Goal: Task Accomplishment & Management: Use online tool/utility

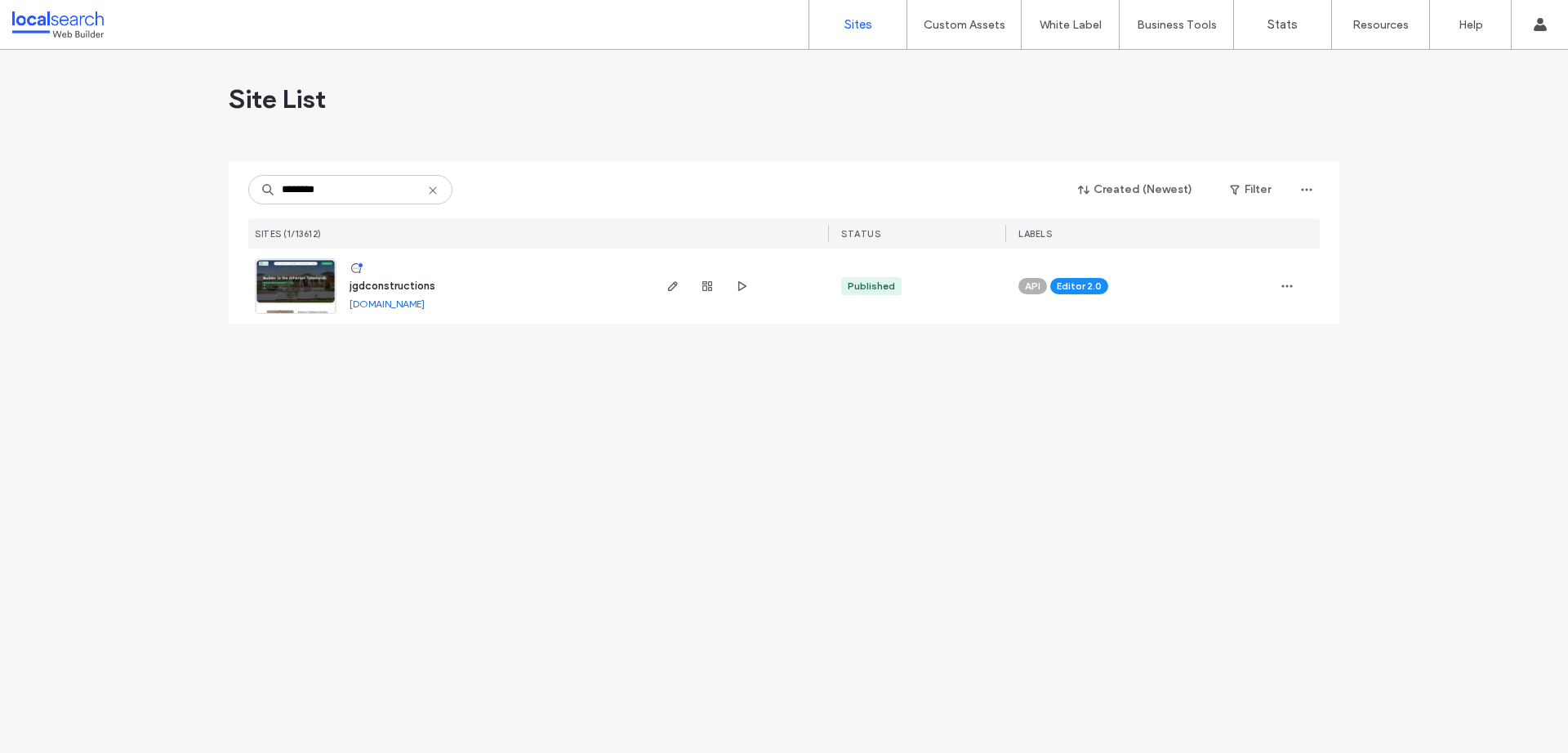
type input "********"
click at [292, 282] on img at bounding box center [295, 314] width 80 height 111
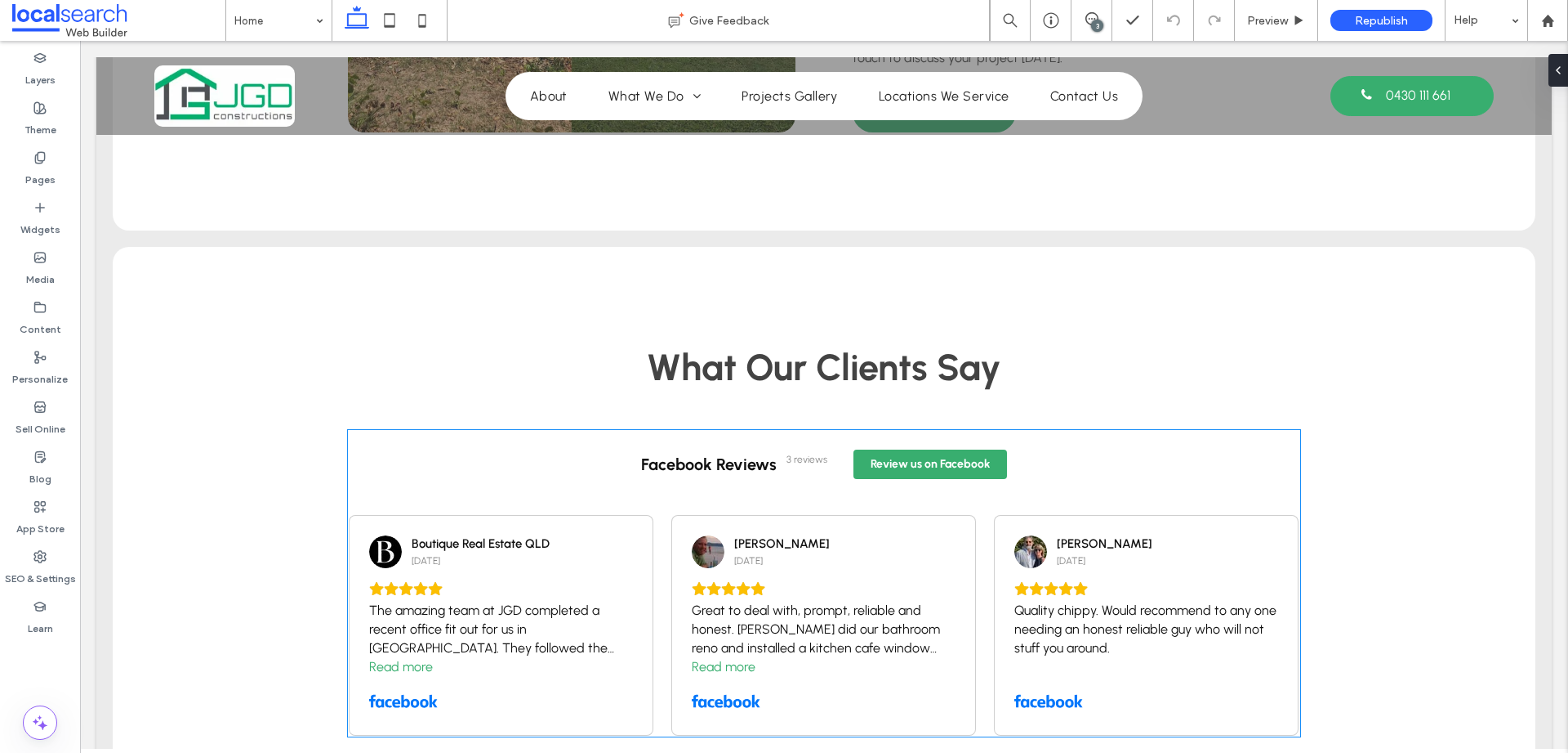
scroll to position [2904, 0]
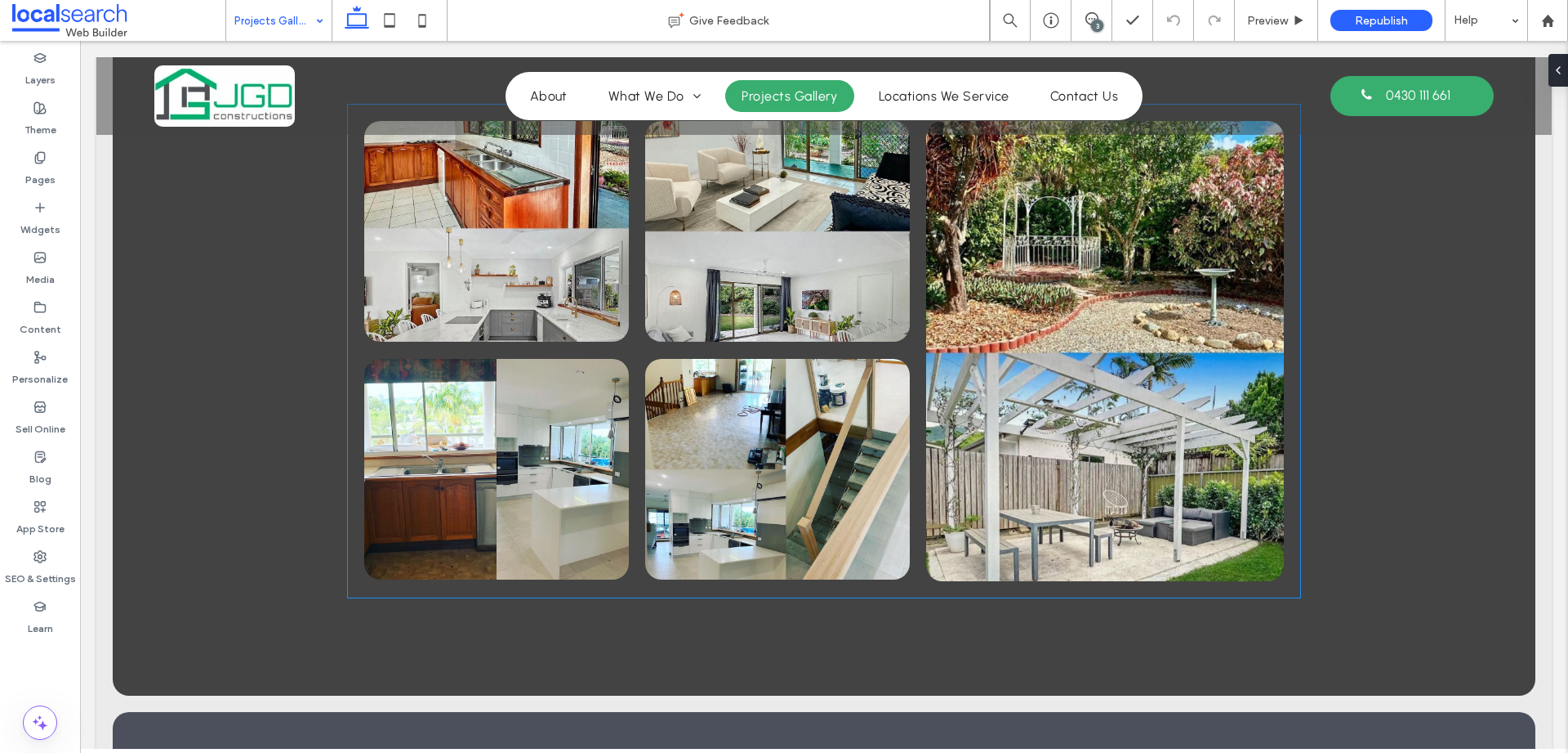
scroll to position [1155, 0]
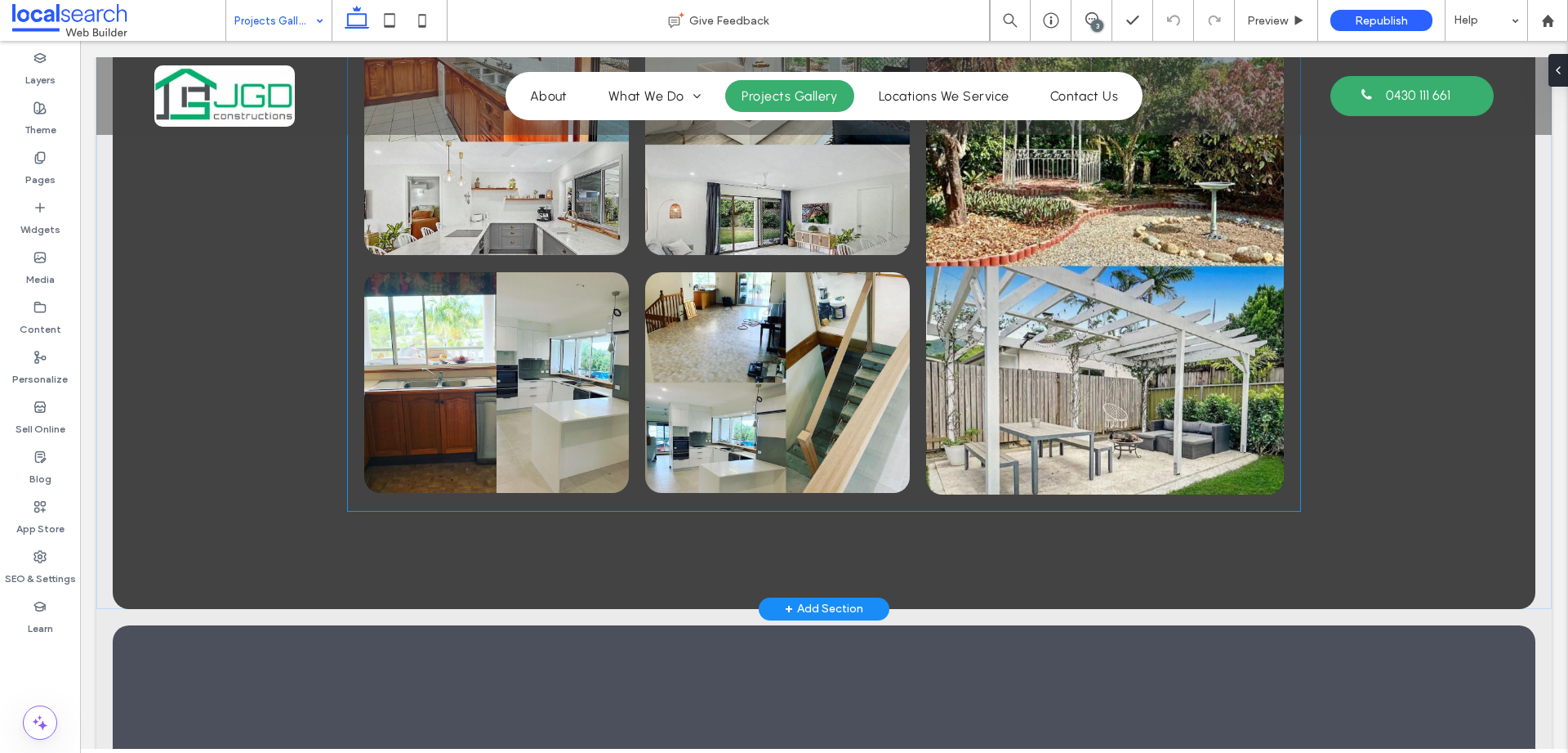
click at [755, 371] on link at bounding box center [777, 383] width 264 height 221
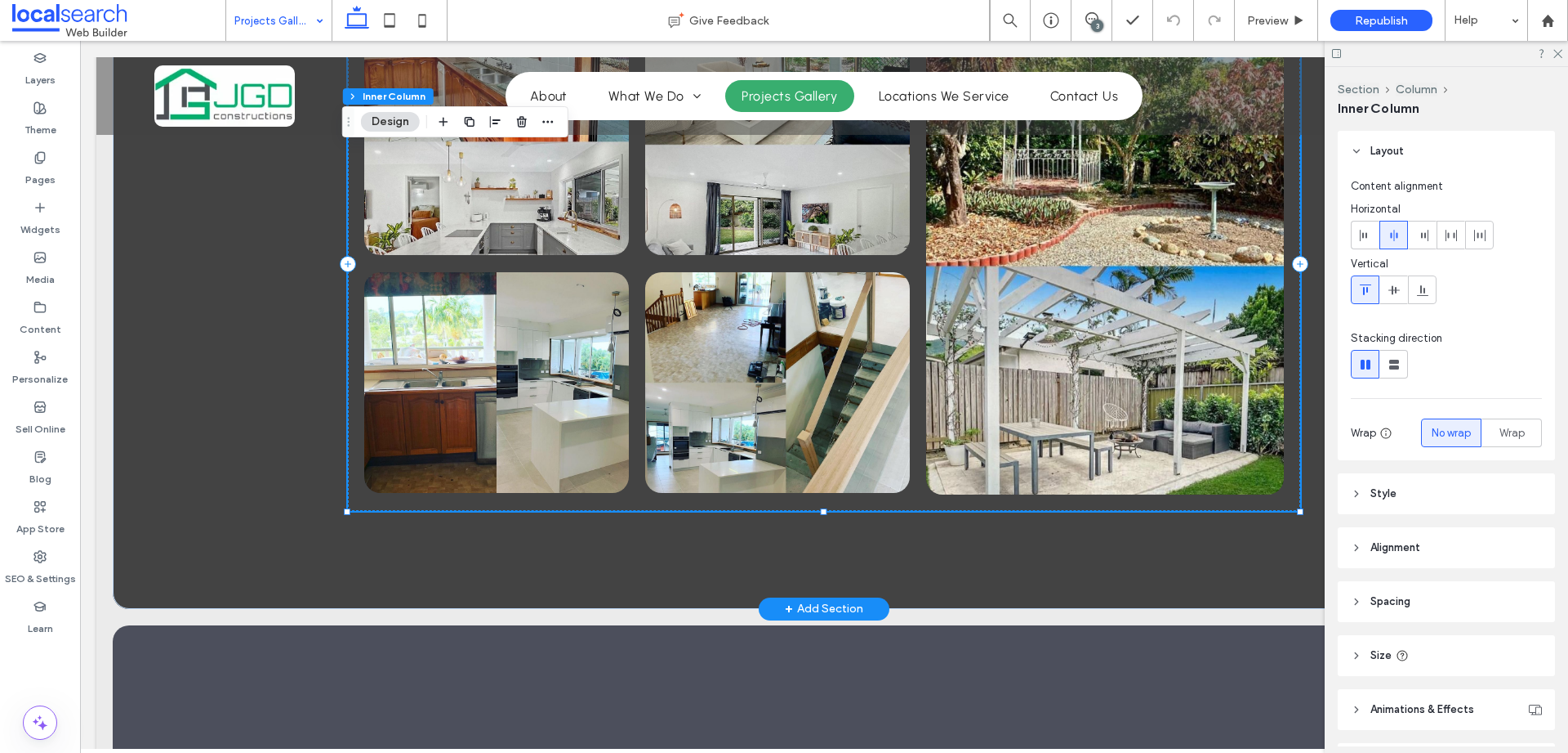
click at [755, 371] on link at bounding box center [777, 383] width 264 height 221
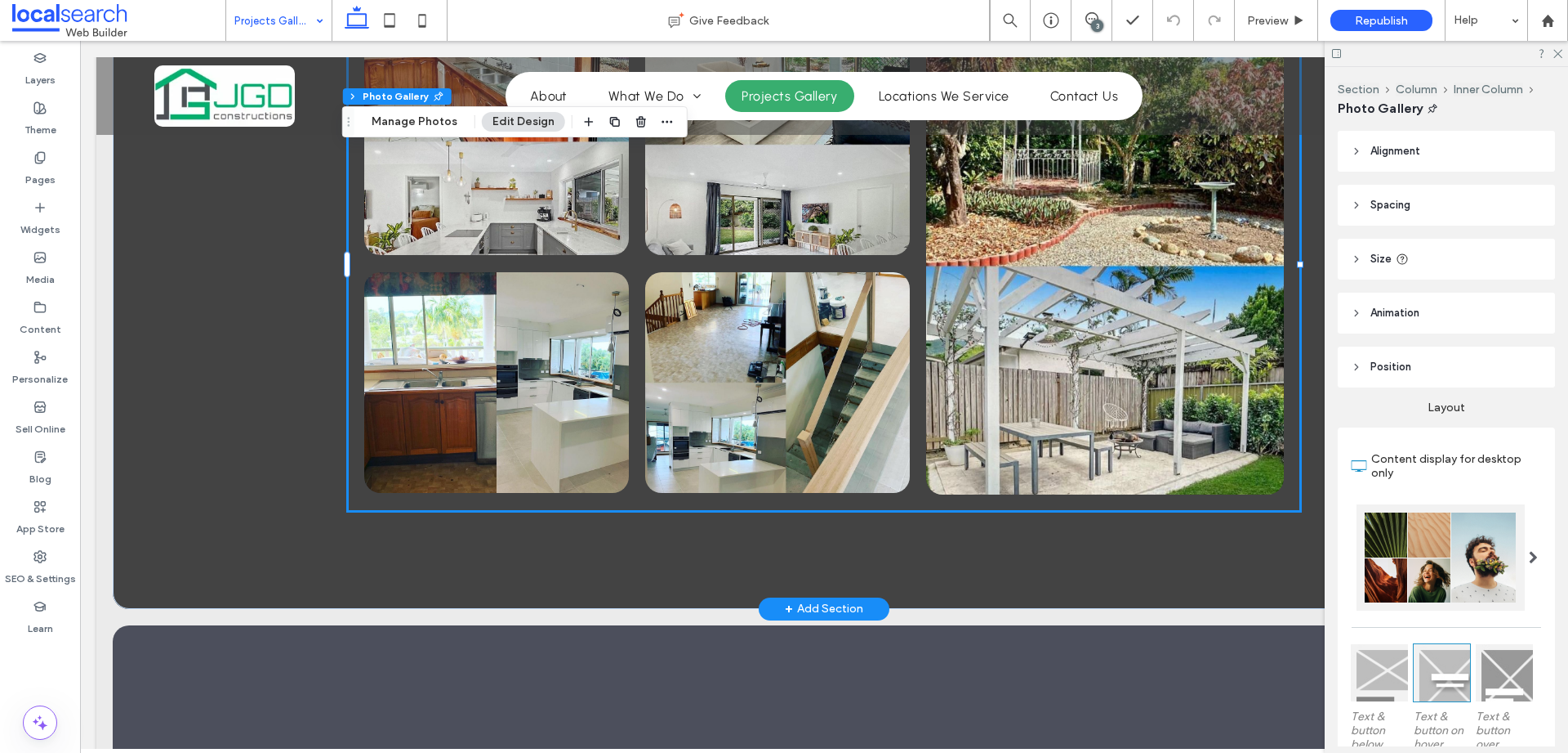
click at [755, 371] on link at bounding box center [777, 383] width 264 height 221
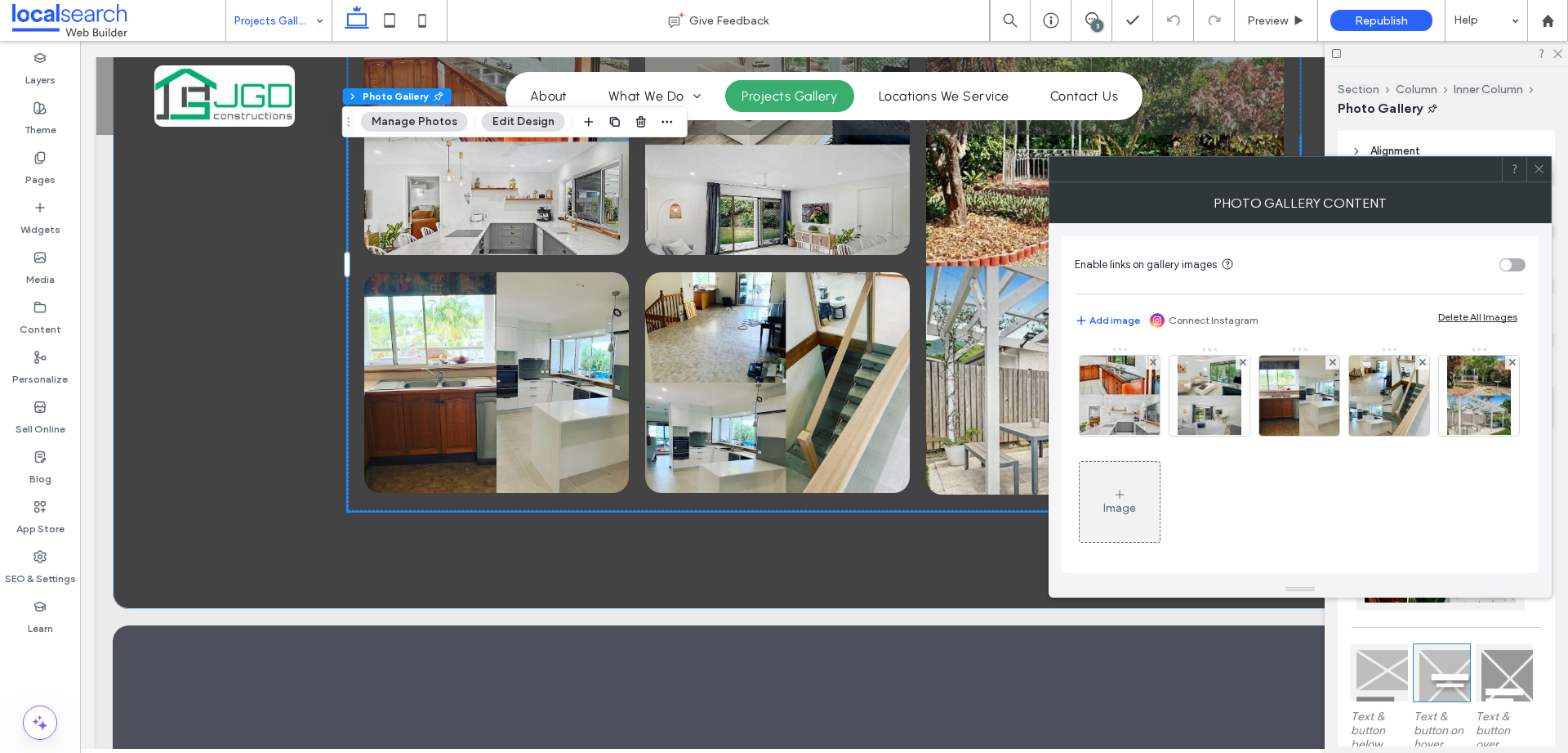
click at [1159, 499] on div "Image" at bounding box center [1120, 501] width 80 height 77
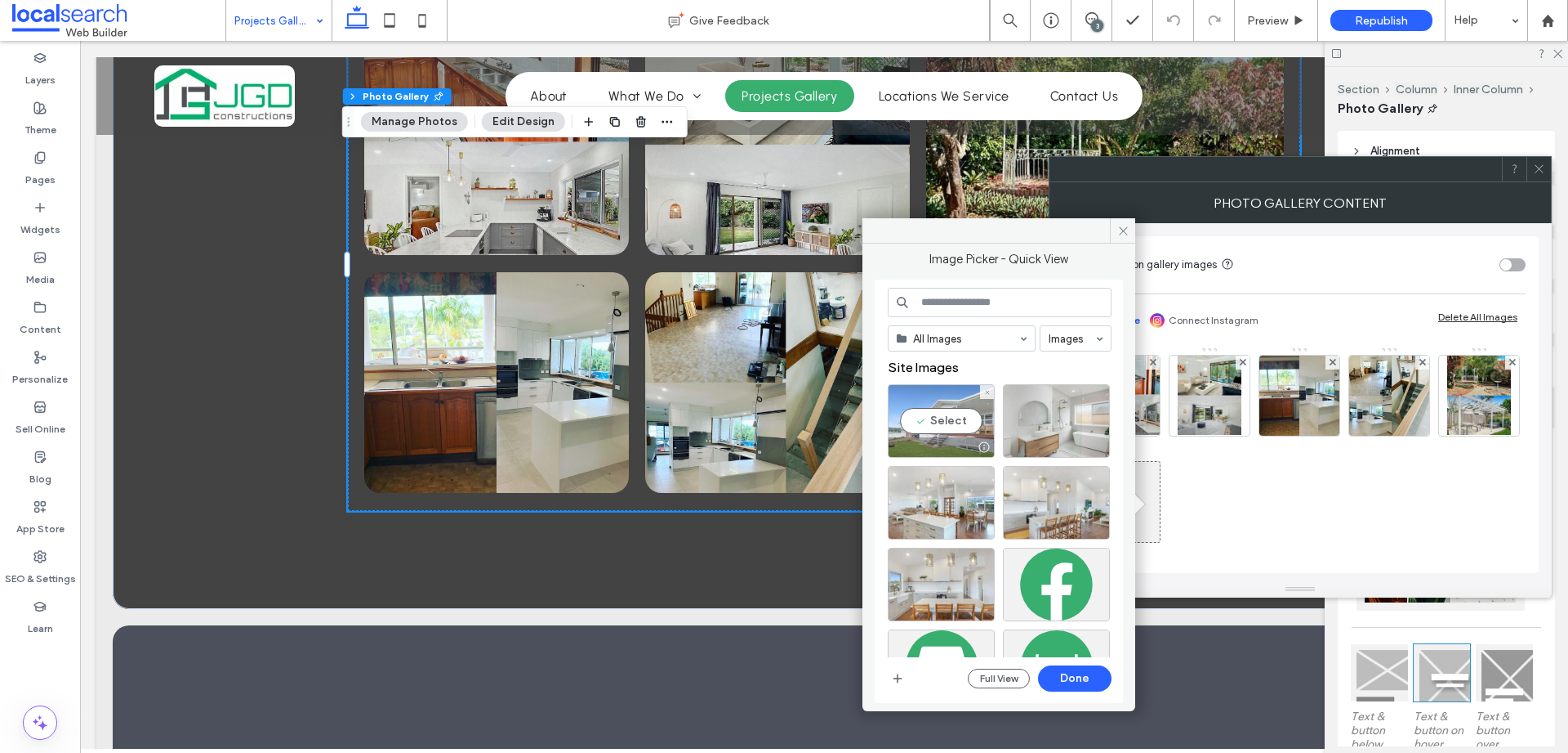
click at [950, 441] on div at bounding box center [940, 447] width 106 height 19
click at [1033, 420] on div "Select" at bounding box center [1056, 421] width 107 height 74
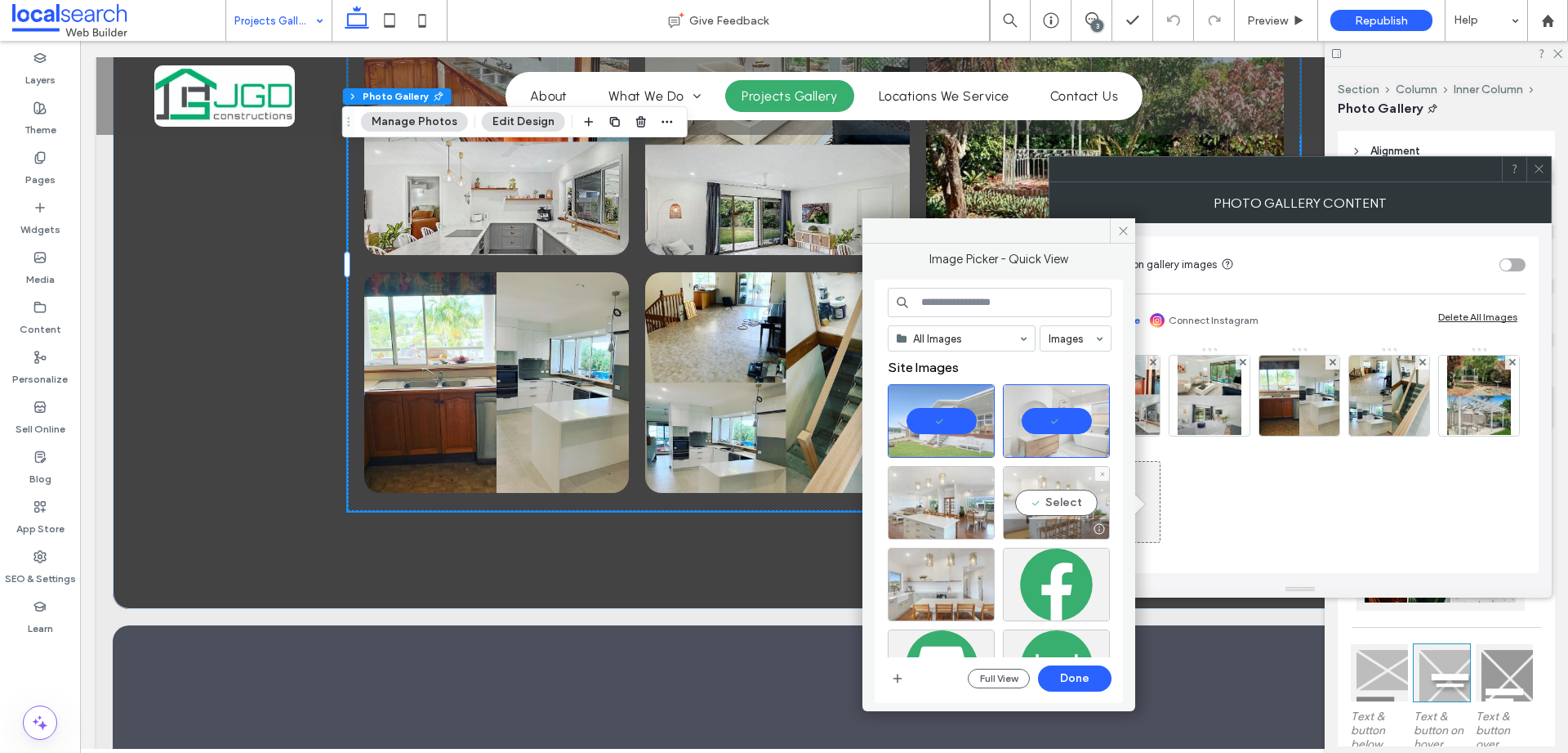
click at [1036, 481] on div "Select" at bounding box center [1056, 503] width 107 height 74
click at [952, 513] on div "Select" at bounding box center [940, 503] width 107 height 74
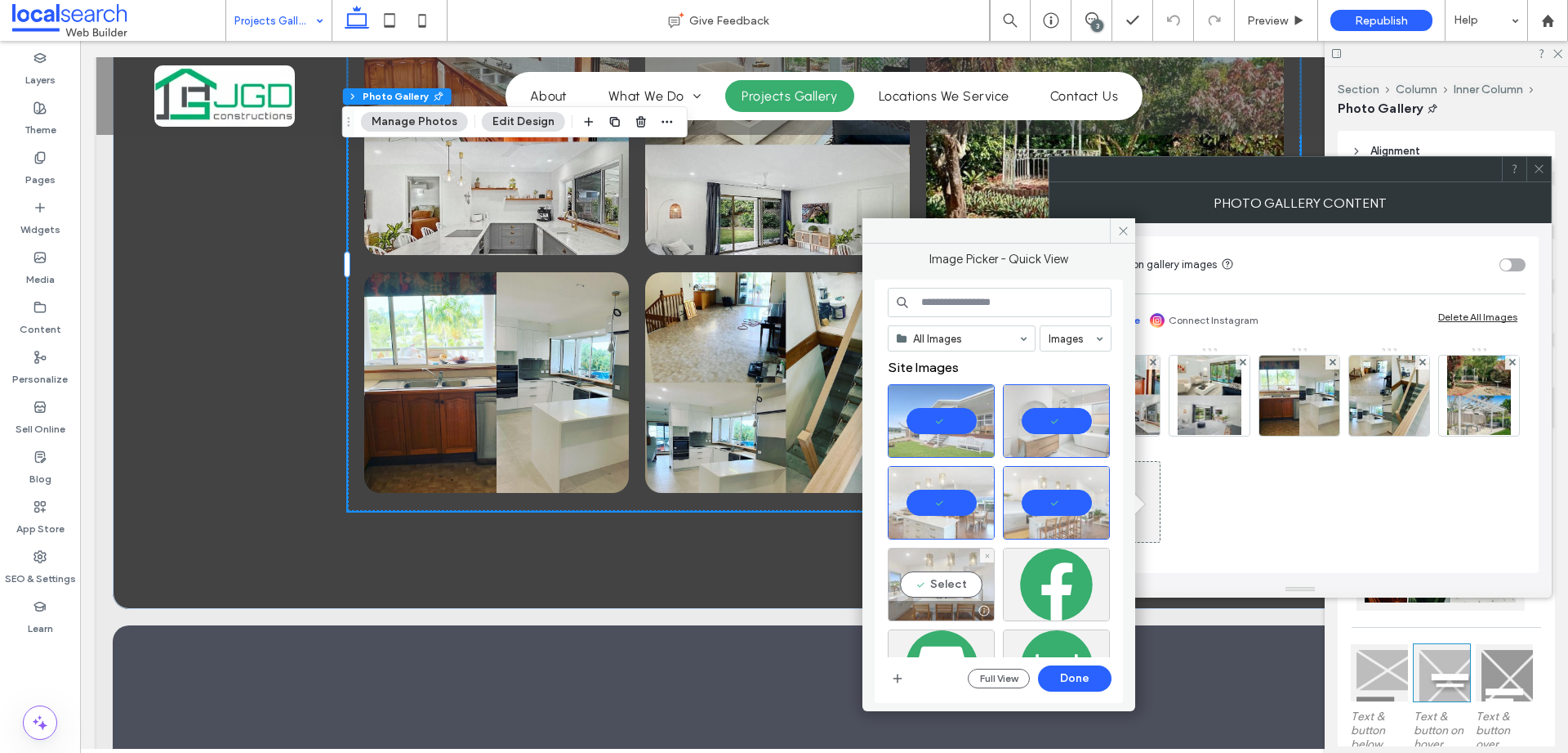
click at [949, 584] on div "Select" at bounding box center [940, 584] width 107 height 74
click at [1091, 679] on button "Done" at bounding box center [1075, 677] width 74 height 26
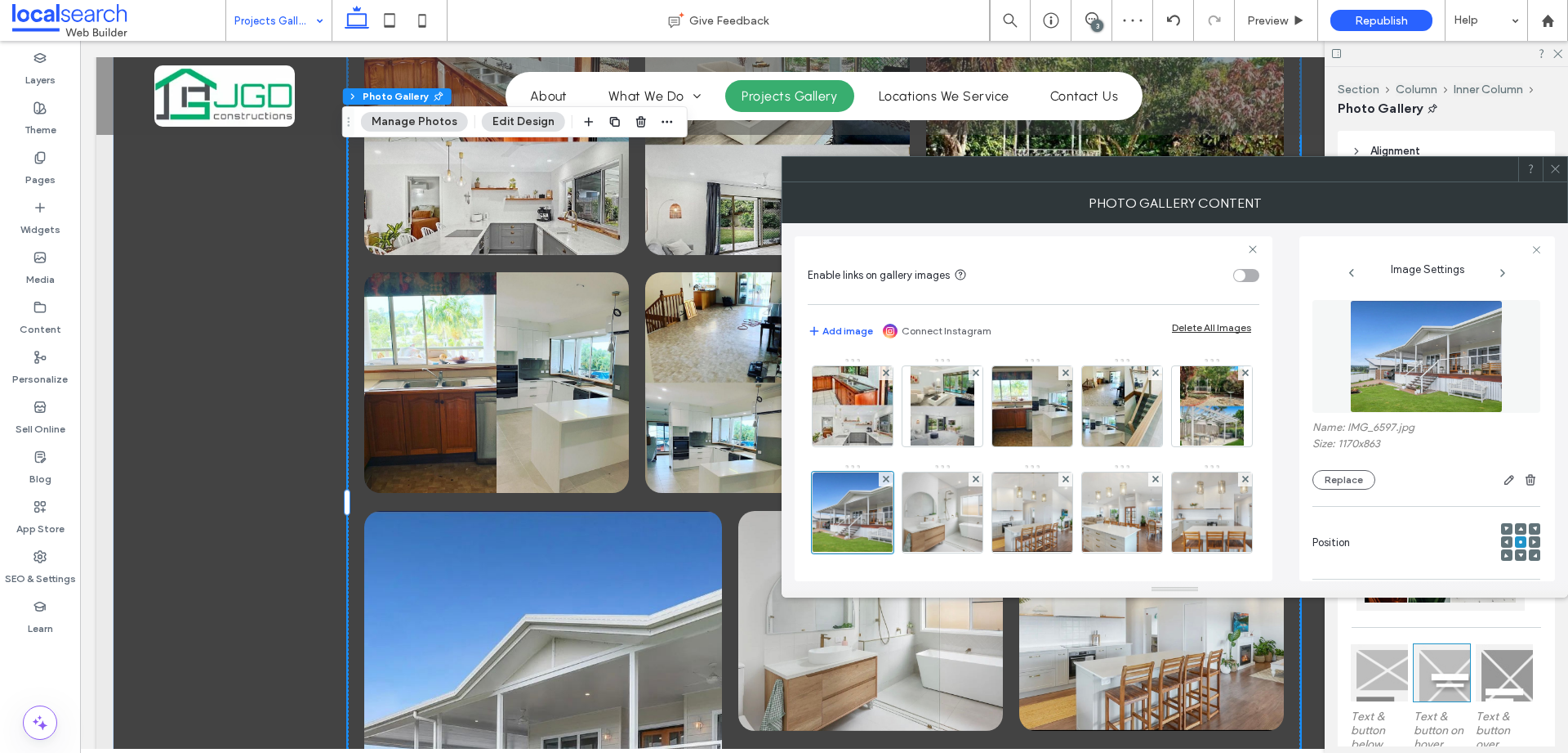
click at [1558, 169] on icon at bounding box center [1554, 169] width 13 height 13
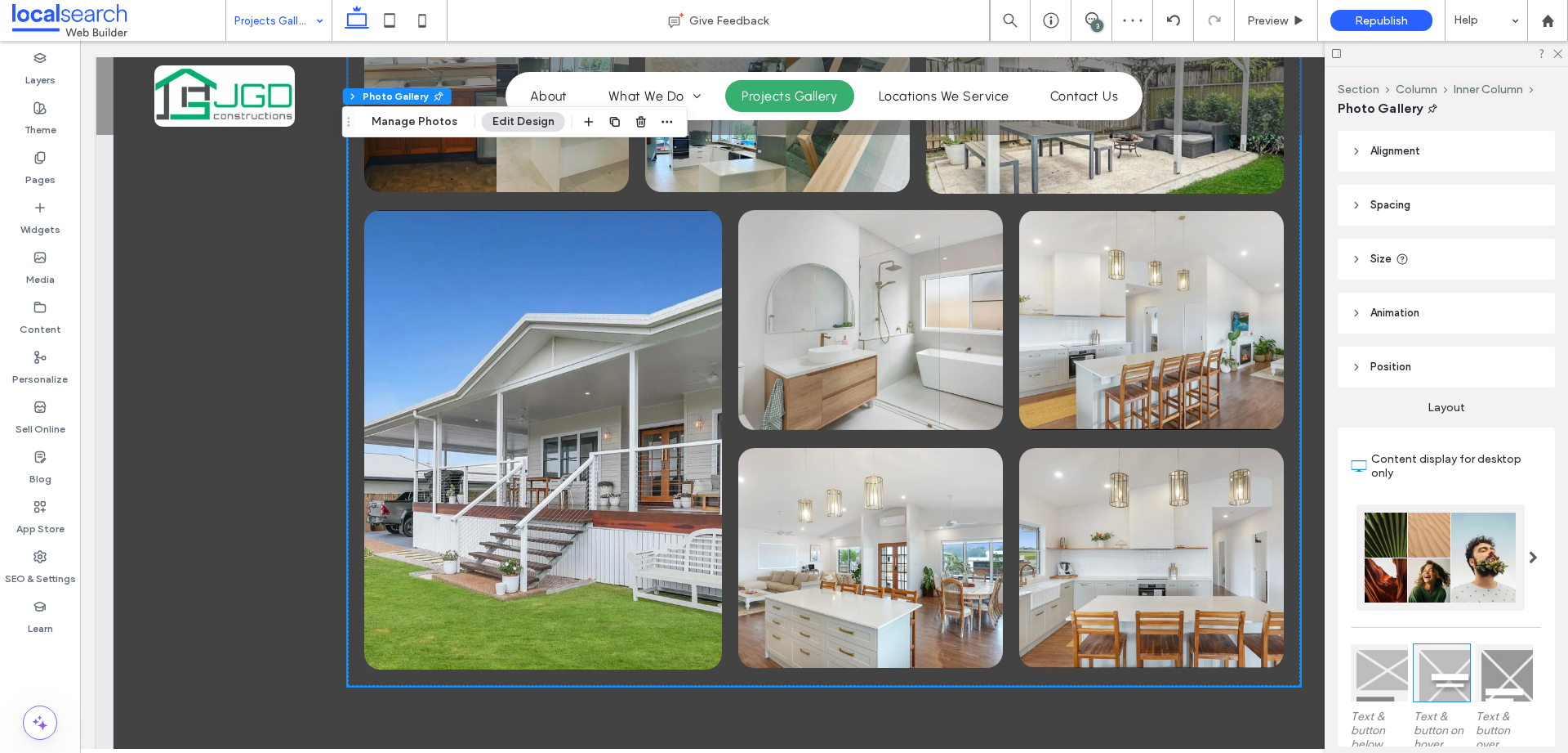
scroll to position [1547, 0]
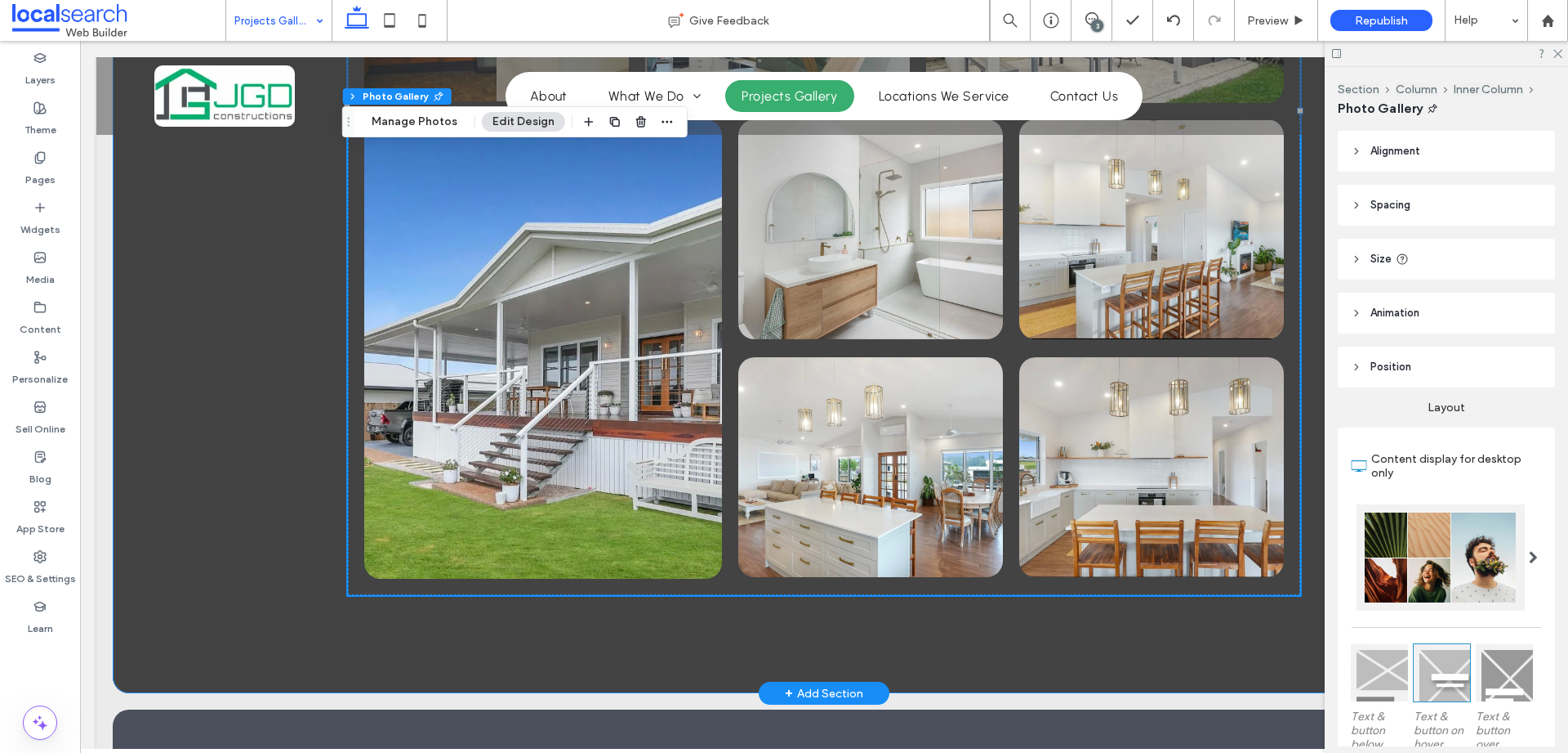
click at [264, 432] on div "Button Button Button Button Button" at bounding box center [823, 110] width 1423 height 1164
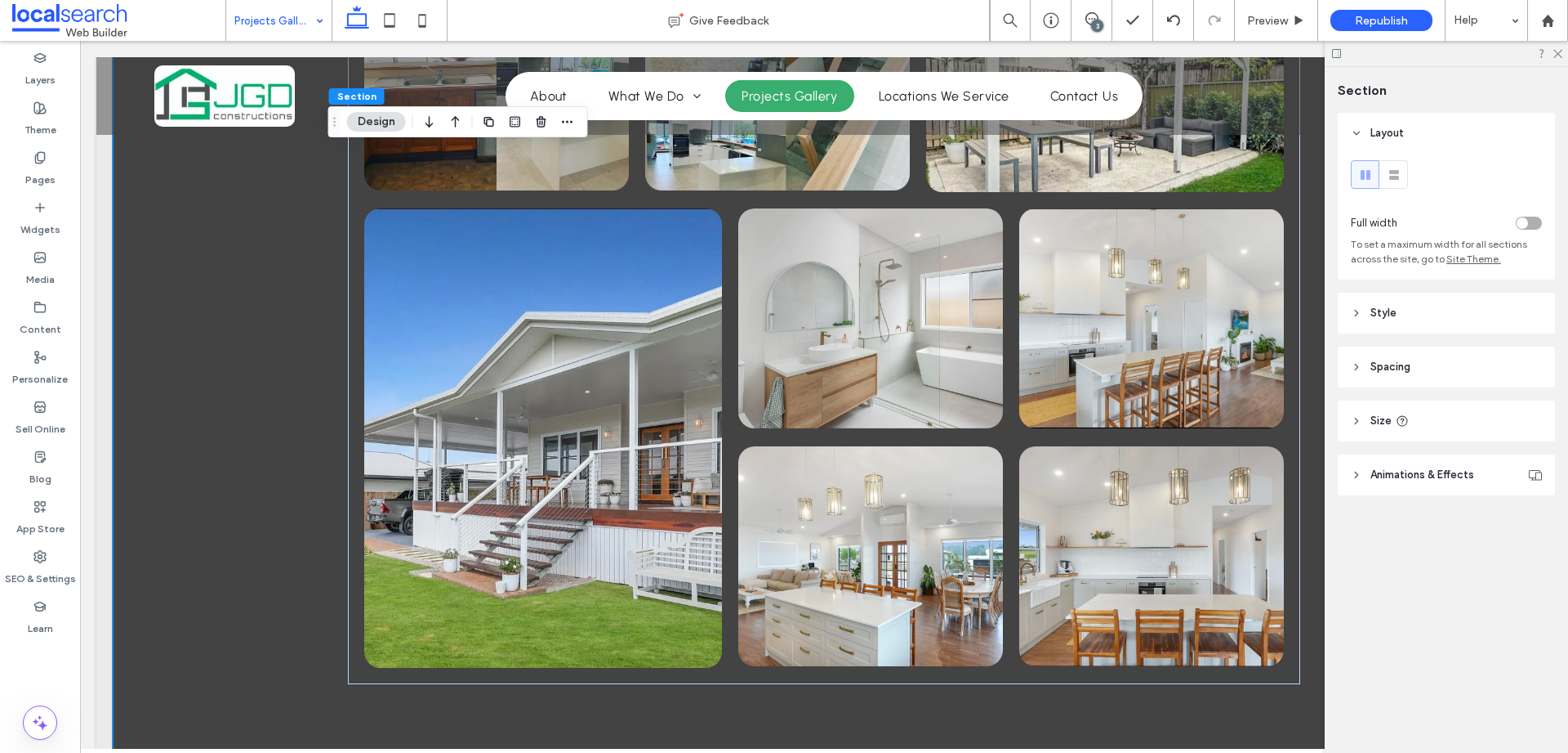
scroll to position [1350, 0]
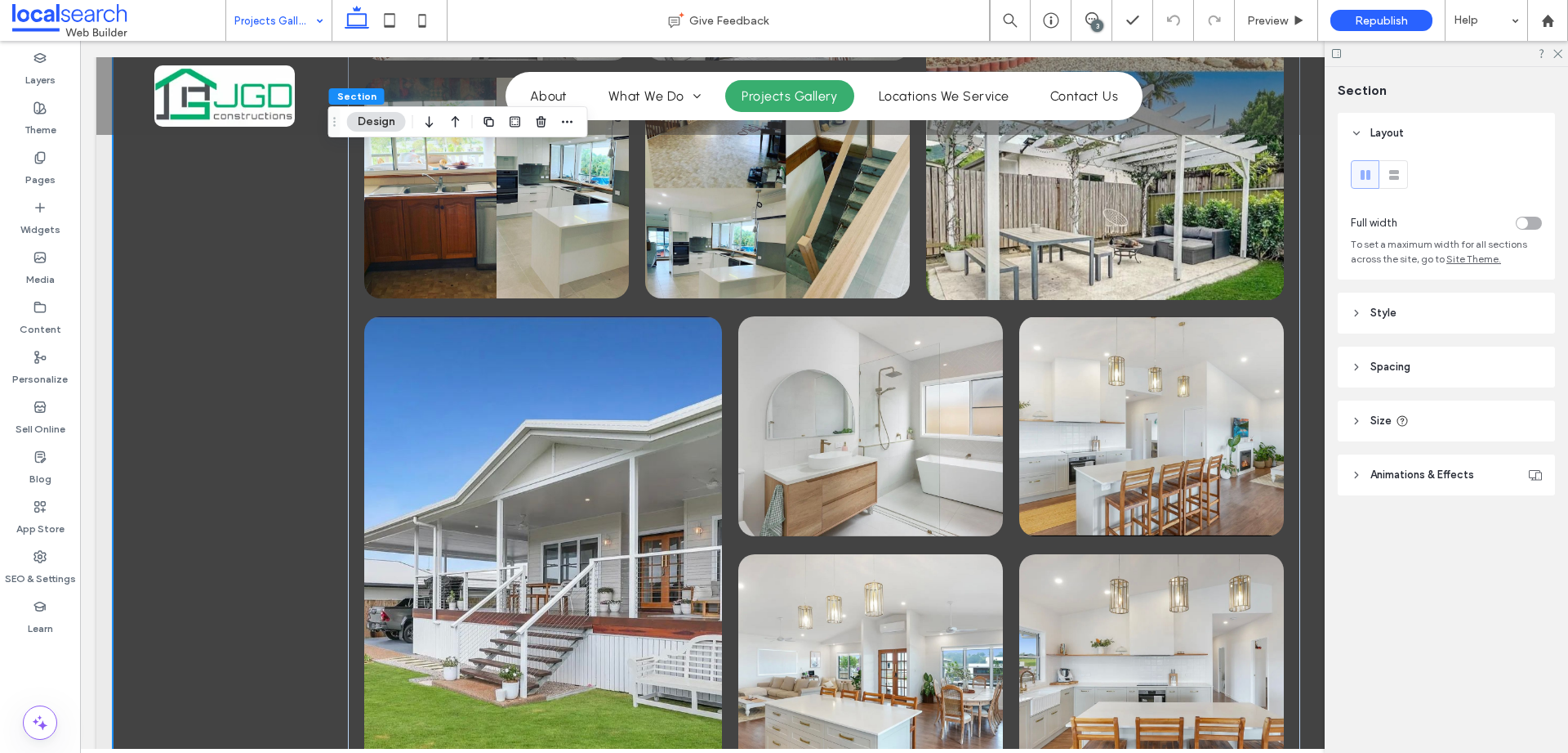
click at [1375, 21] on span "Republish" at bounding box center [1381, 20] width 53 height 14
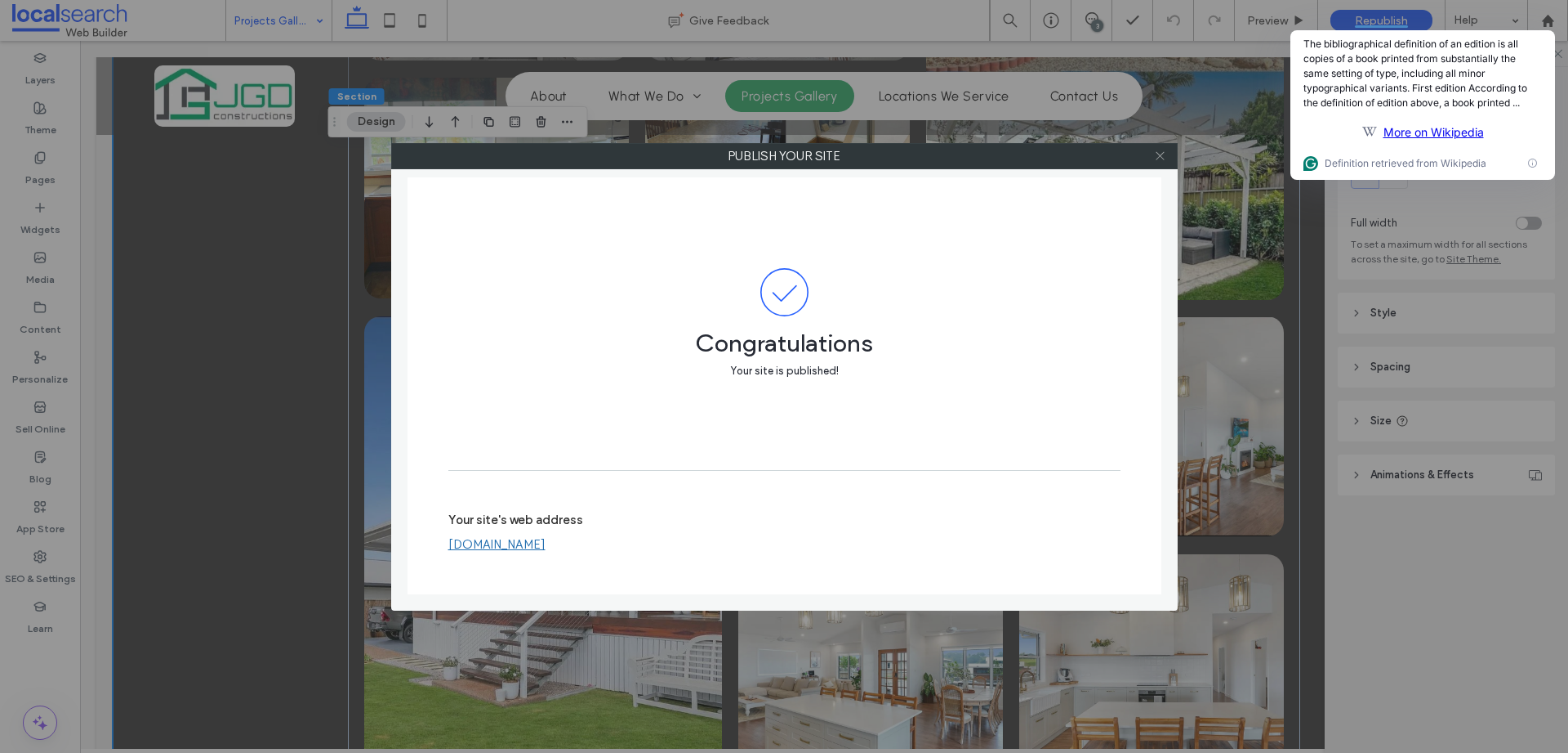
click at [1154, 163] on span at bounding box center [1159, 155] width 13 height 24
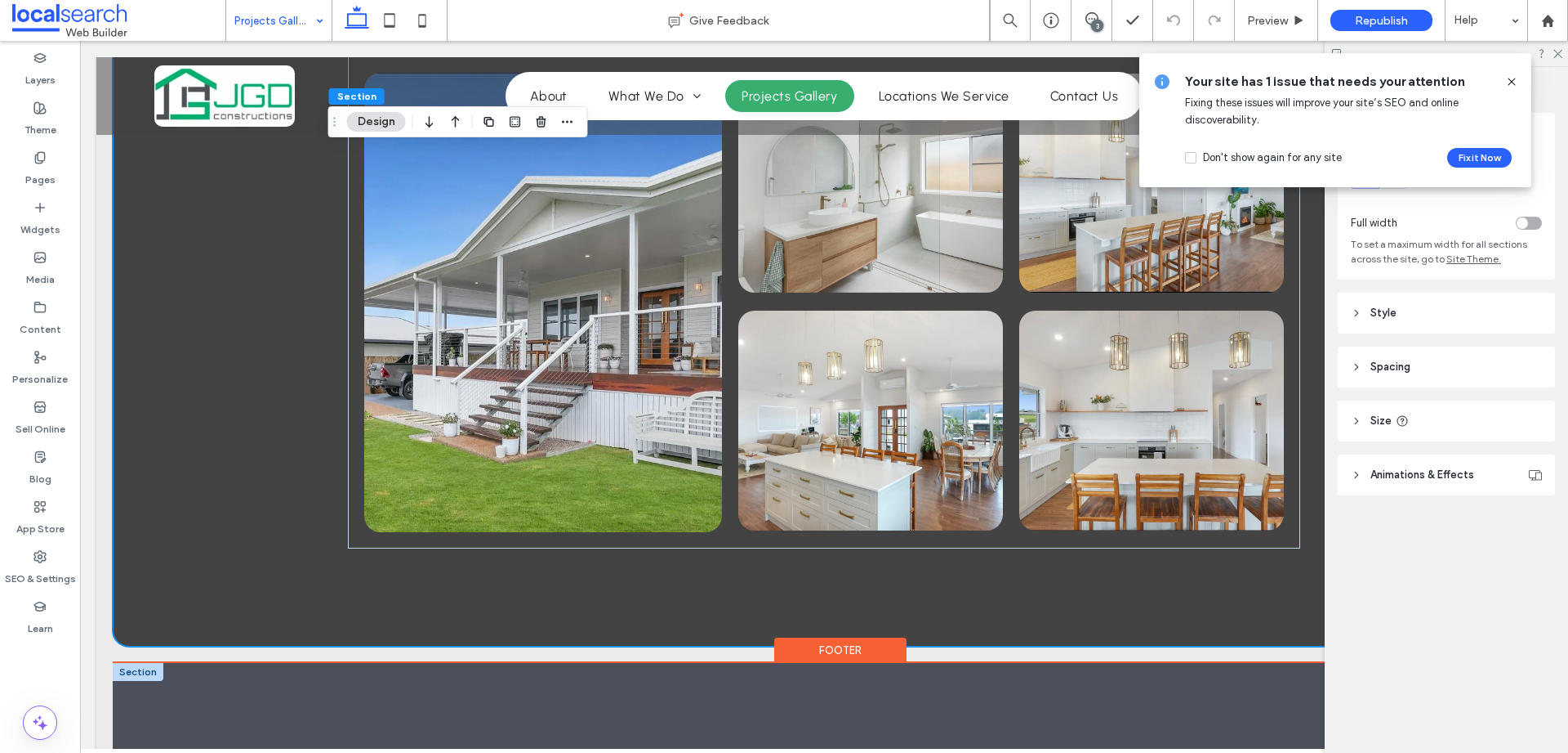
scroll to position [1403, 0]
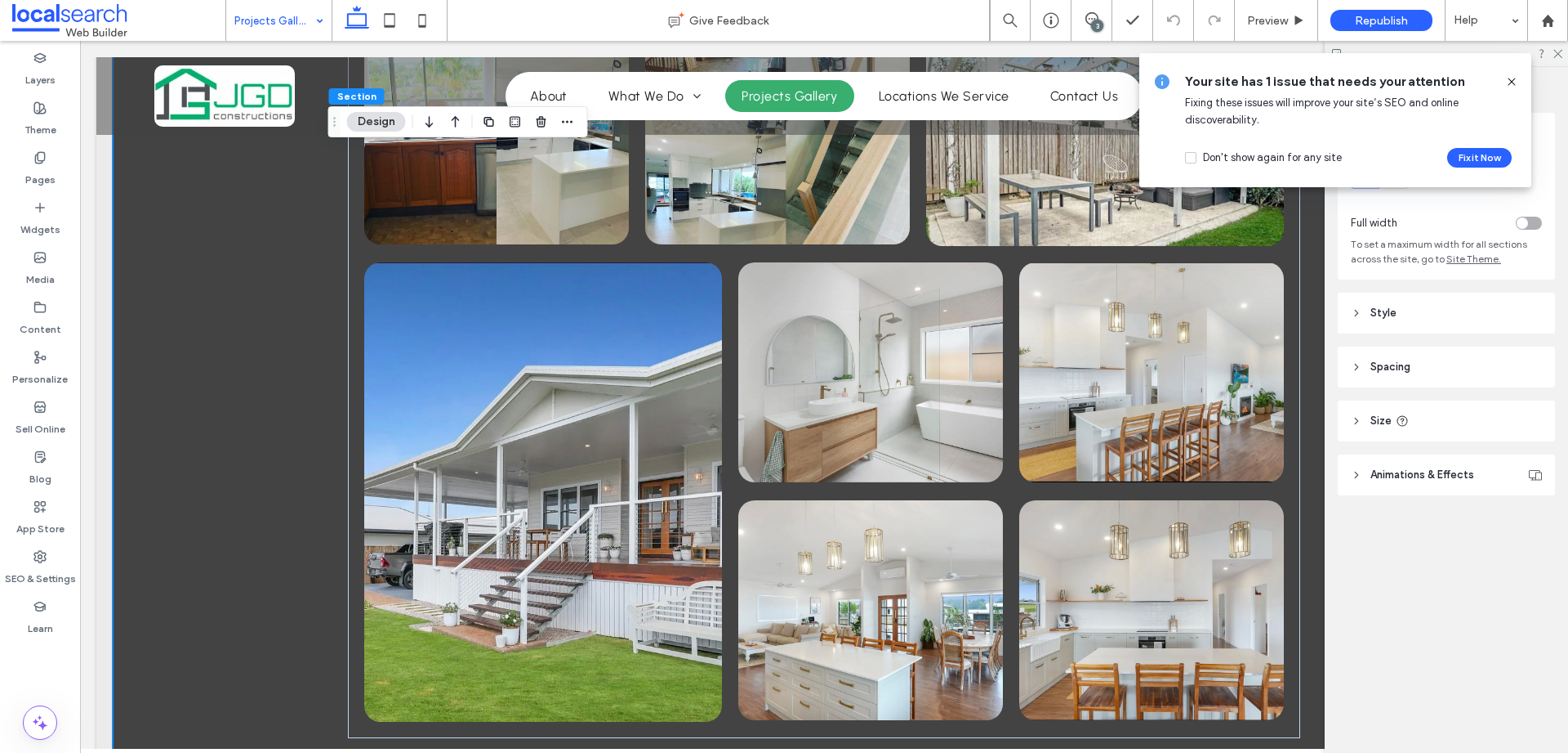
click at [1514, 79] on icon at bounding box center [1511, 81] width 13 height 13
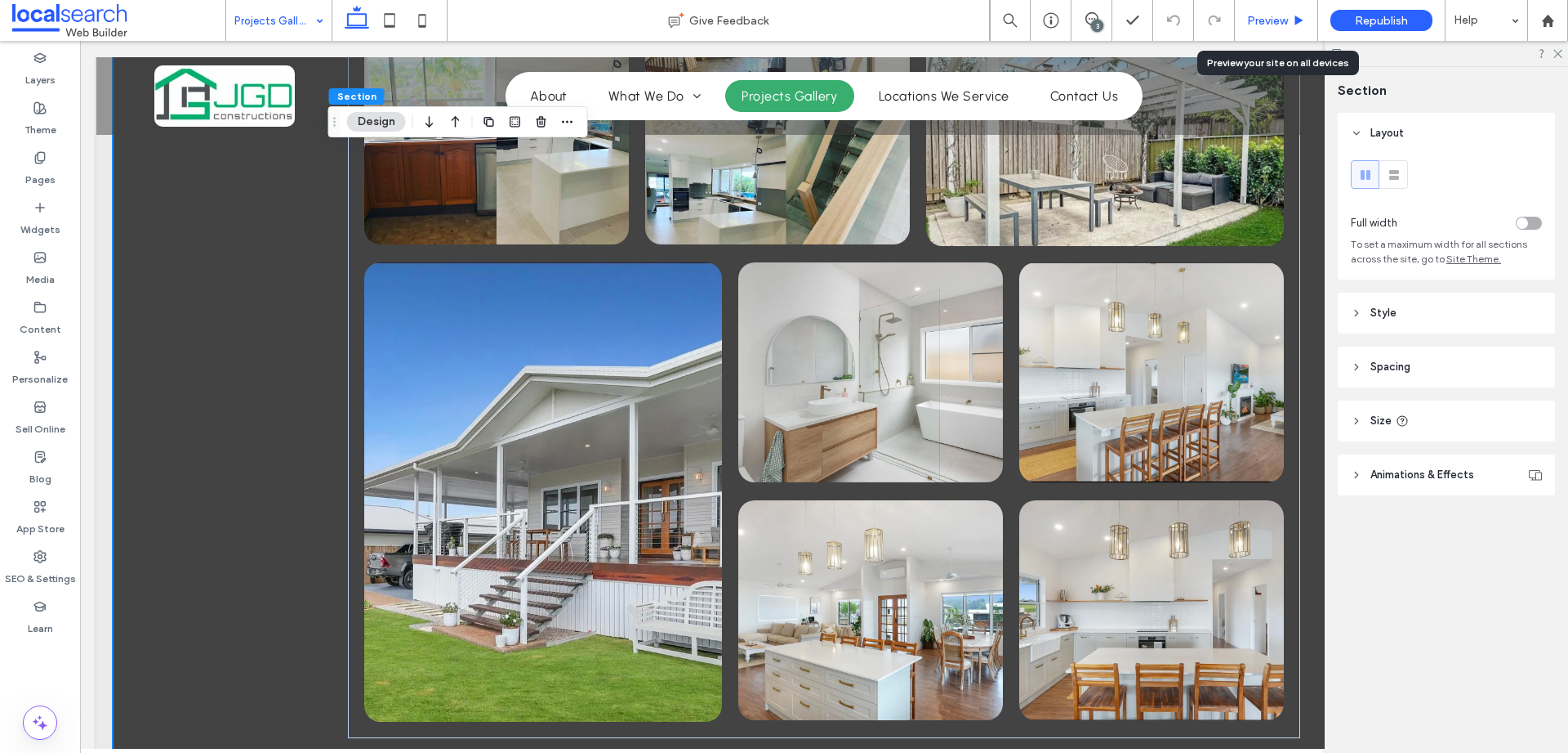
click at [1263, 16] on span "Preview" at bounding box center [1267, 20] width 41 height 14
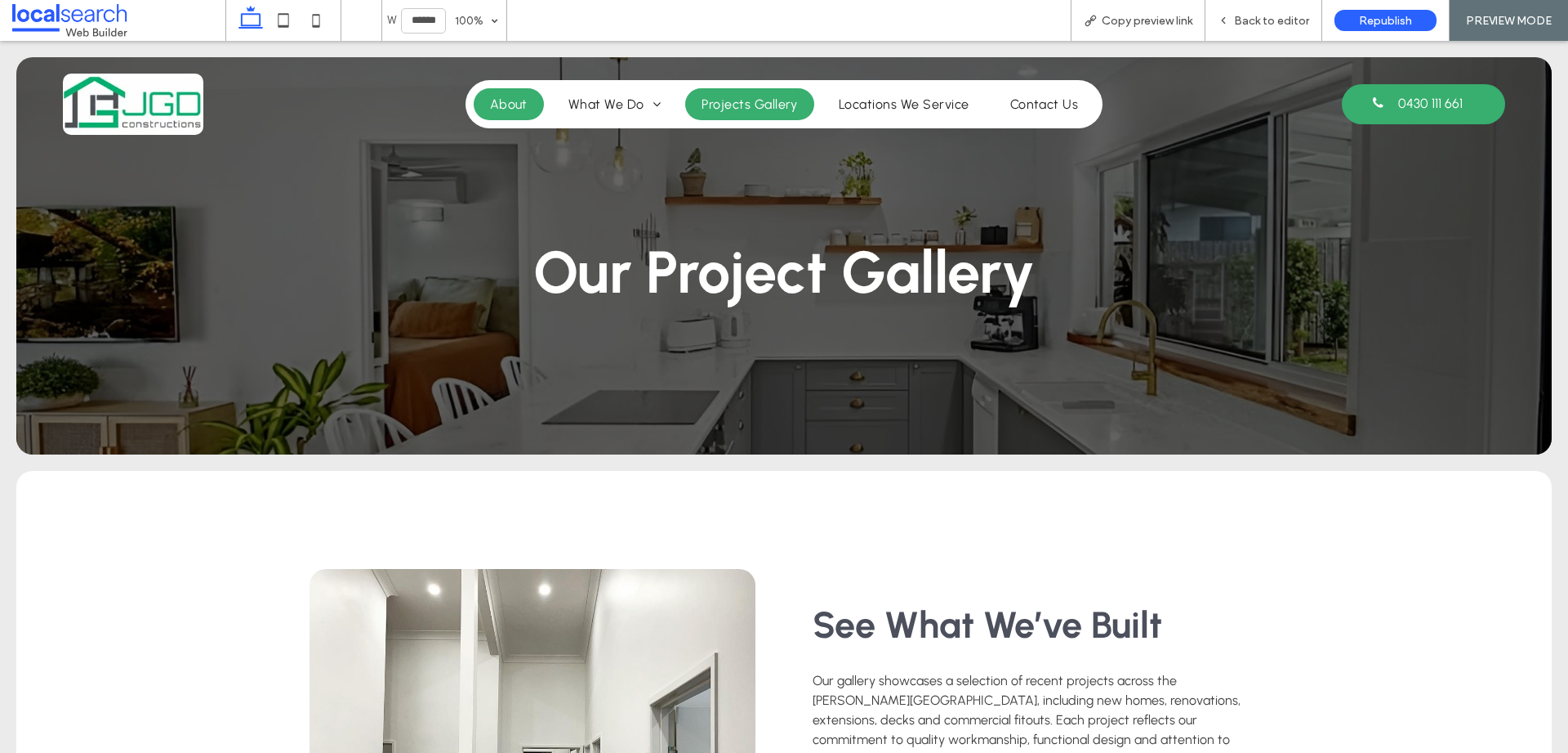
click at [528, 107] on link "About" at bounding box center [508, 104] width 71 height 32
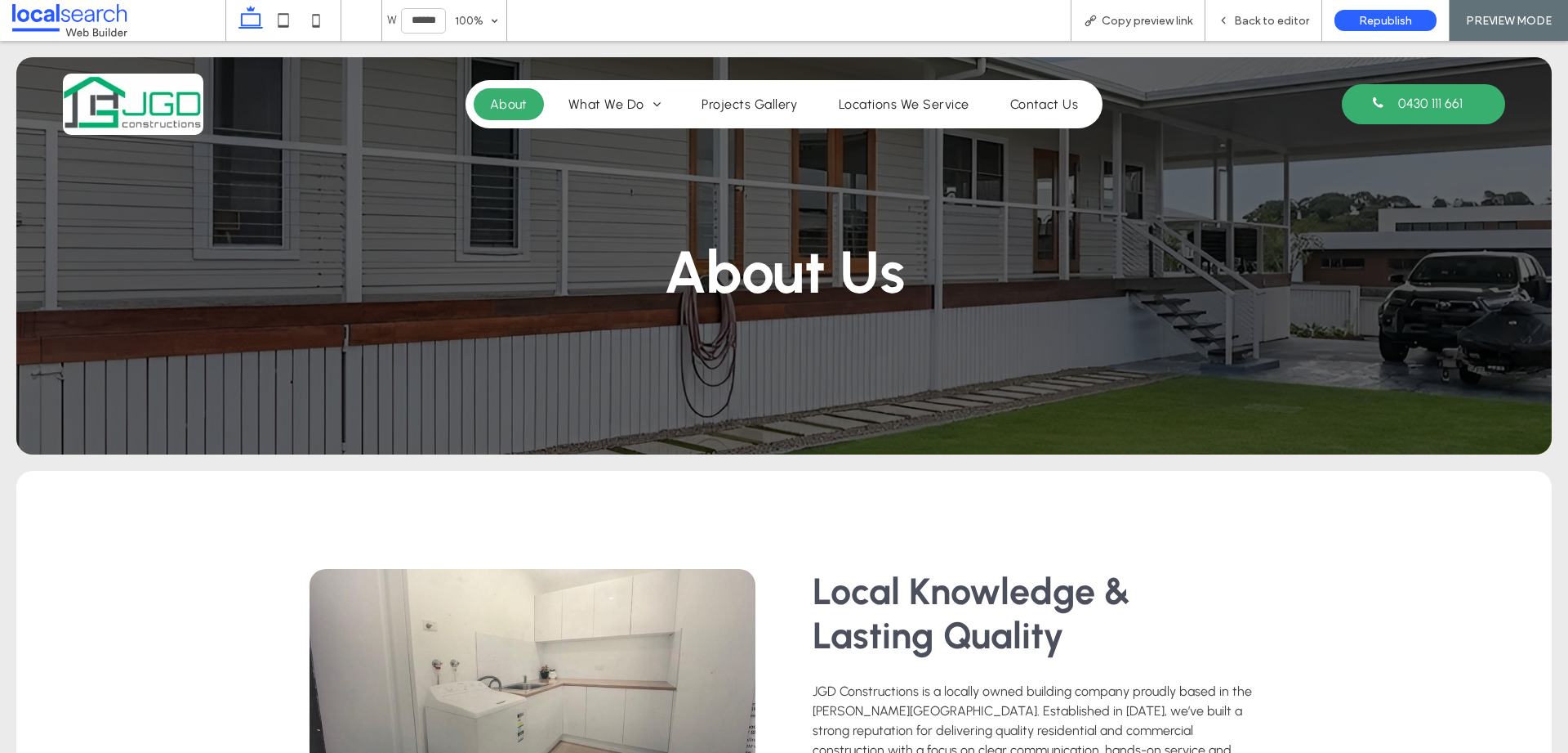
click at [168, 110] on img at bounding box center [133, 104] width 140 height 61
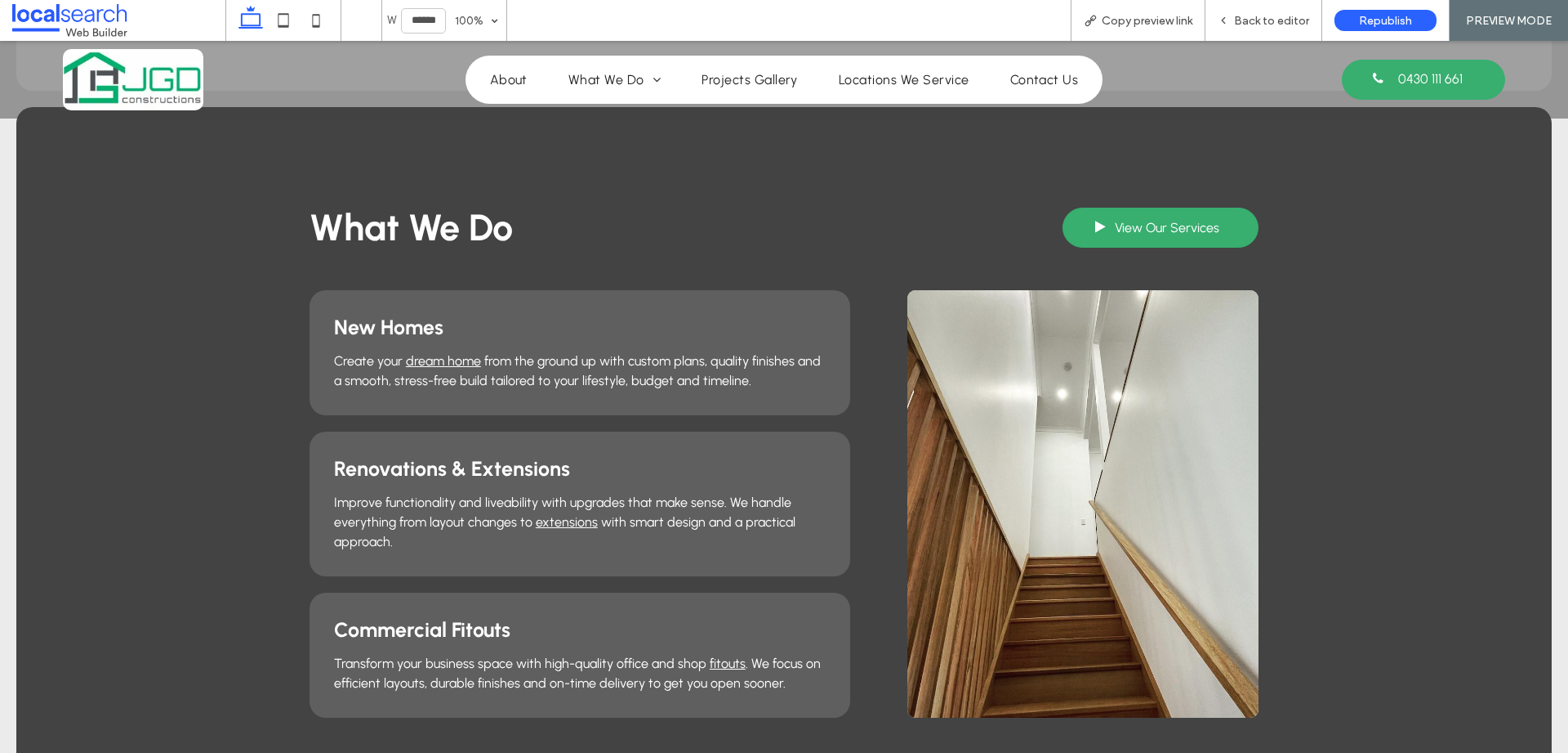
scroll to position [1242, 0]
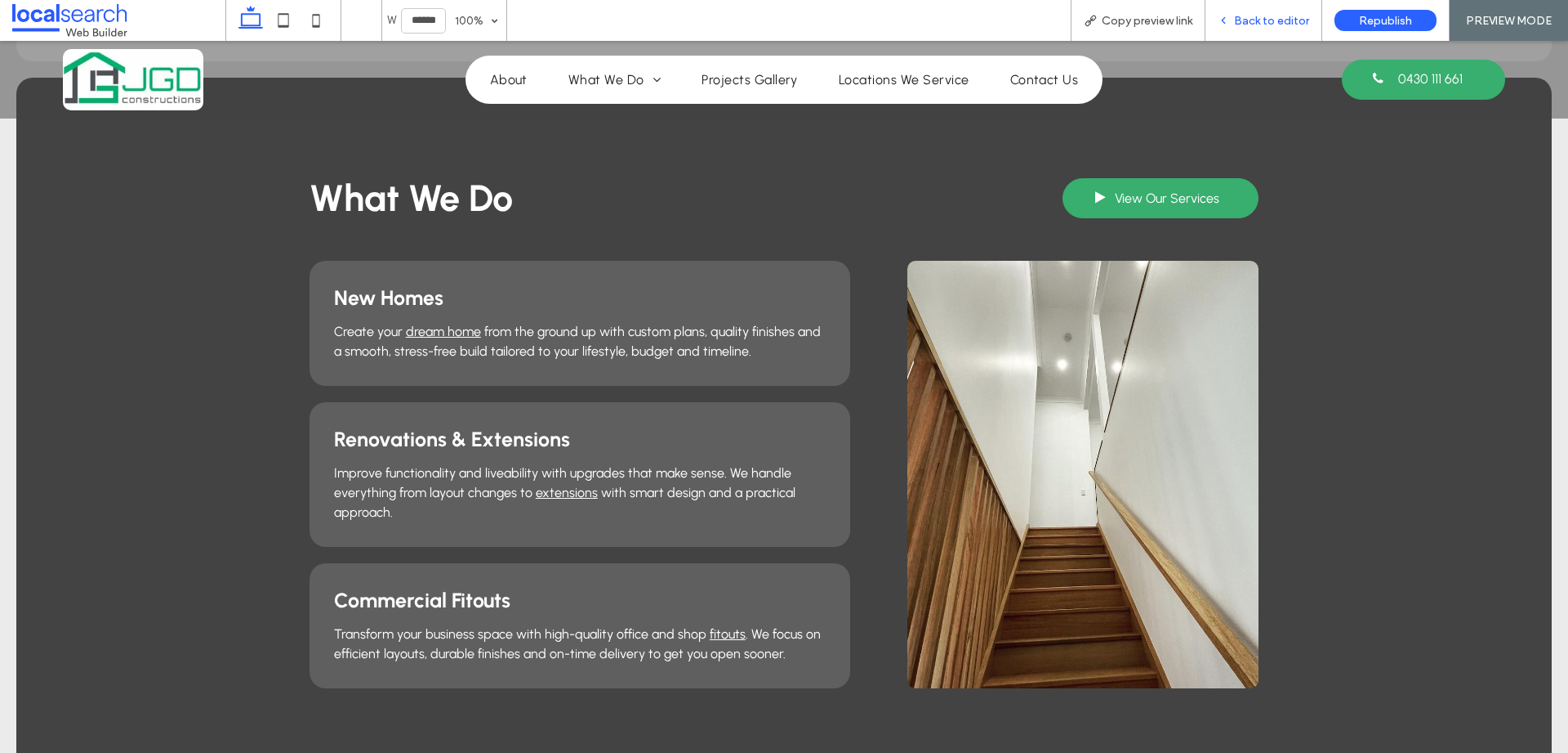
click at [1269, 24] on span "Back to editor" at bounding box center [1272, 20] width 76 height 14
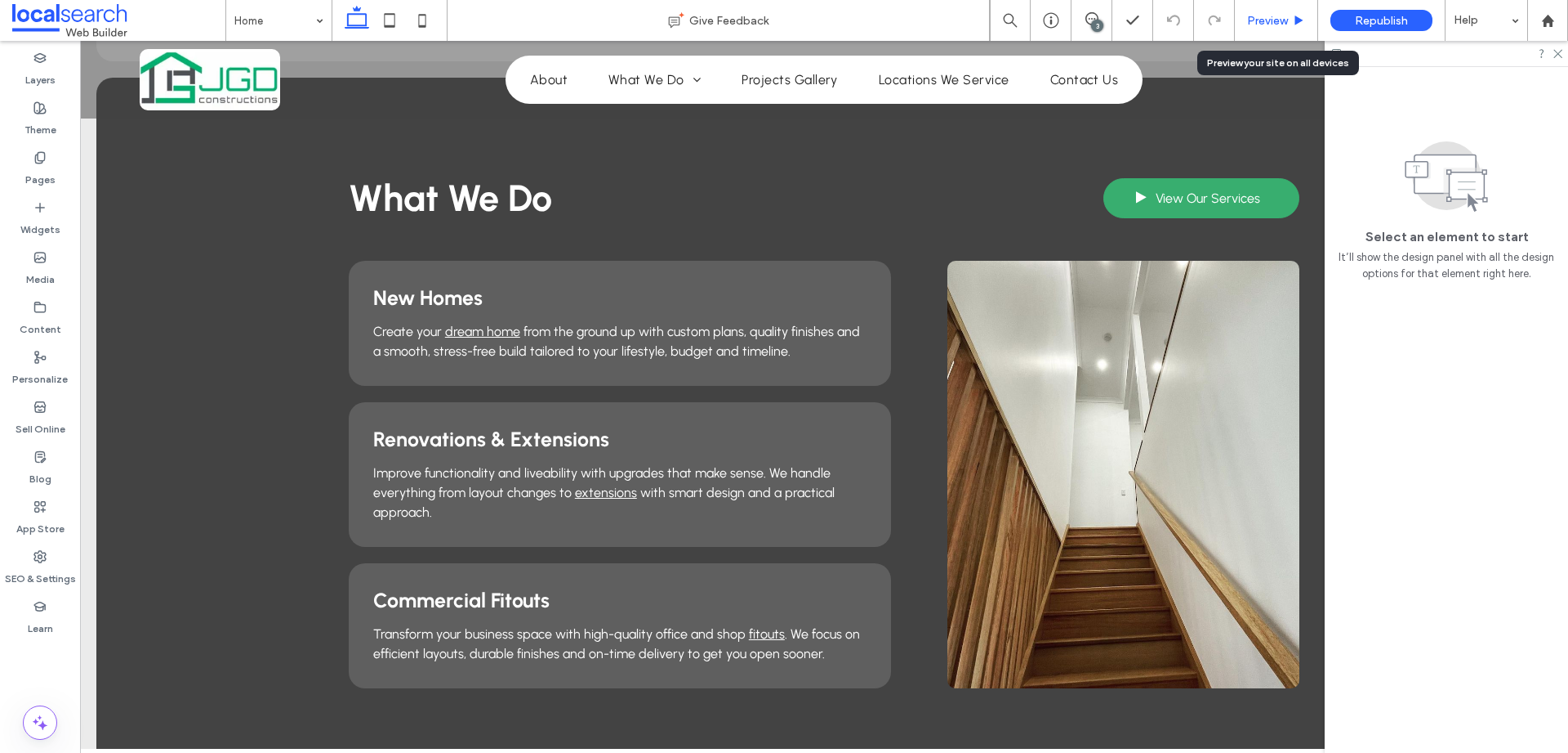
scroll to position [1258, 0]
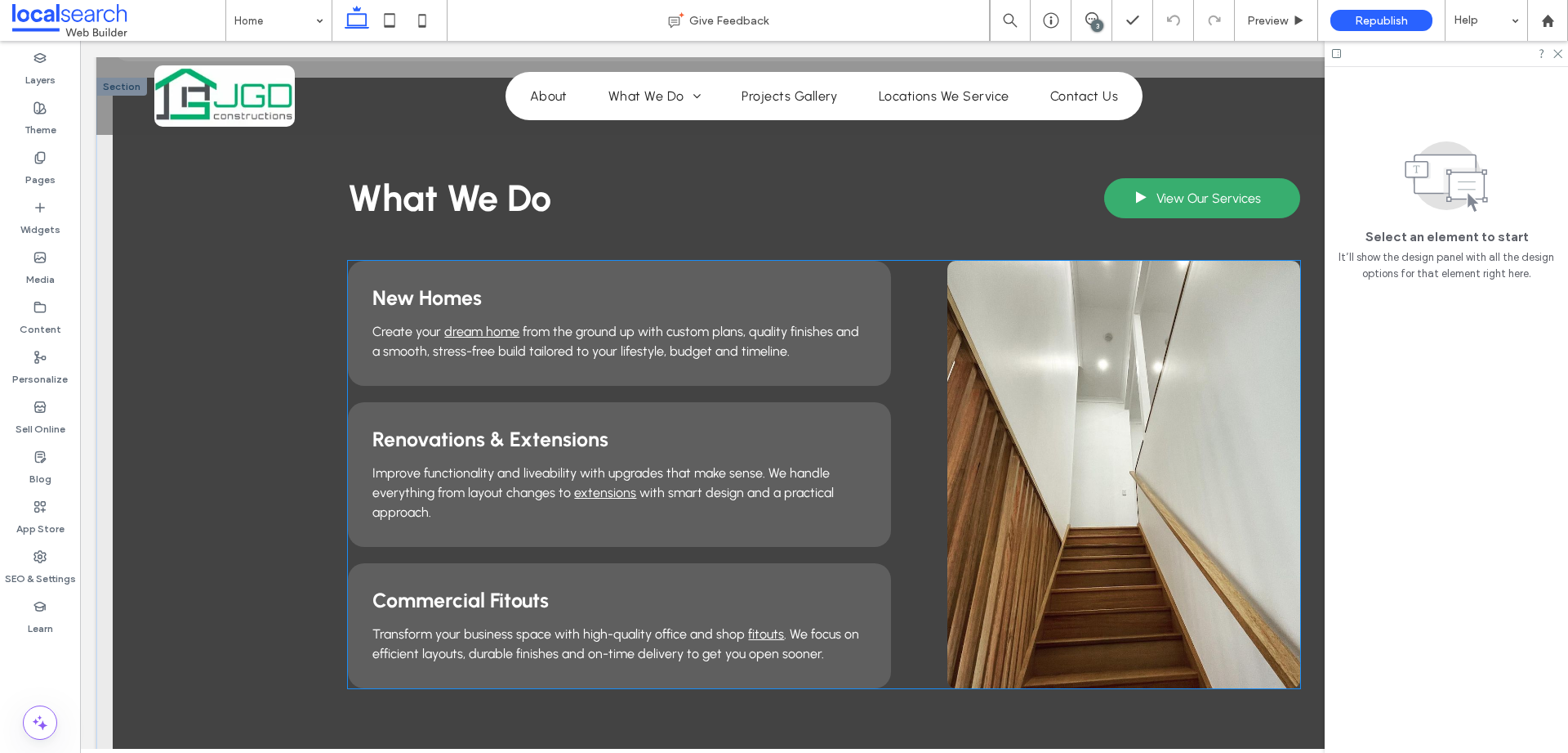
click at [1183, 270] on div at bounding box center [1122, 474] width 352 height 427
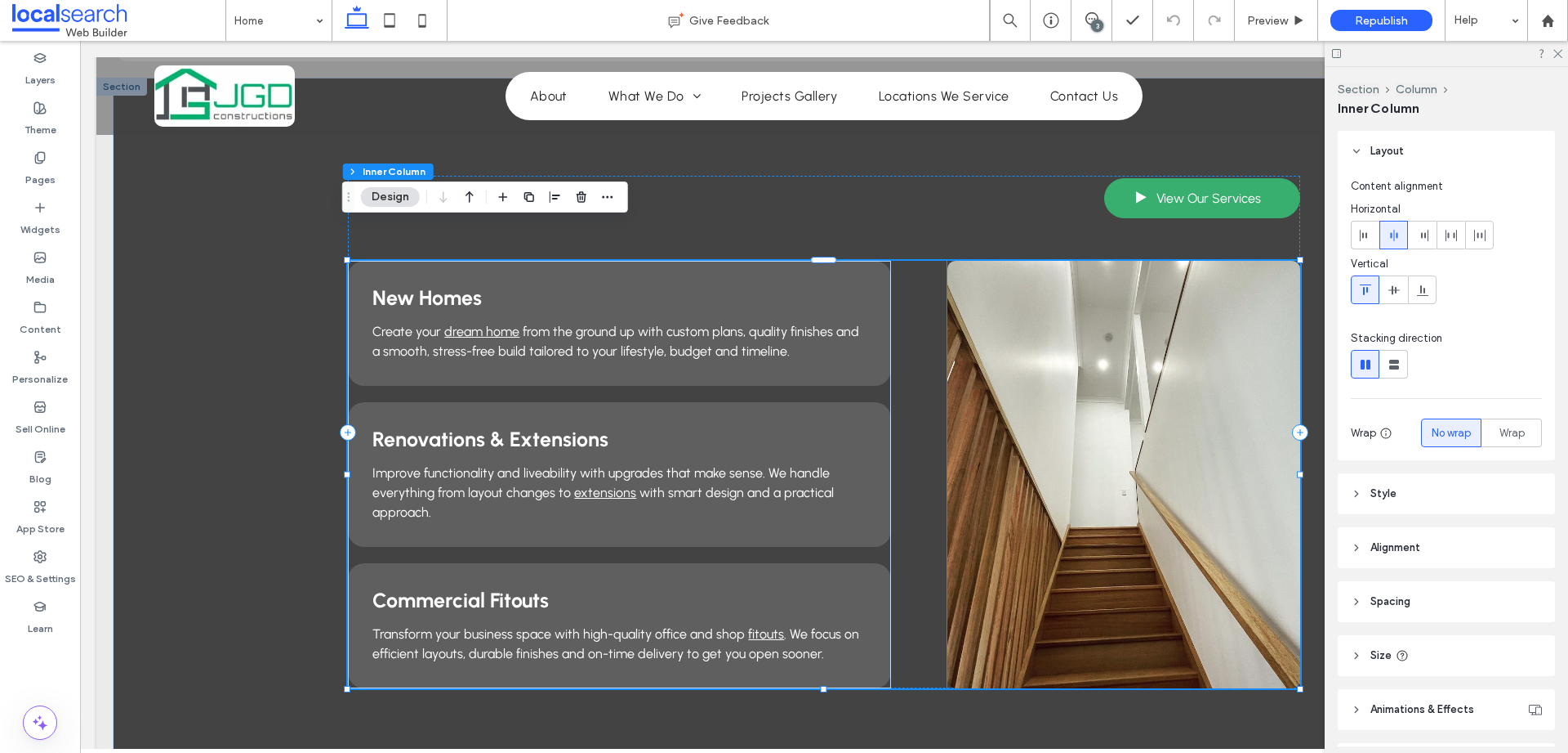
click at [1149, 310] on div at bounding box center [1122, 485] width 352 height 350
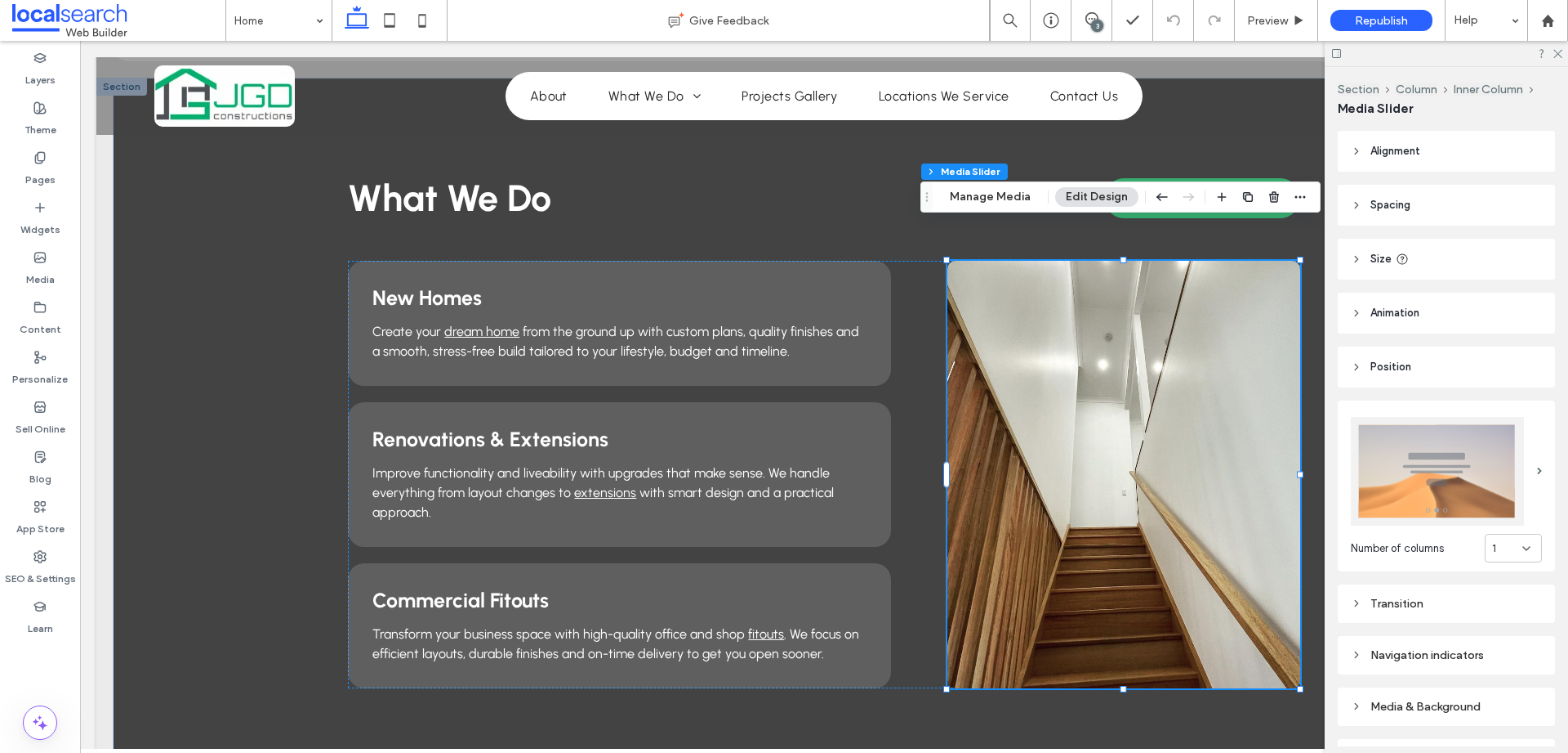
click at [1149, 310] on div at bounding box center [1122, 485] width 352 height 350
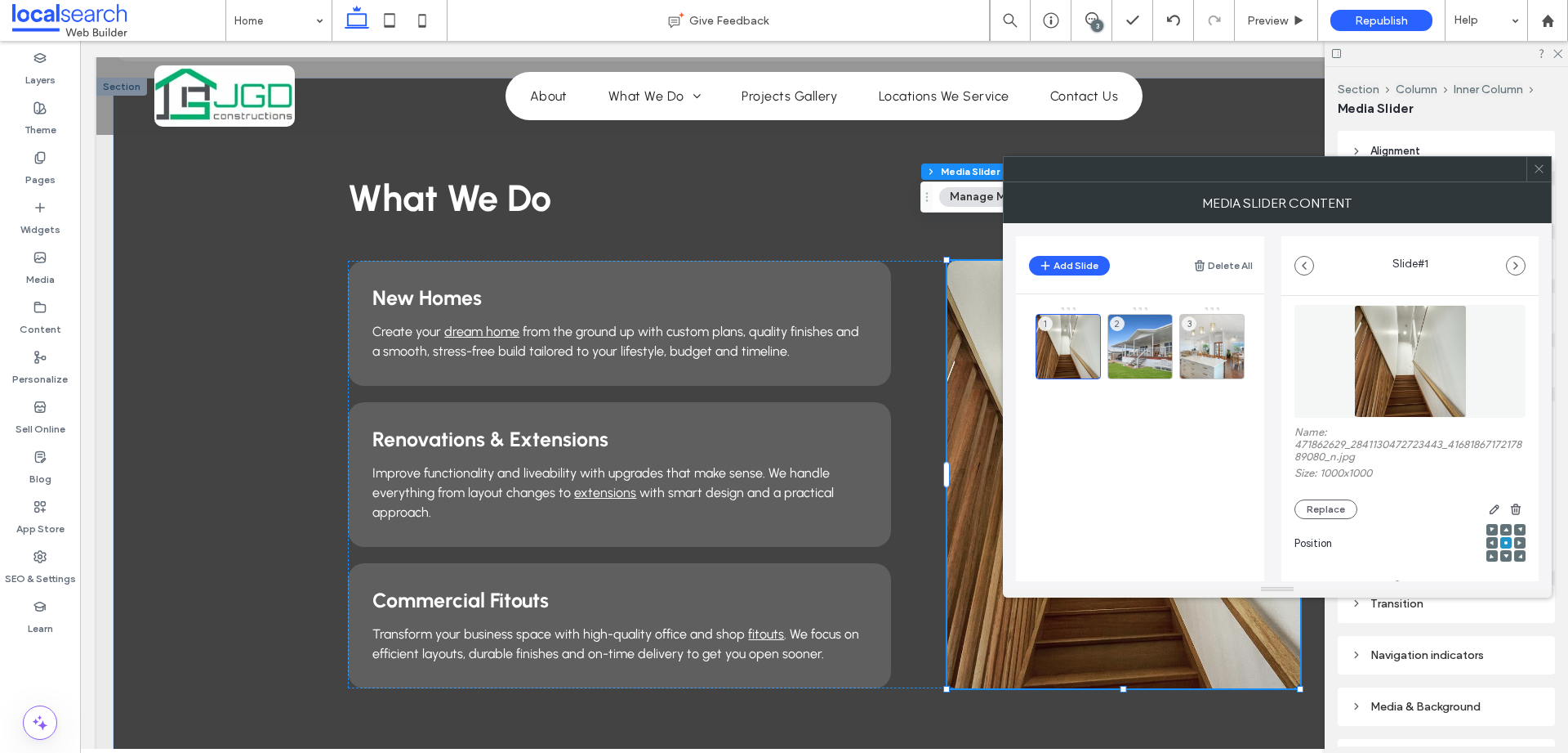
scroll to position [0, 0]
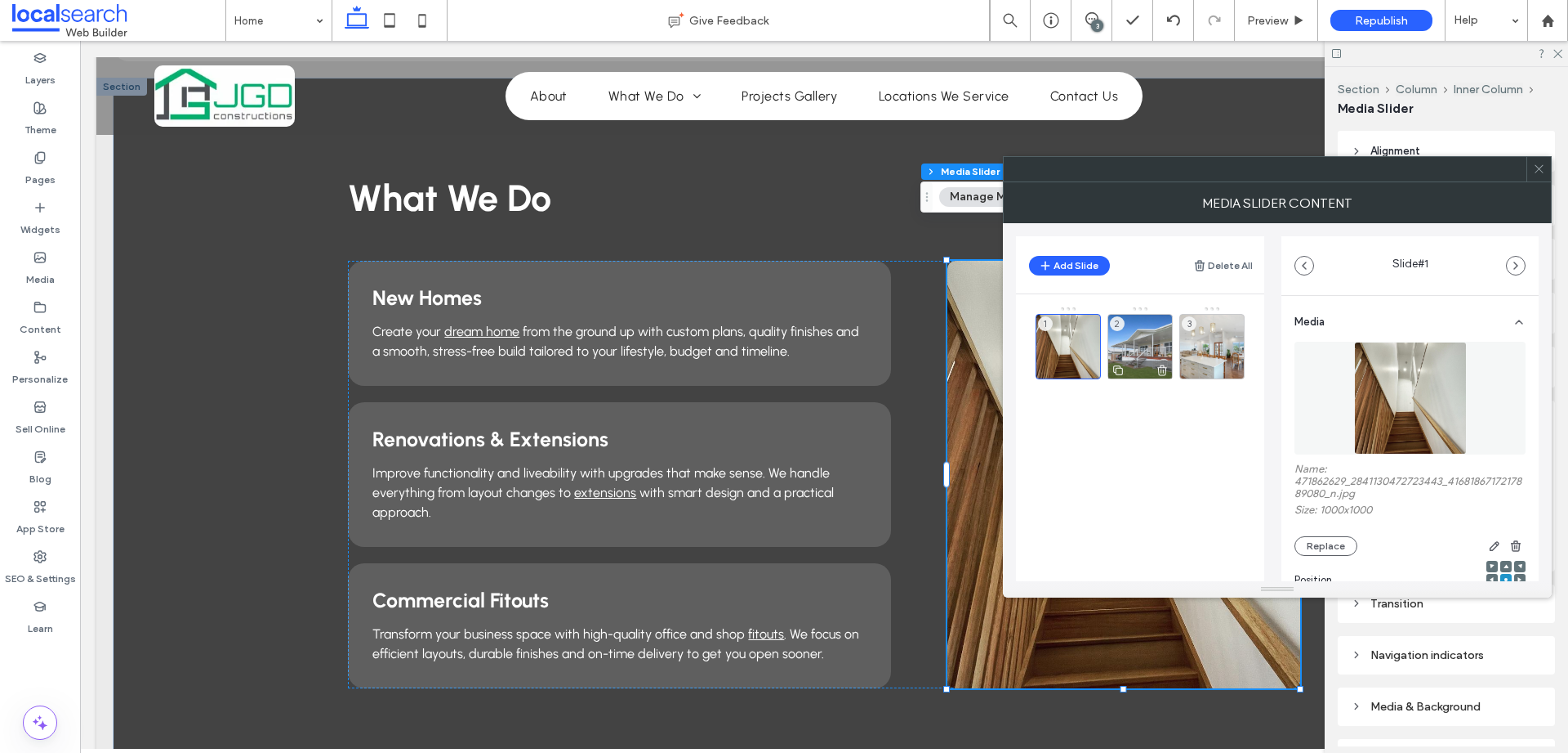
click at [1158, 368] on icon at bounding box center [1161, 369] width 13 height 15
click at [1167, 16] on icon at bounding box center [1173, 19] width 13 height 13
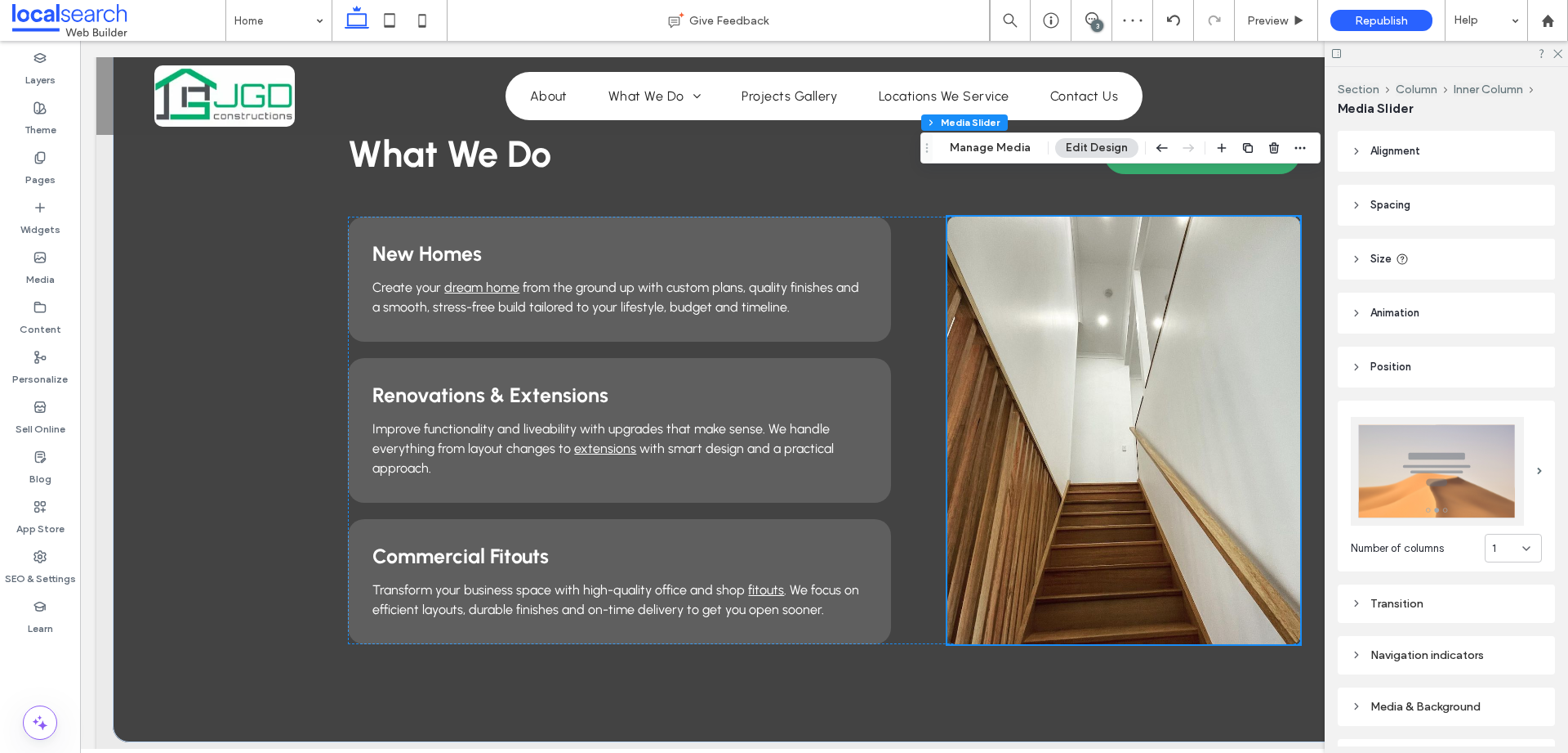
scroll to position [1307, 0]
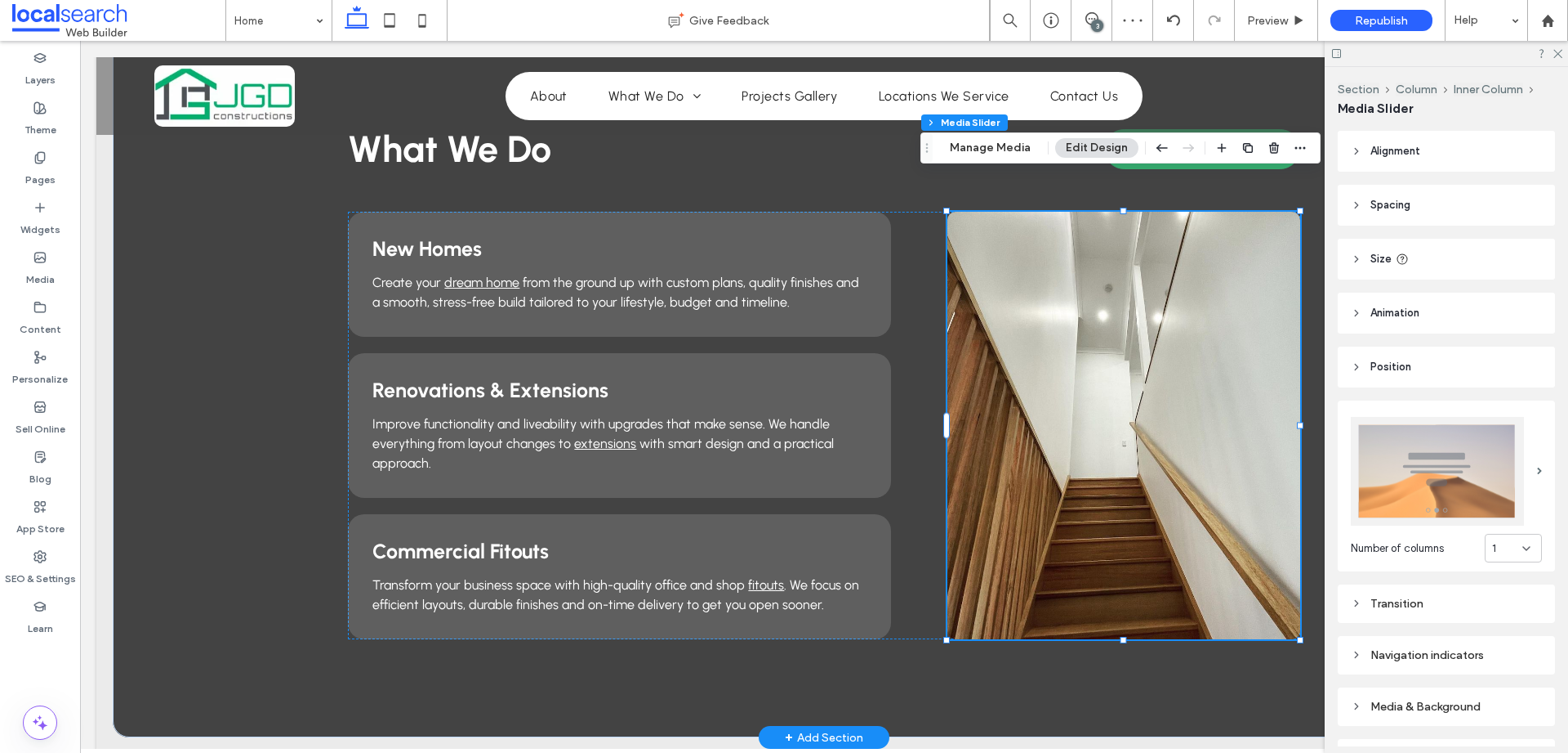
click at [1244, 427] on div at bounding box center [1122, 435] width 352 height 350
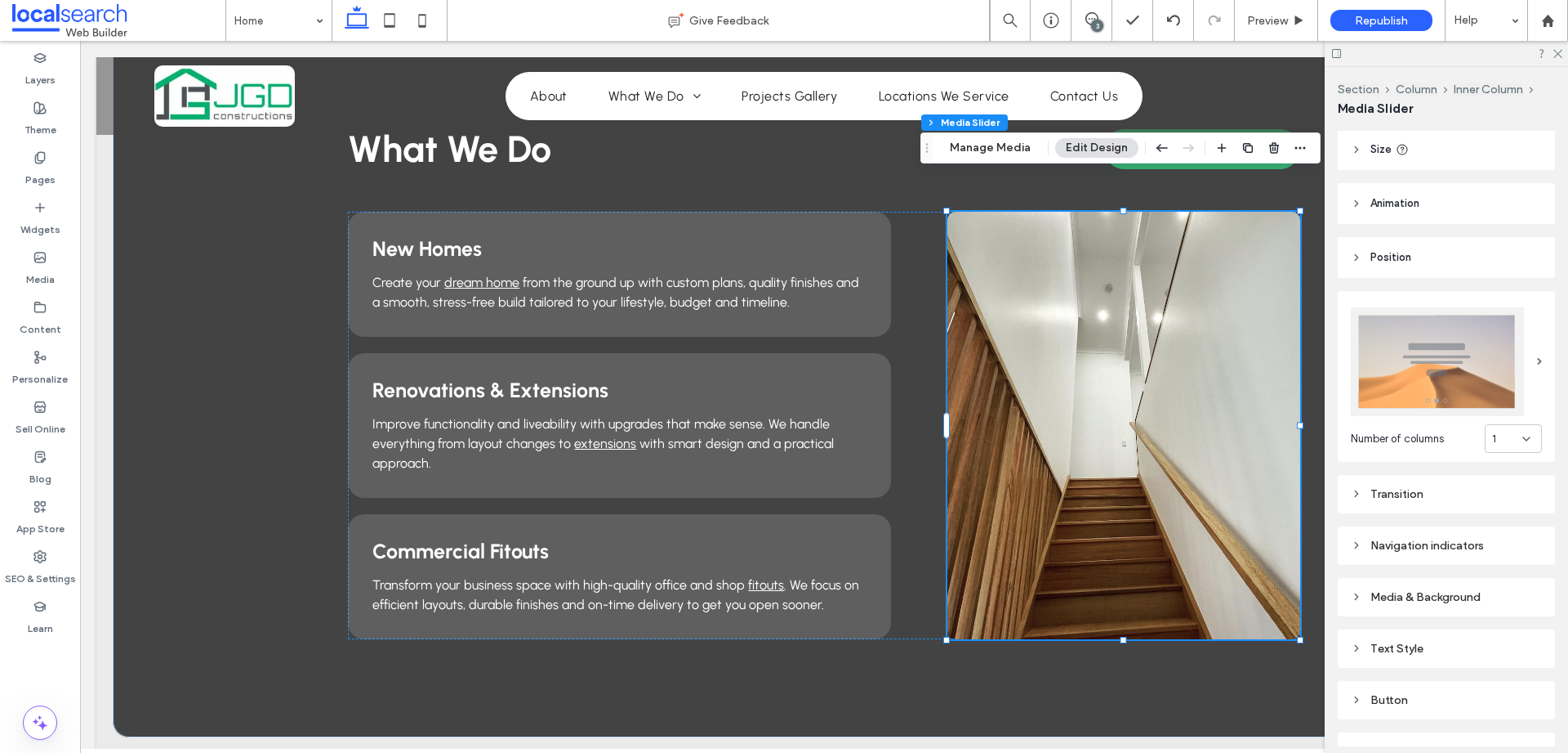
scroll to position [129, 0]
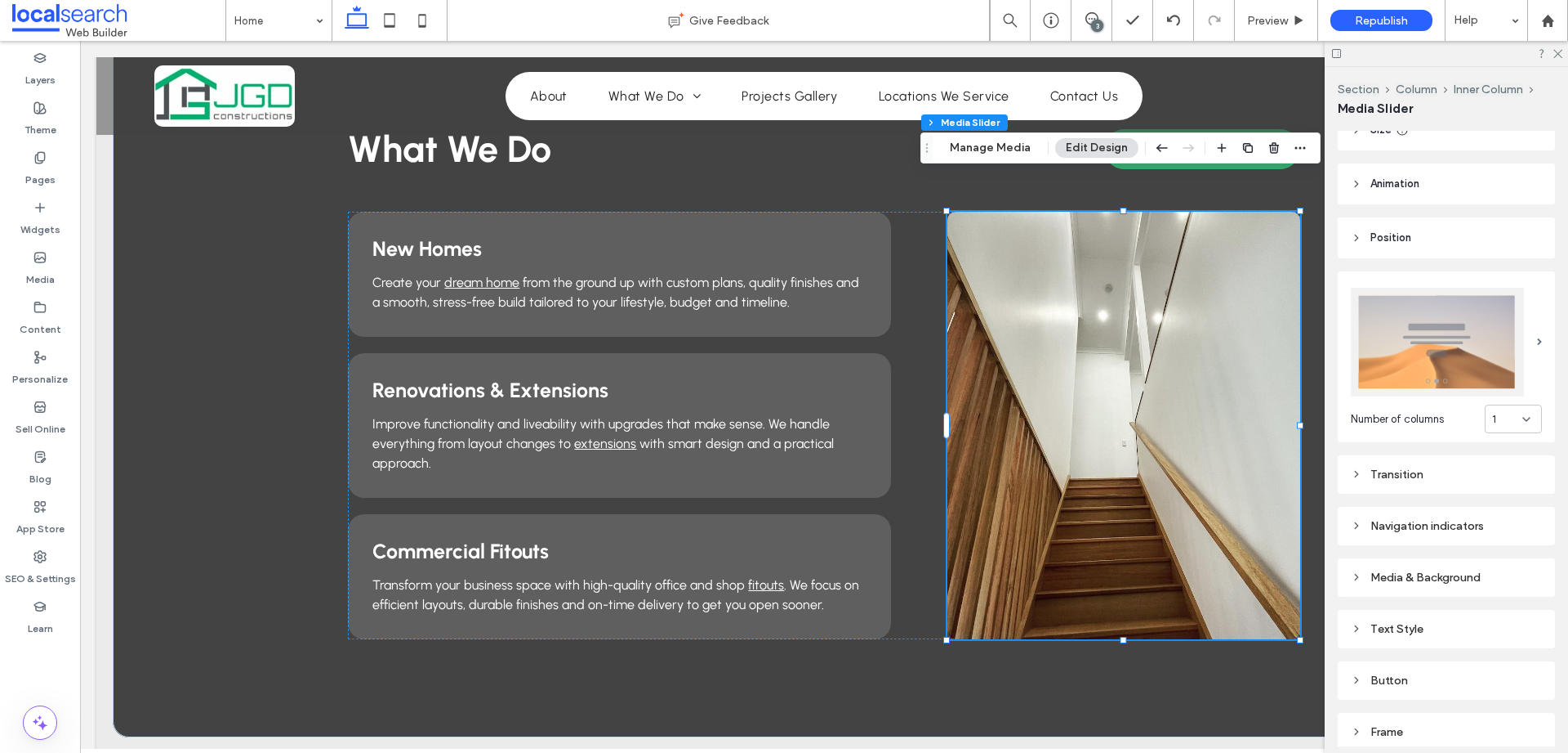
click at [1432, 467] on div "Transition" at bounding box center [1446, 474] width 191 height 14
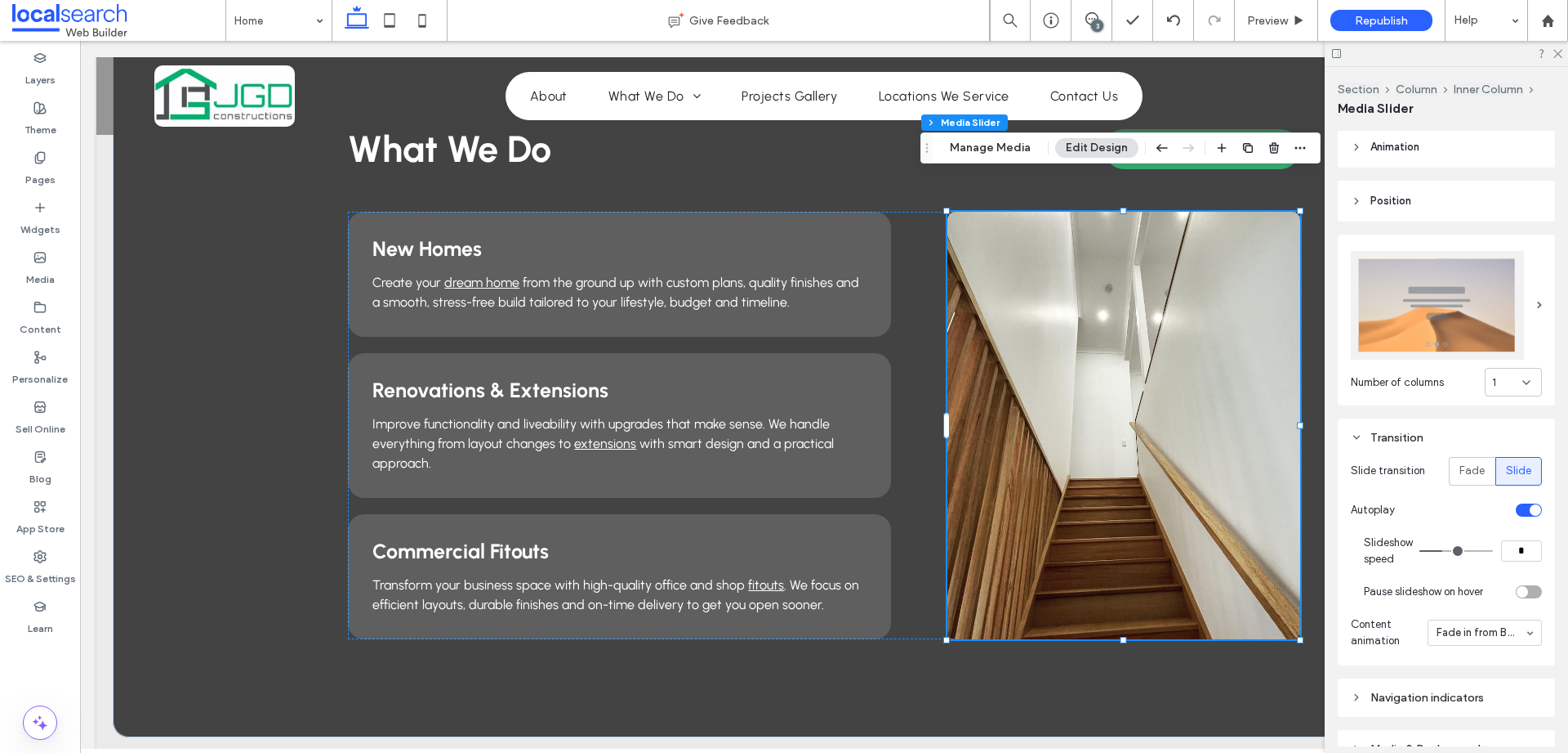
scroll to position [170, 0]
click at [1512, 541] on input "*" at bounding box center [1522, 548] width 41 height 21
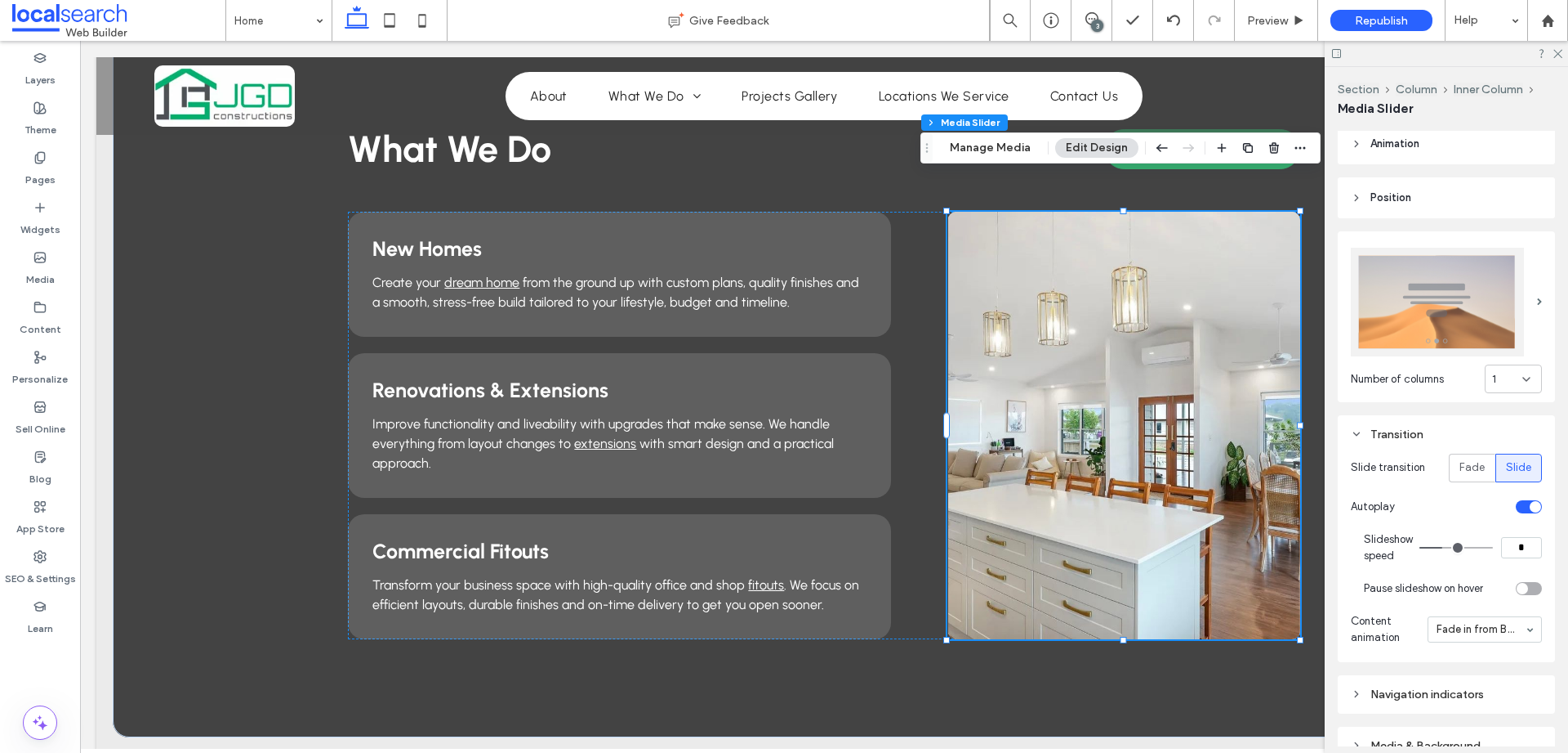
type input "*"
click at [1433, 572] on section "Pause slideshow on hover" at bounding box center [1453, 588] width 178 height 33
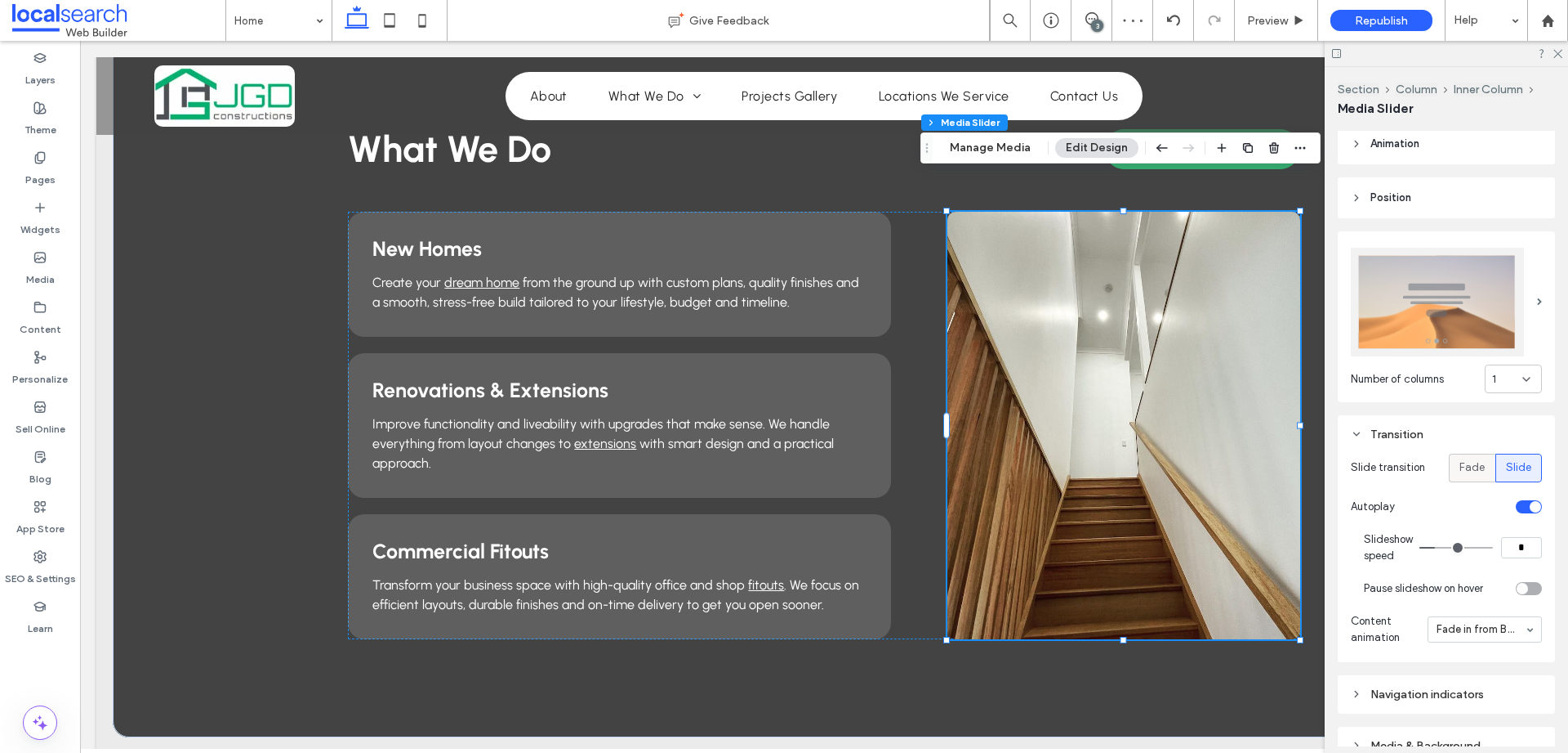
click at [1468, 467] on span "Fade" at bounding box center [1472, 467] width 25 height 16
click at [1512, 538] on input "*" at bounding box center [1522, 548] width 41 height 21
type input "*"
click at [1450, 513] on section "Autoplay" at bounding box center [1446, 507] width 191 height 33
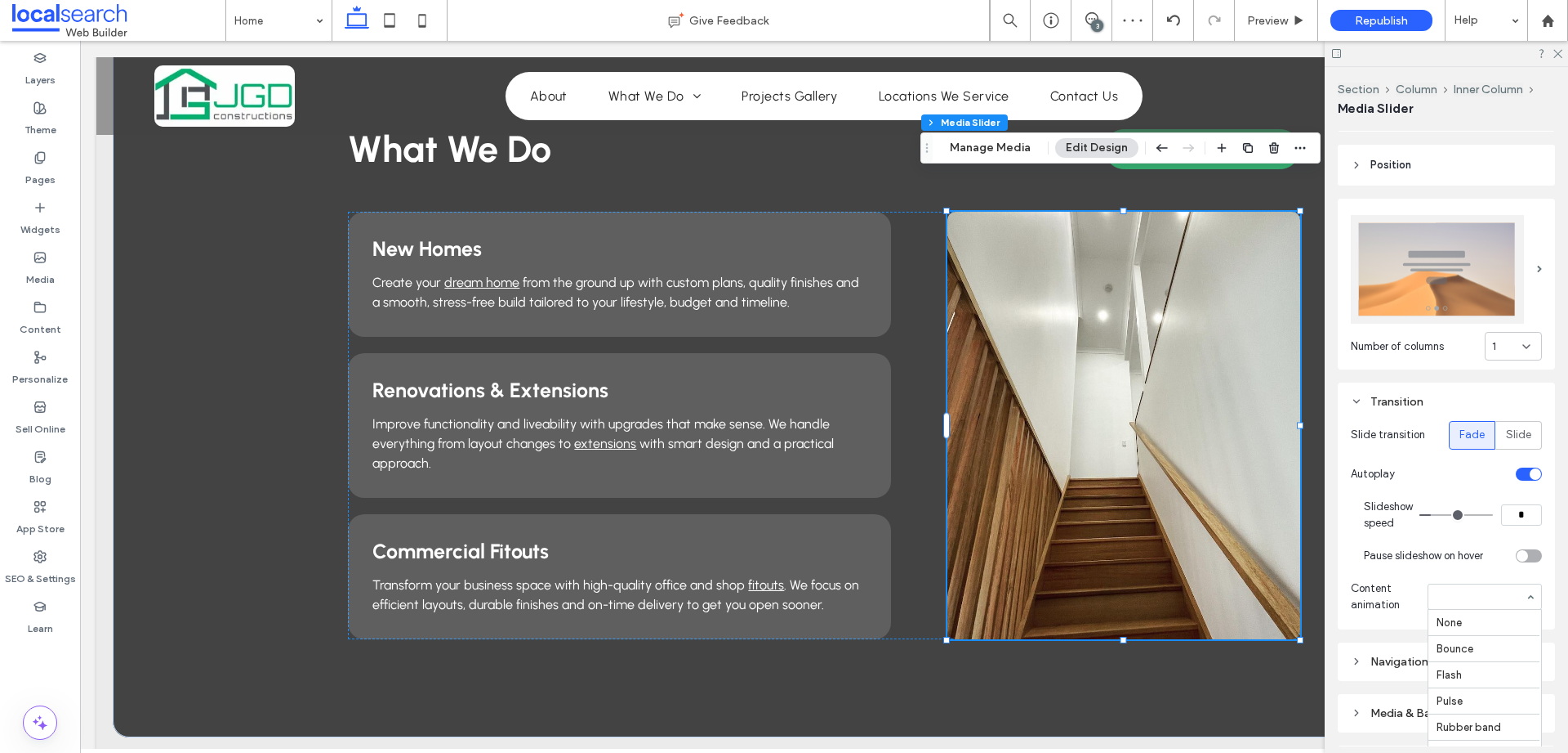
scroll to position [429, 0]
click at [1469, 565] on section "Pause slideshow on hover" at bounding box center [1453, 555] width 178 height 33
click at [1558, 56] on icon at bounding box center [1556, 52] width 11 height 11
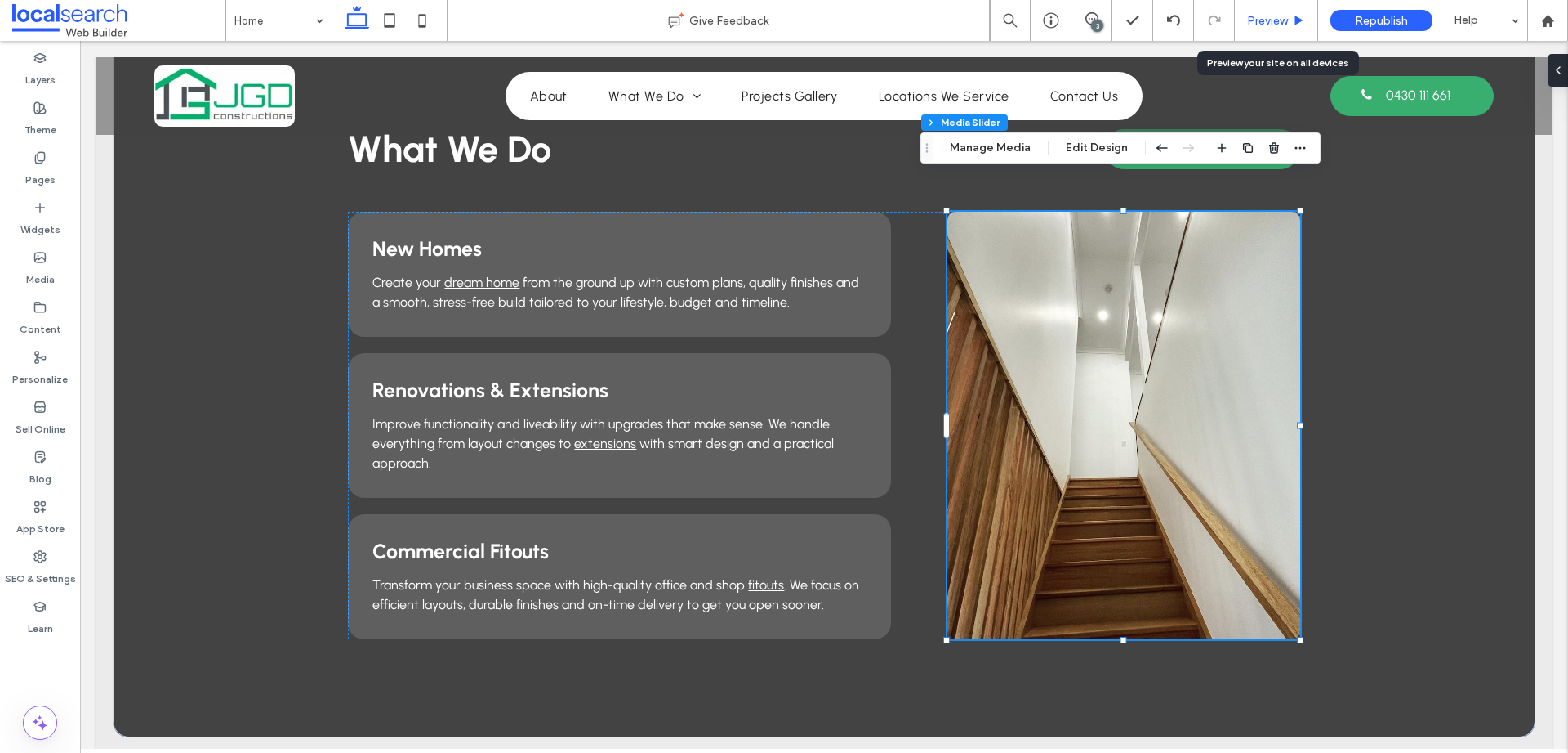
click at [1276, 22] on span "Preview" at bounding box center [1267, 20] width 41 height 14
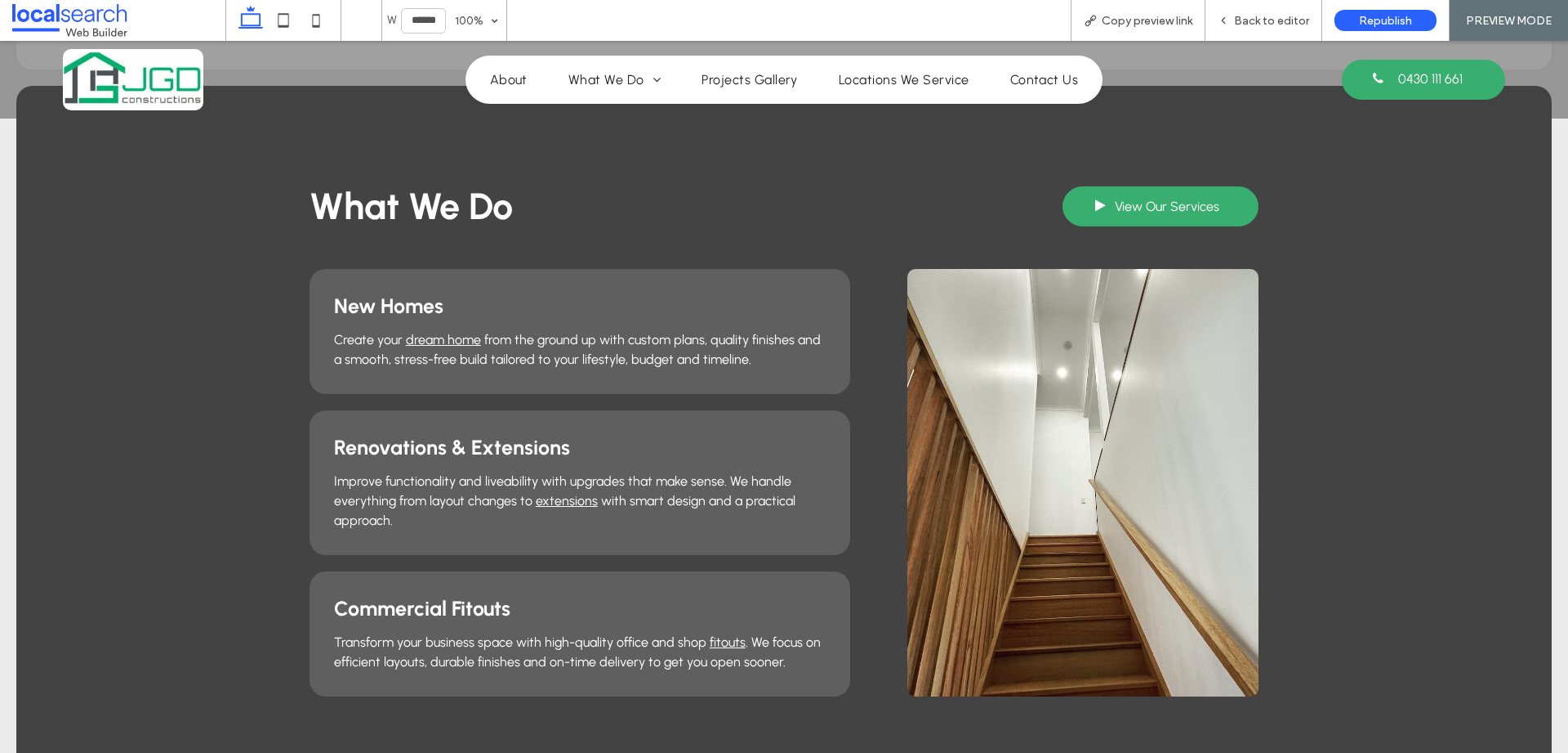
scroll to position [1233, 0]
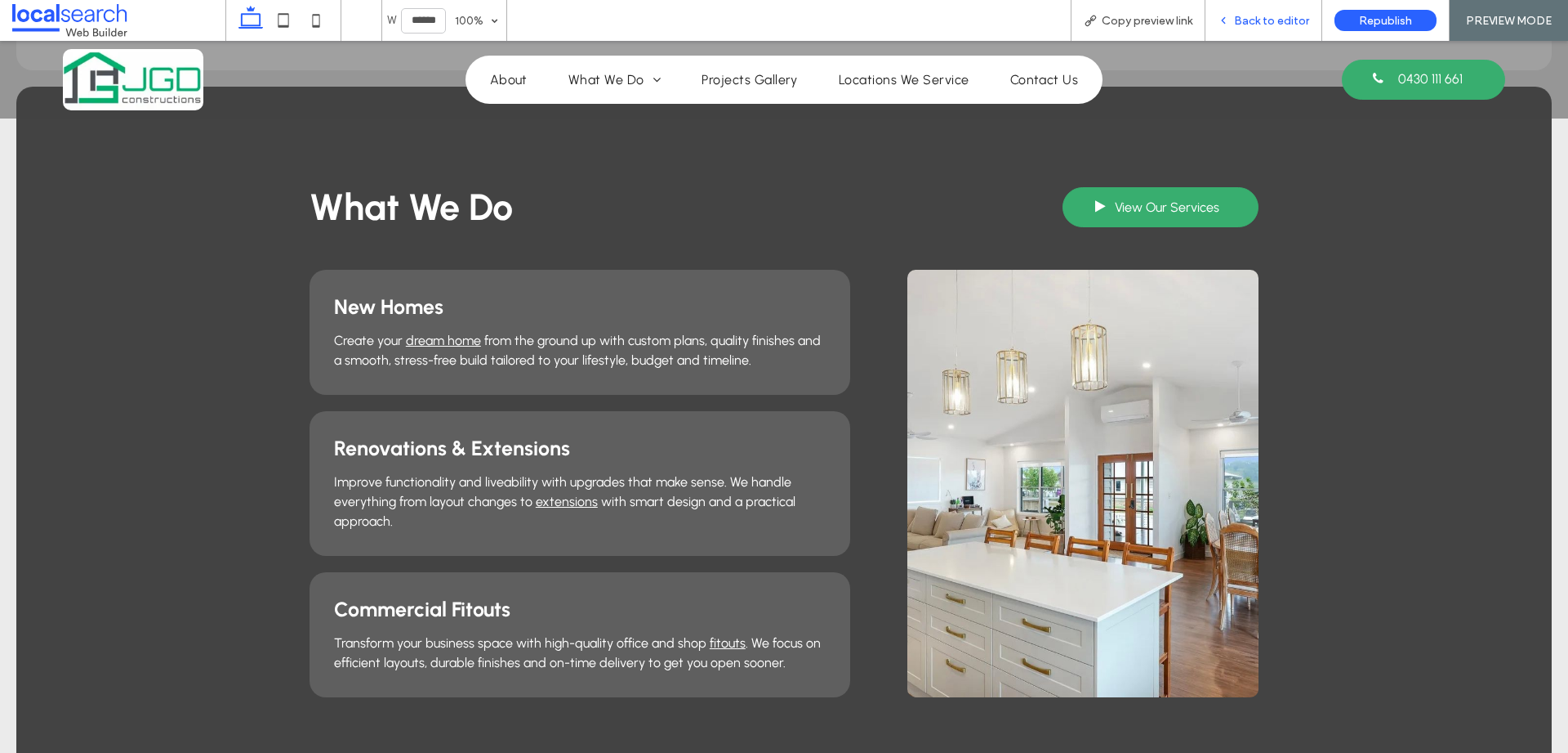
click at [1263, 24] on span "Back to editor" at bounding box center [1272, 20] width 76 height 14
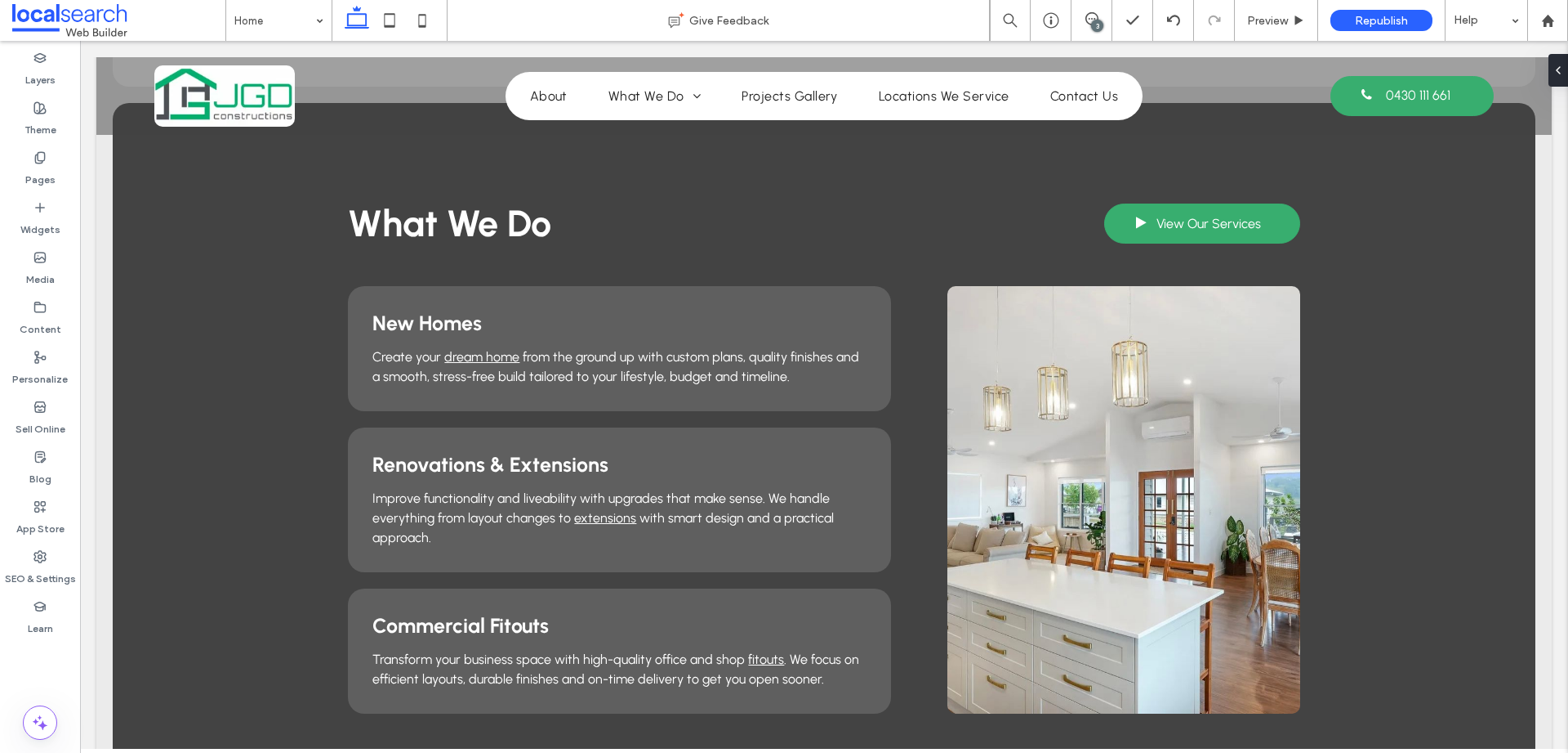
scroll to position [1249, 0]
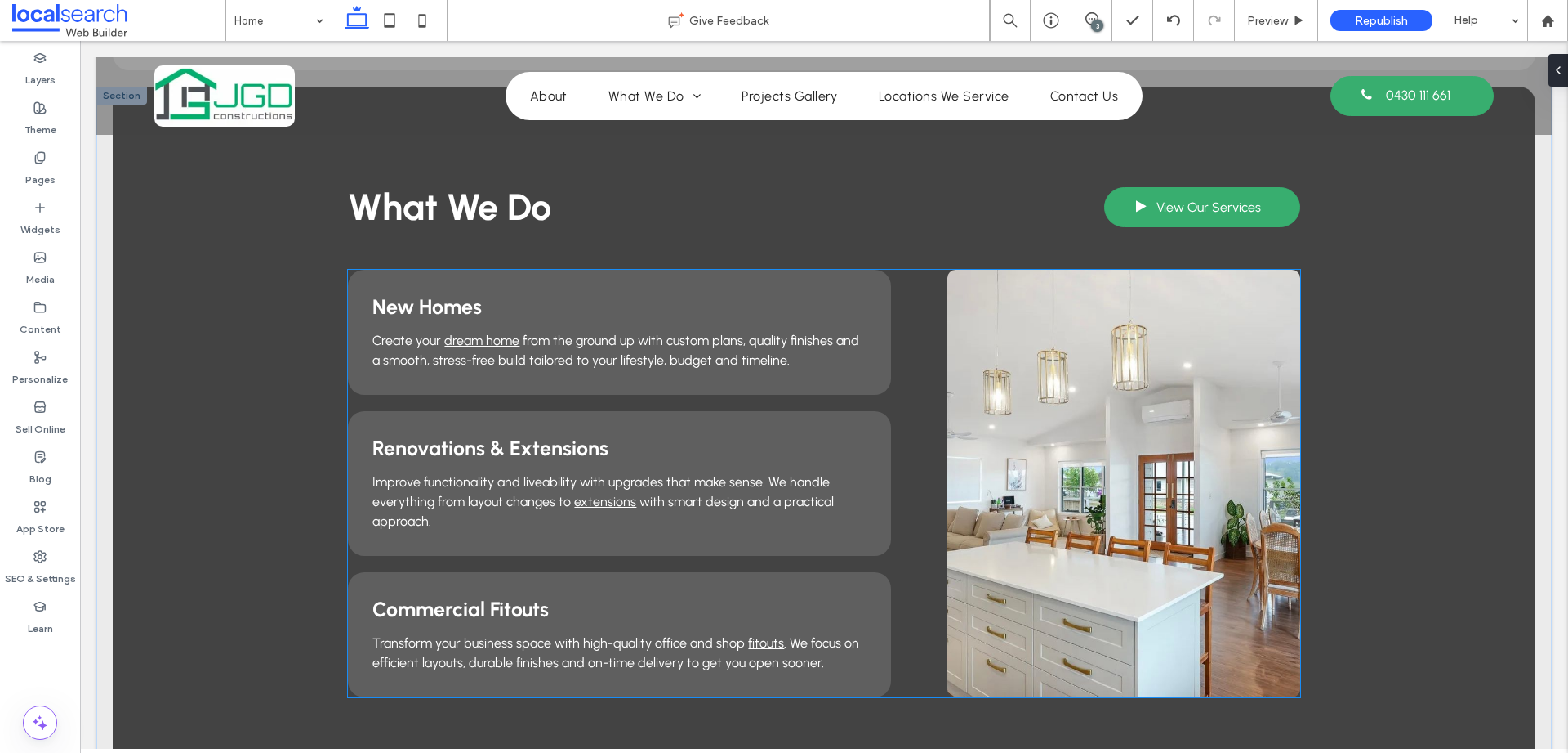
click at [1181, 269] on div at bounding box center [1122, 483] width 352 height 427
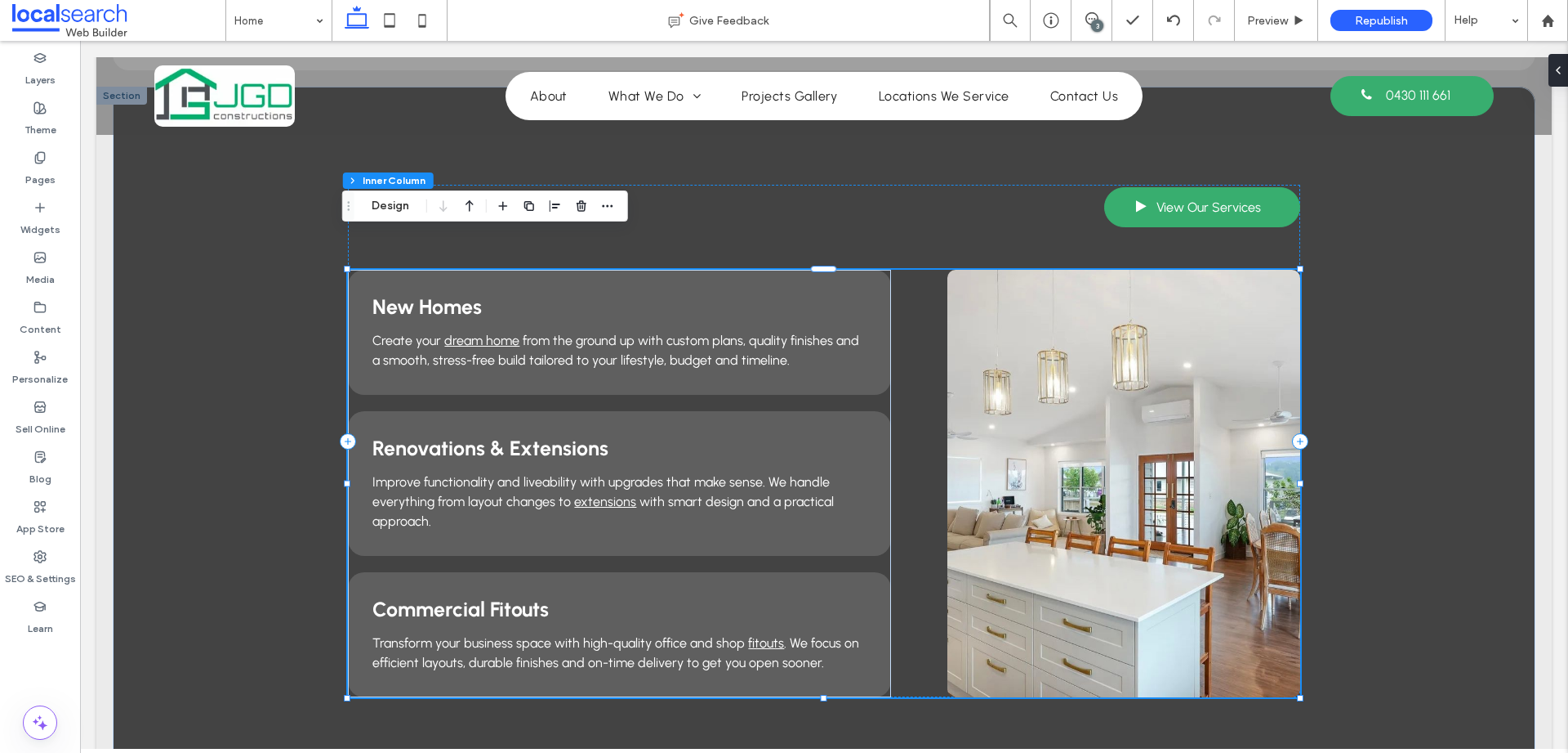
click at [1181, 269] on div at bounding box center [1122, 483] width 352 height 427
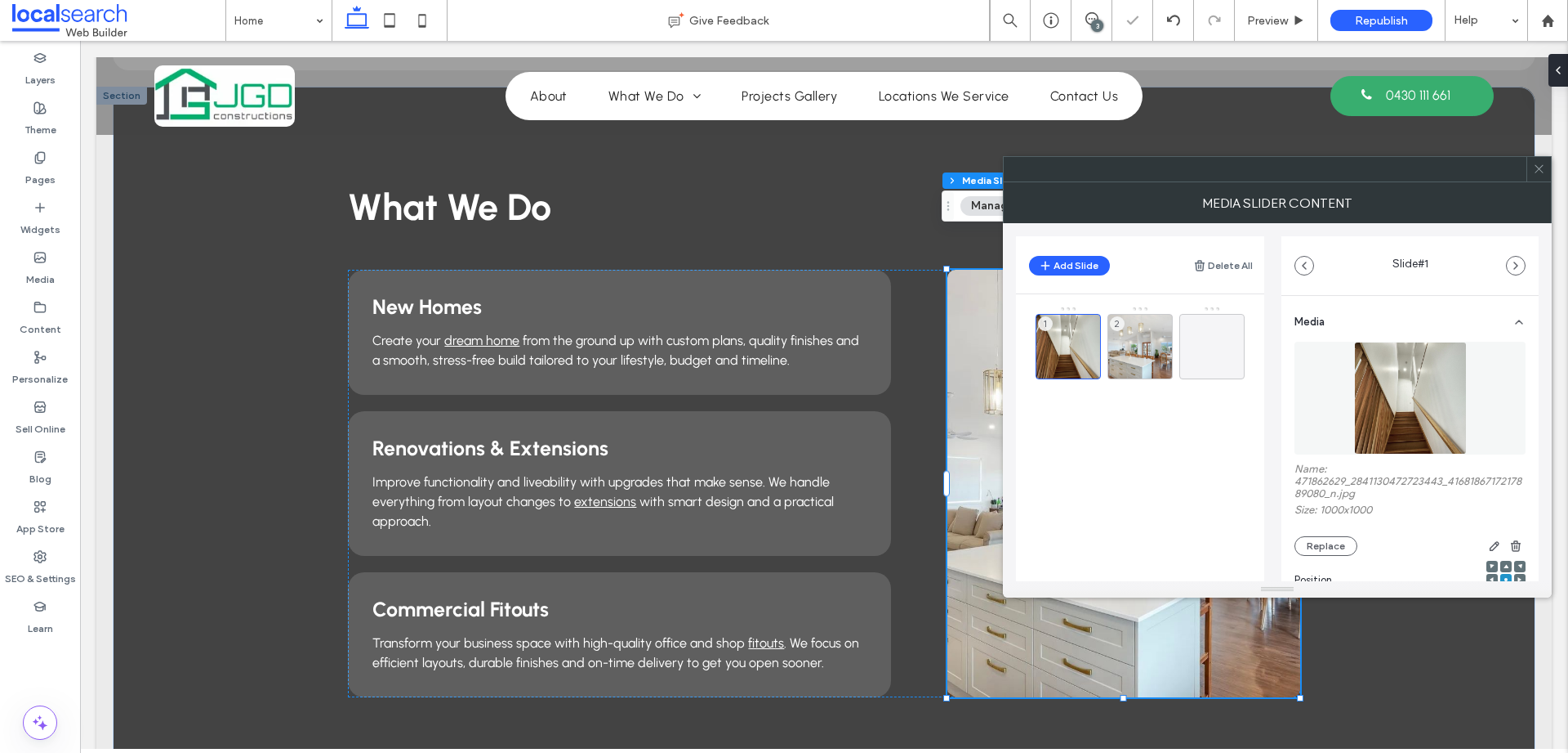
click at [1181, 263] on header "Add Slide Delete All" at bounding box center [1140, 265] width 248 height 57
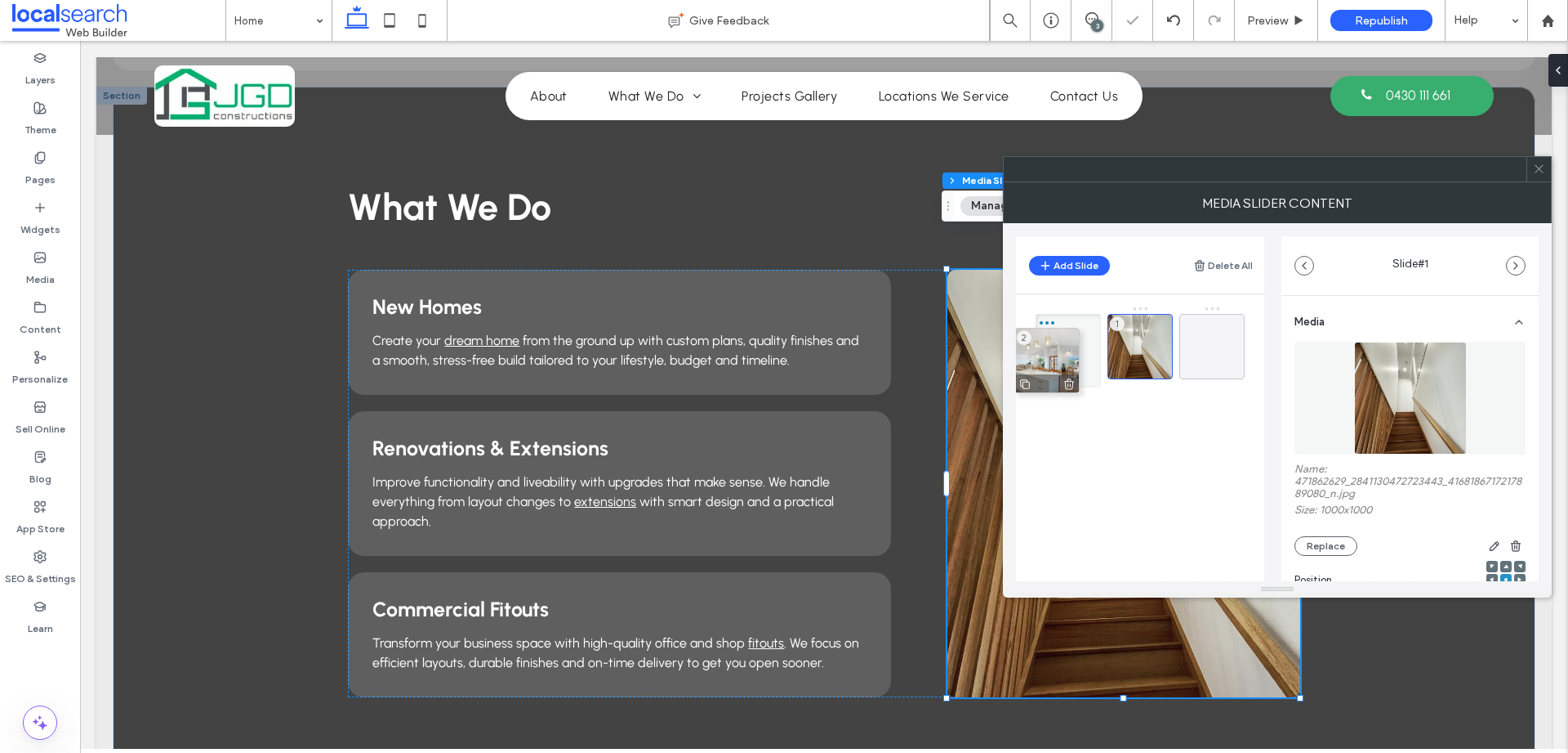
drag, startPoint x: 1123, startPoint y: 347, endPoint x: 1045, endPoint y: 356, distance: 78.5
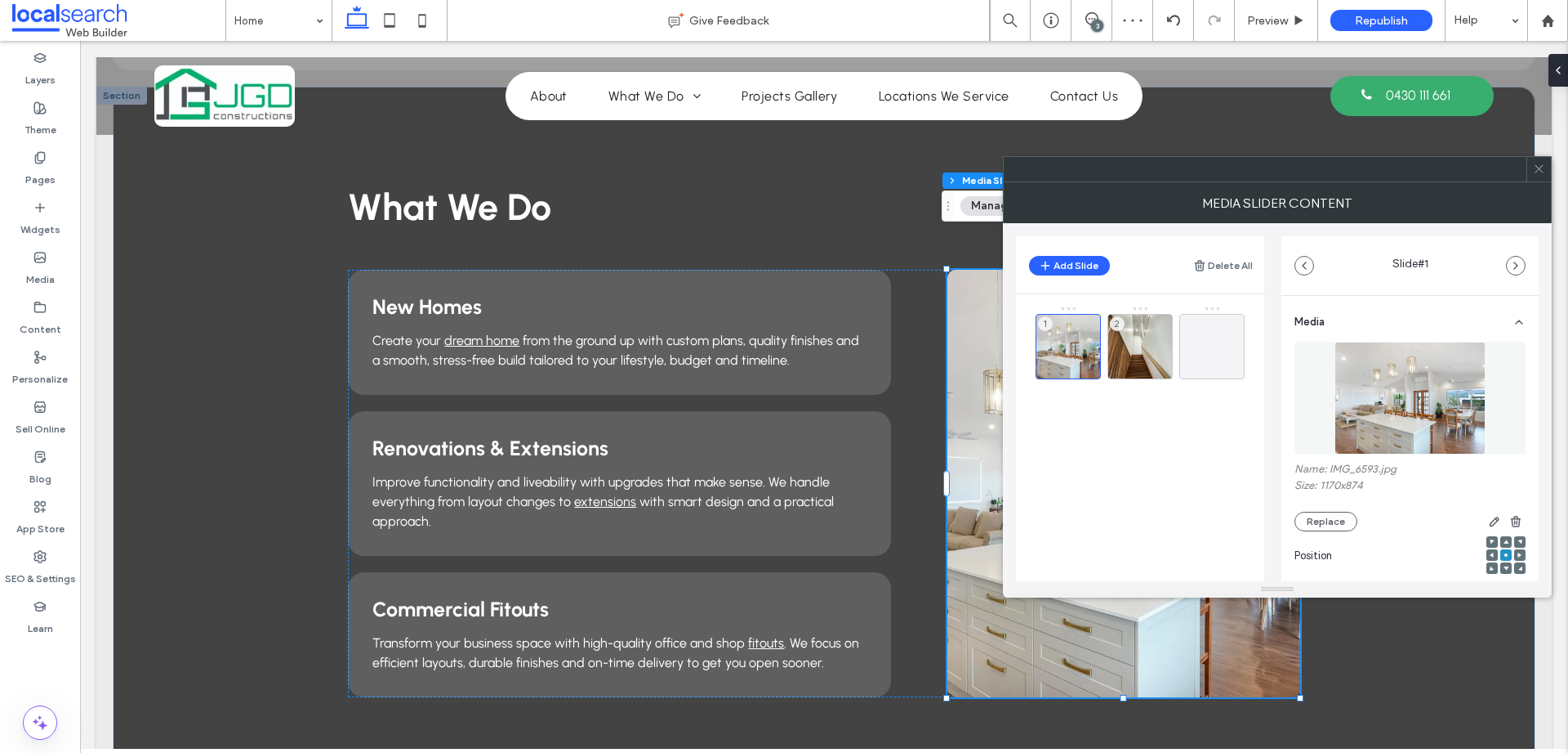
click at [1542, 164] on icon at bounding box center [1539, 169] width 13 height 13
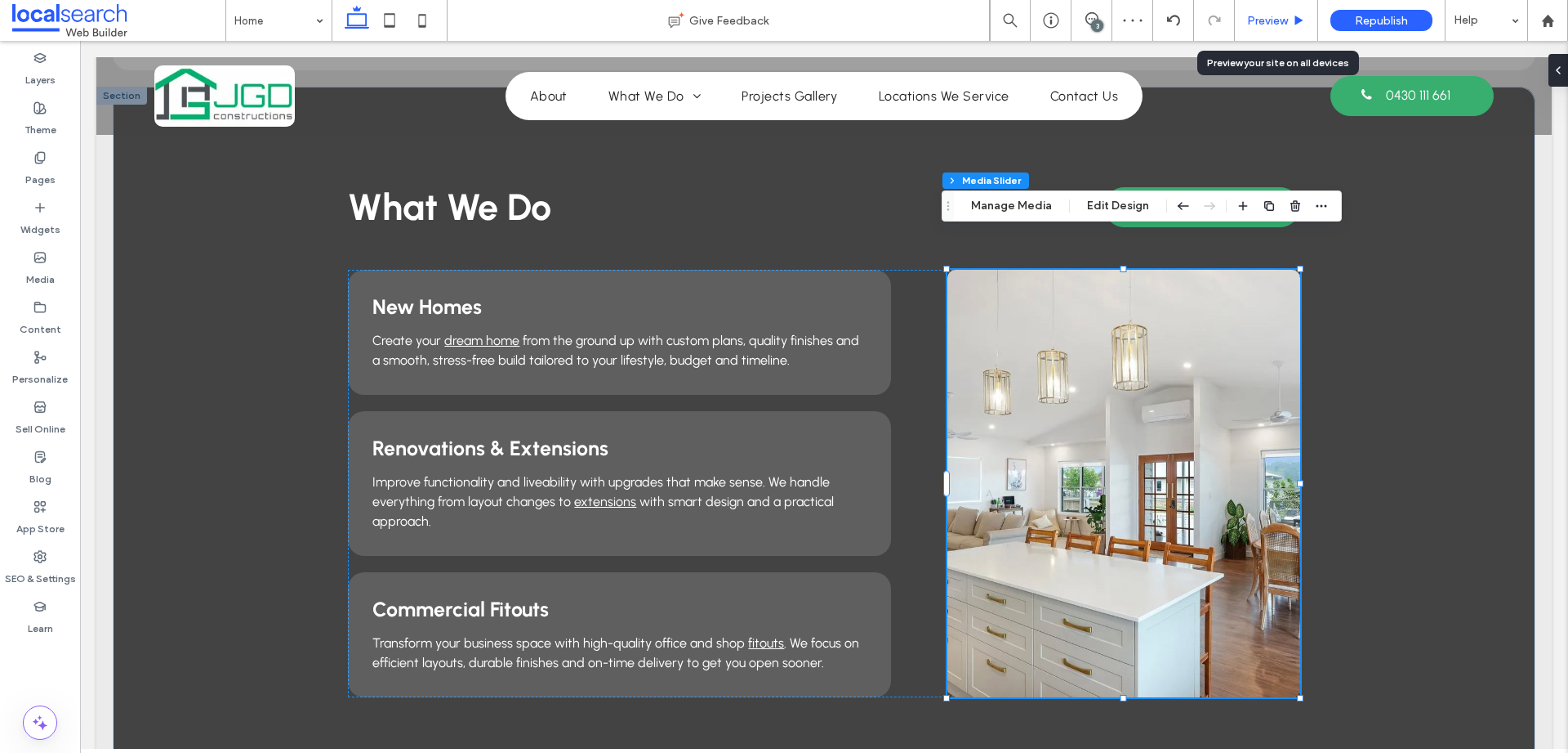
click at [1260, 20] on span "Preview" at bounding box center [1267, 20] width 41 height 14
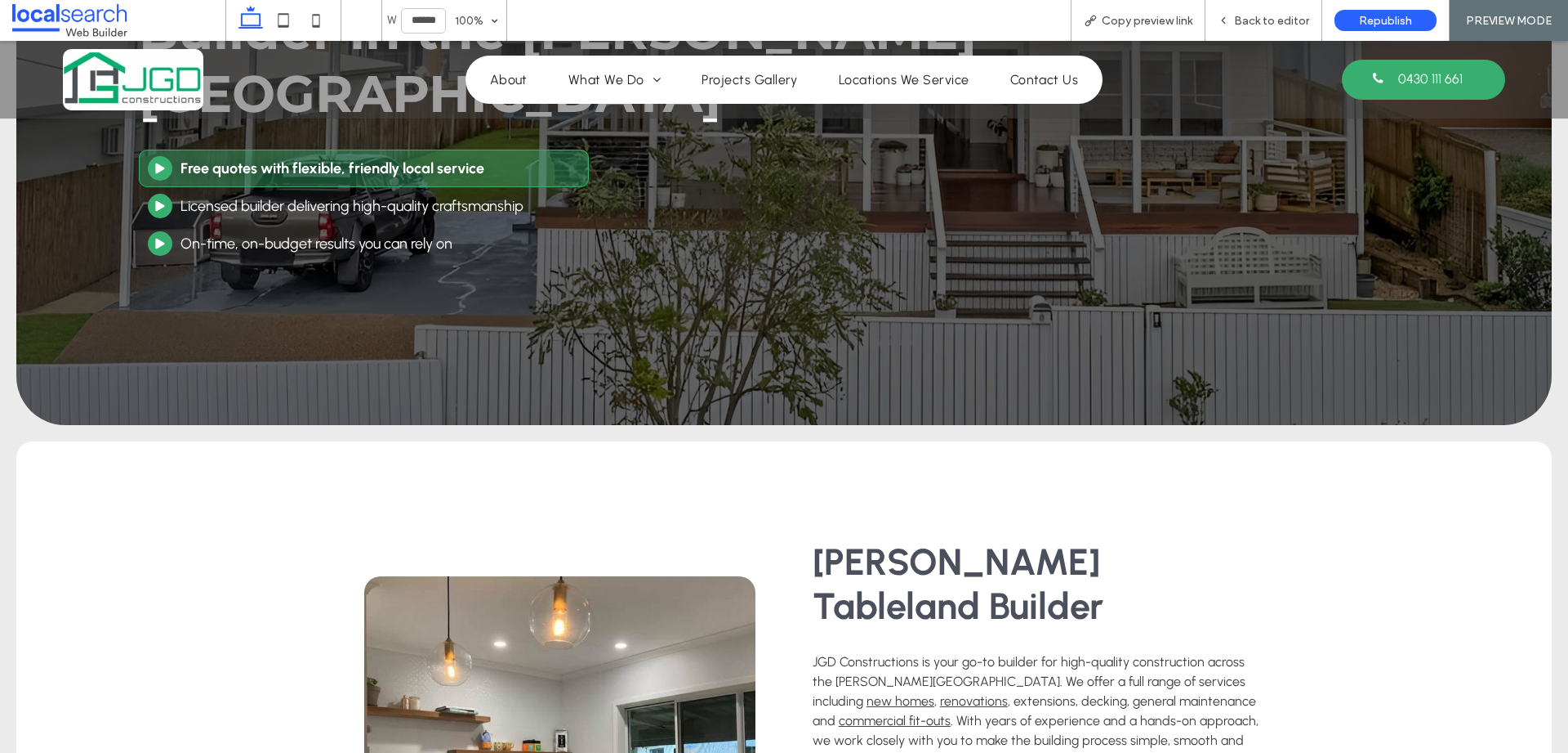
scroll to position [56, 0]
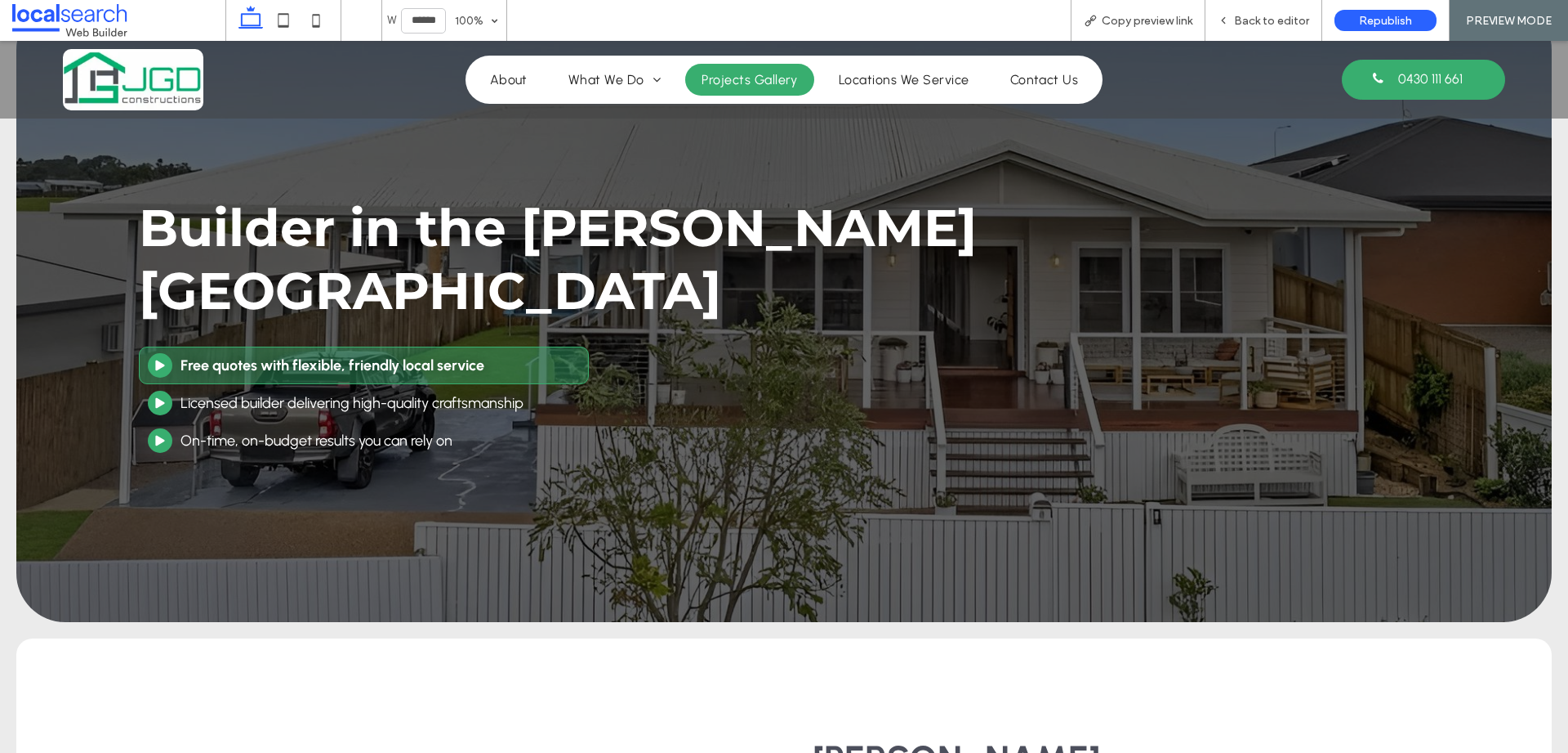
click at [713, 76] on span "Projects Gallery" at bounding box center [749, 79] width 96 height 16
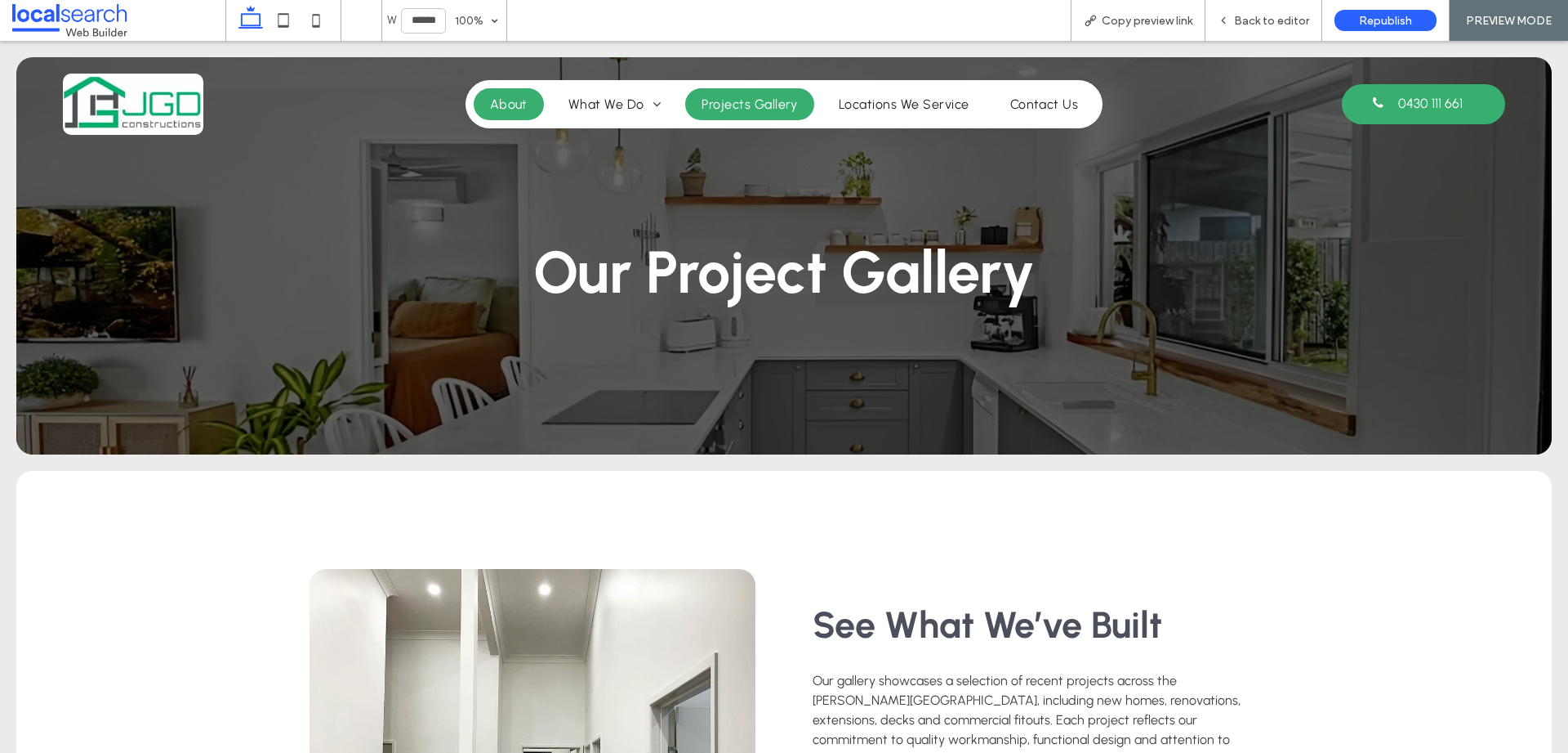
click at [493, 98] on span "About" at bounding box center [508, 104] width 38 height 16
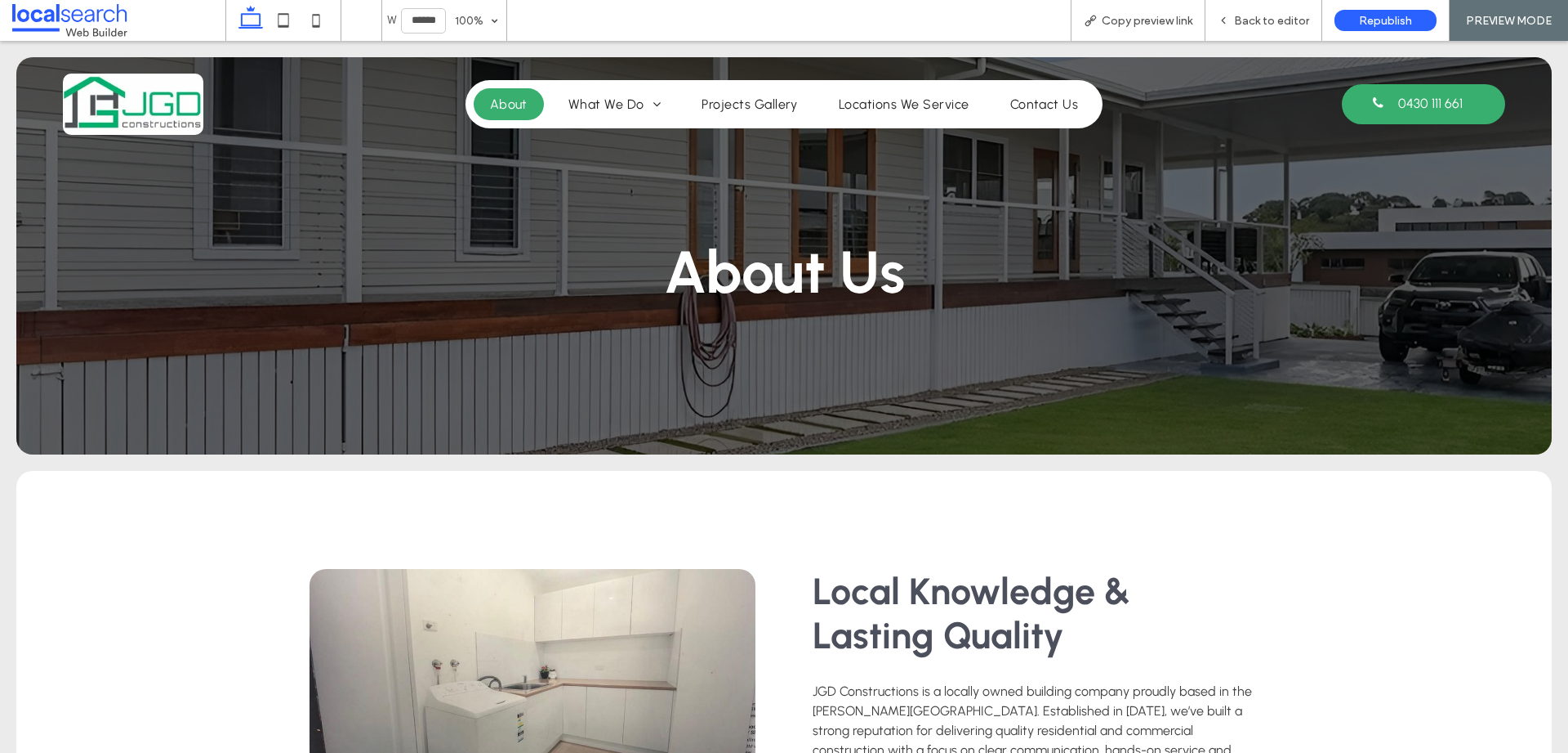
click at [137, 109] on img at bounding box center [133, 104] width 140 height 61
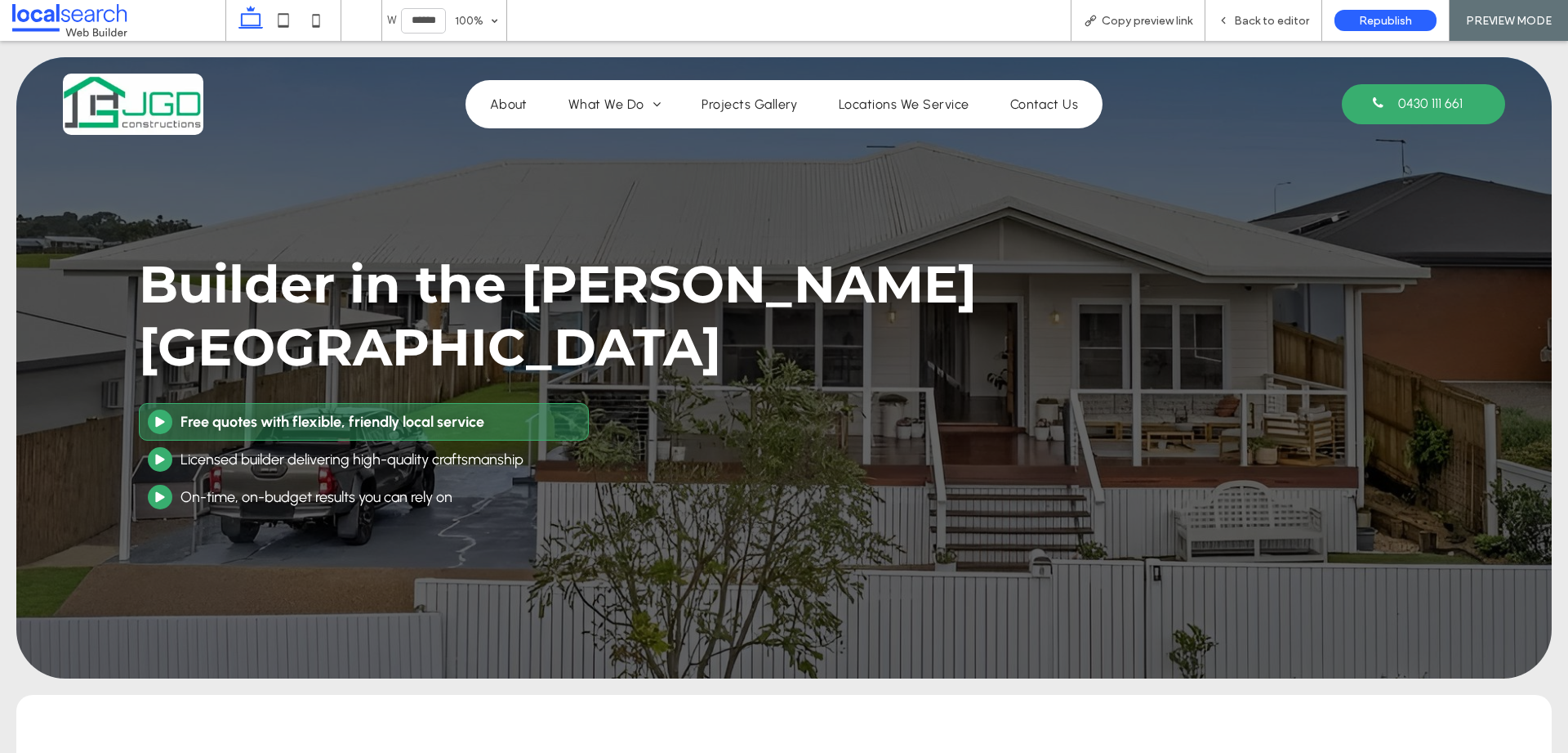
click at [51, 185] on div "Builder in the Atherton Tablelands Play Icon Free quotes with flexible, friendl…" at bounding box center [784, 367] width 1535 height 621
click at [41, 173] on div "Builder in the Atherton Tablelands Play Icon Free quotes with flexible, friendl…" at bounding box center [784, 367] width 1535 height 621
click at [1273, 16] on span "Back to editor" at bounding box center [1272, 20] width 76 height 14
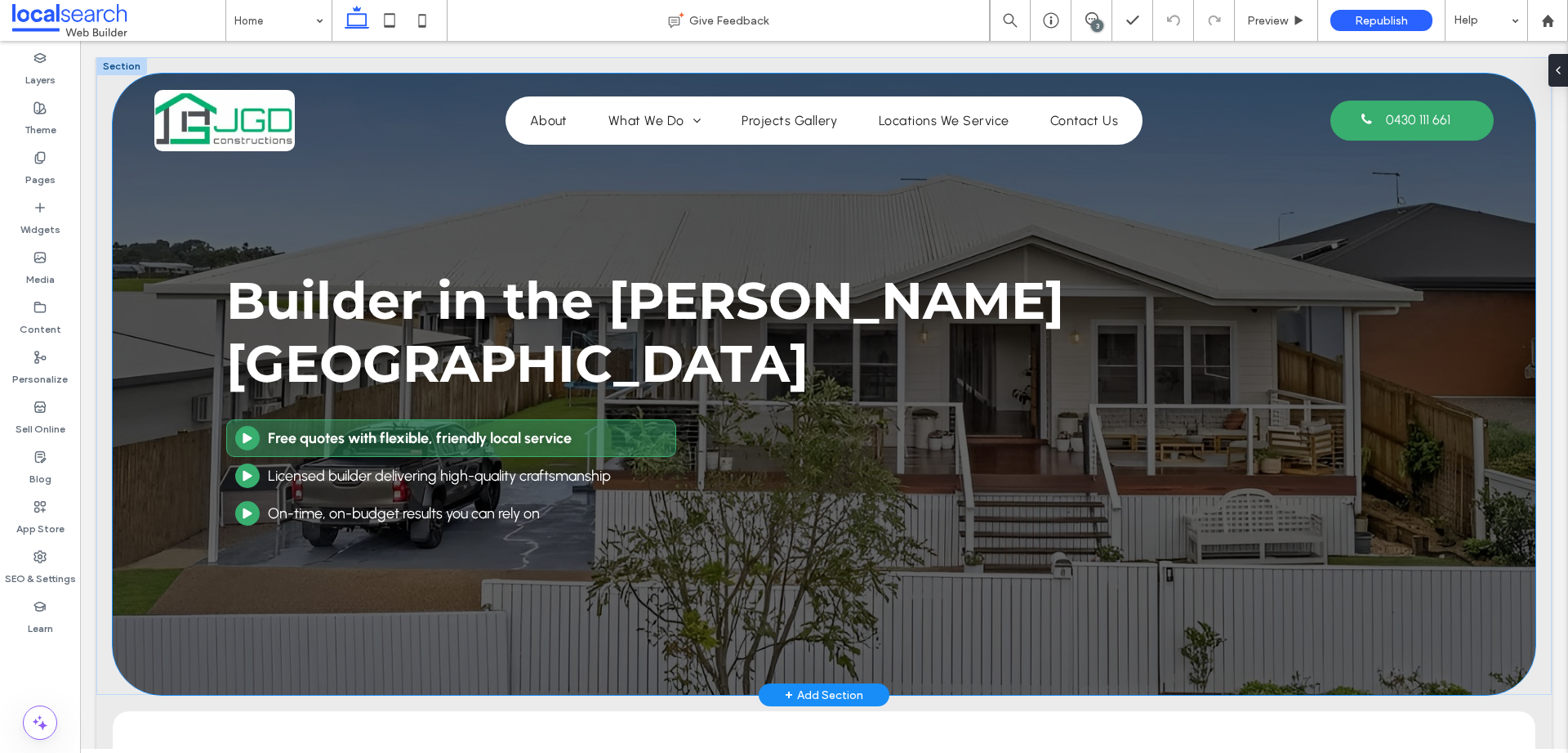
click at [193, 253] on div "Builder in the Atherton Tablelands Play Icon Free quotes with flexible, friendl…" at bounding box center [823, 384] width 1423 height 621
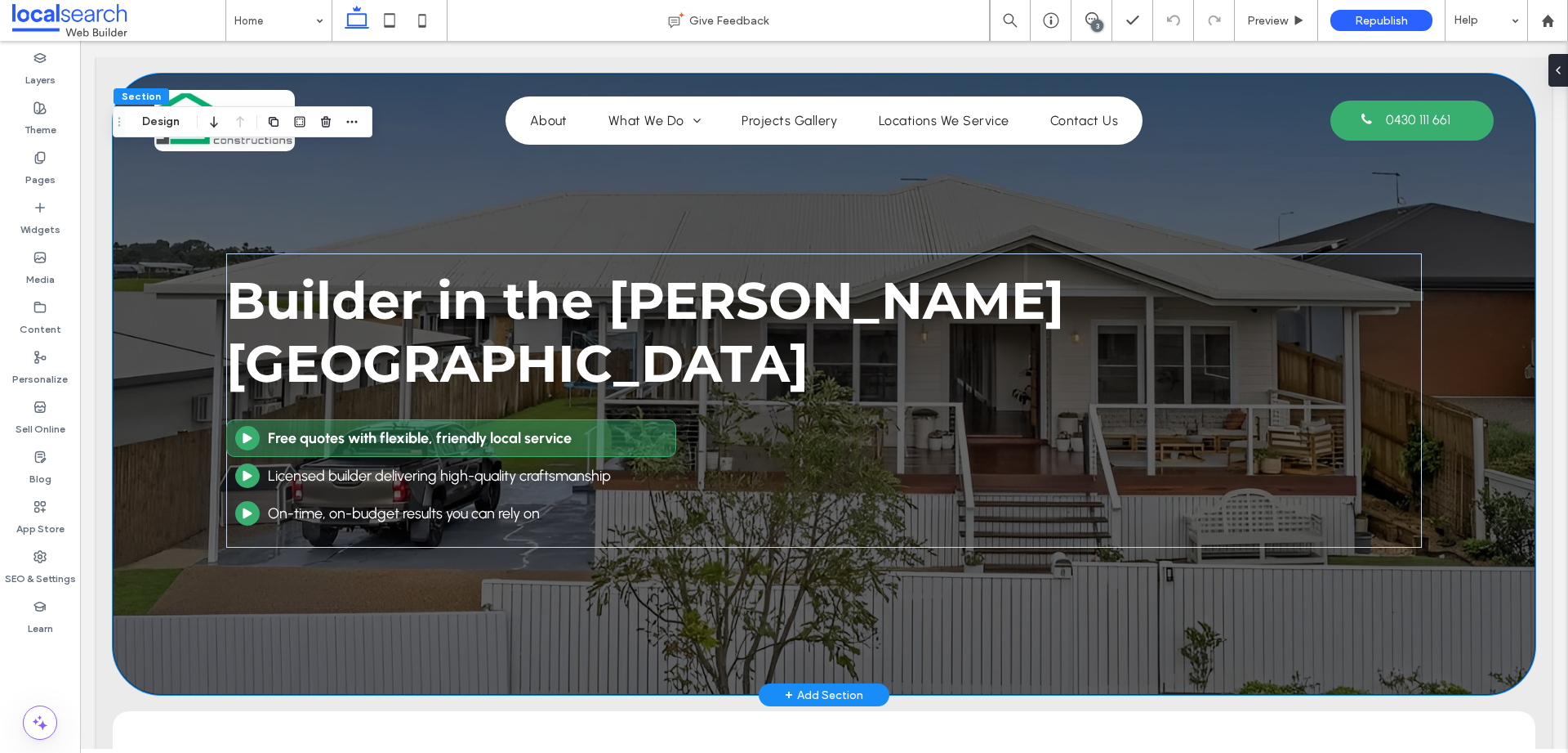
click at [142, 244] on div "Builder in the Atherton Tablelands Play Icon Free quotes with flexible, friendl…" at bounding box center [823, 384] width 1423 height 621
click at [133, 220] on div "Builder in the Atherton Tablelands Play Icon Free quotes with flexible, friendl…" at bounding box center [823, 384] width 1423 height 621
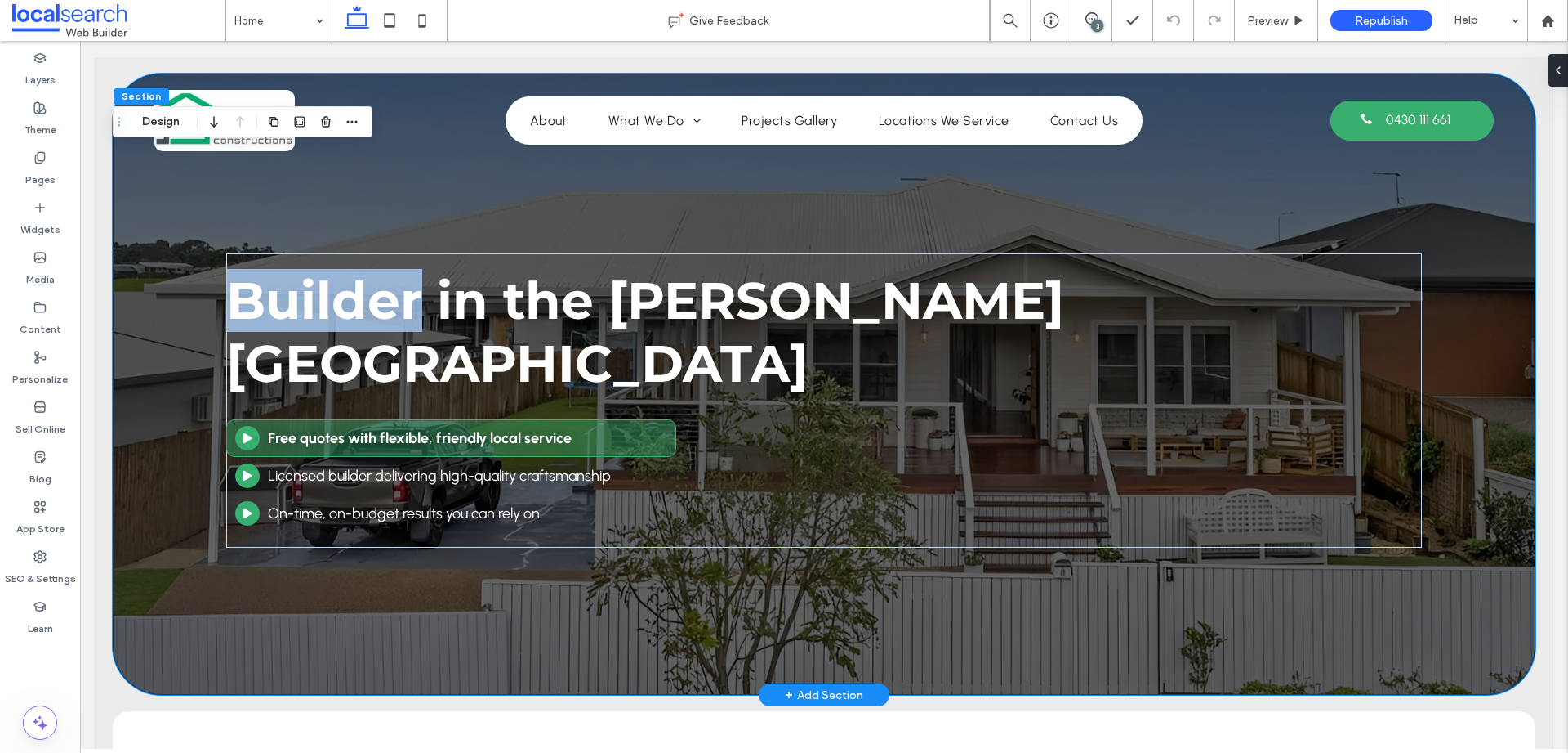
click at [133, 220] on div "Builder in the Atherton Tablelands Play Icon Free quotes with flexible, friendl…" at bounding box center [823, 384] width 1423 height 621
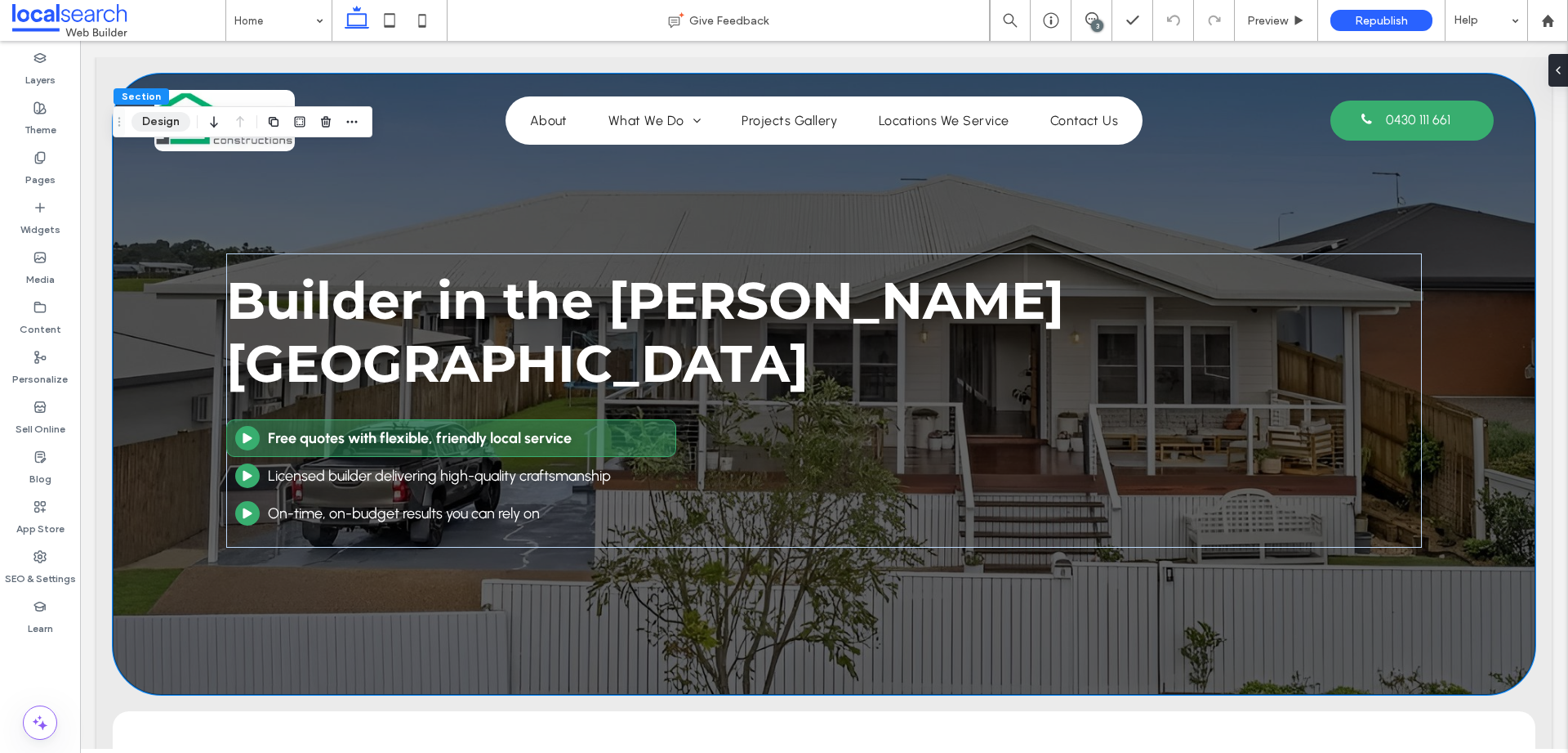
click at [179, 128] on button "Design" at bounding box center [161, 122] width 59 height 19
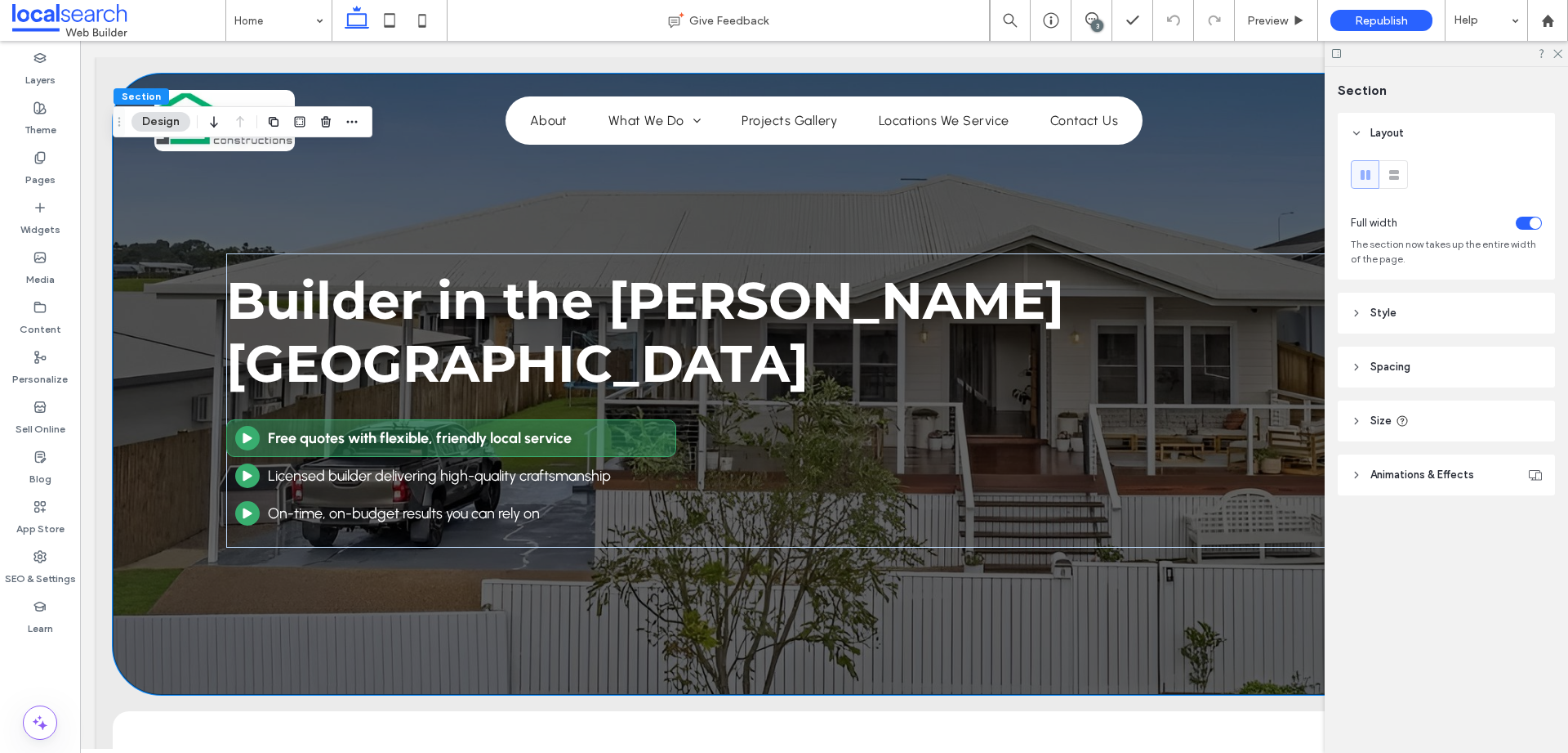
click at [1431, 316] on header "Style" at bounding box center [1446, 313] width 217 height 41
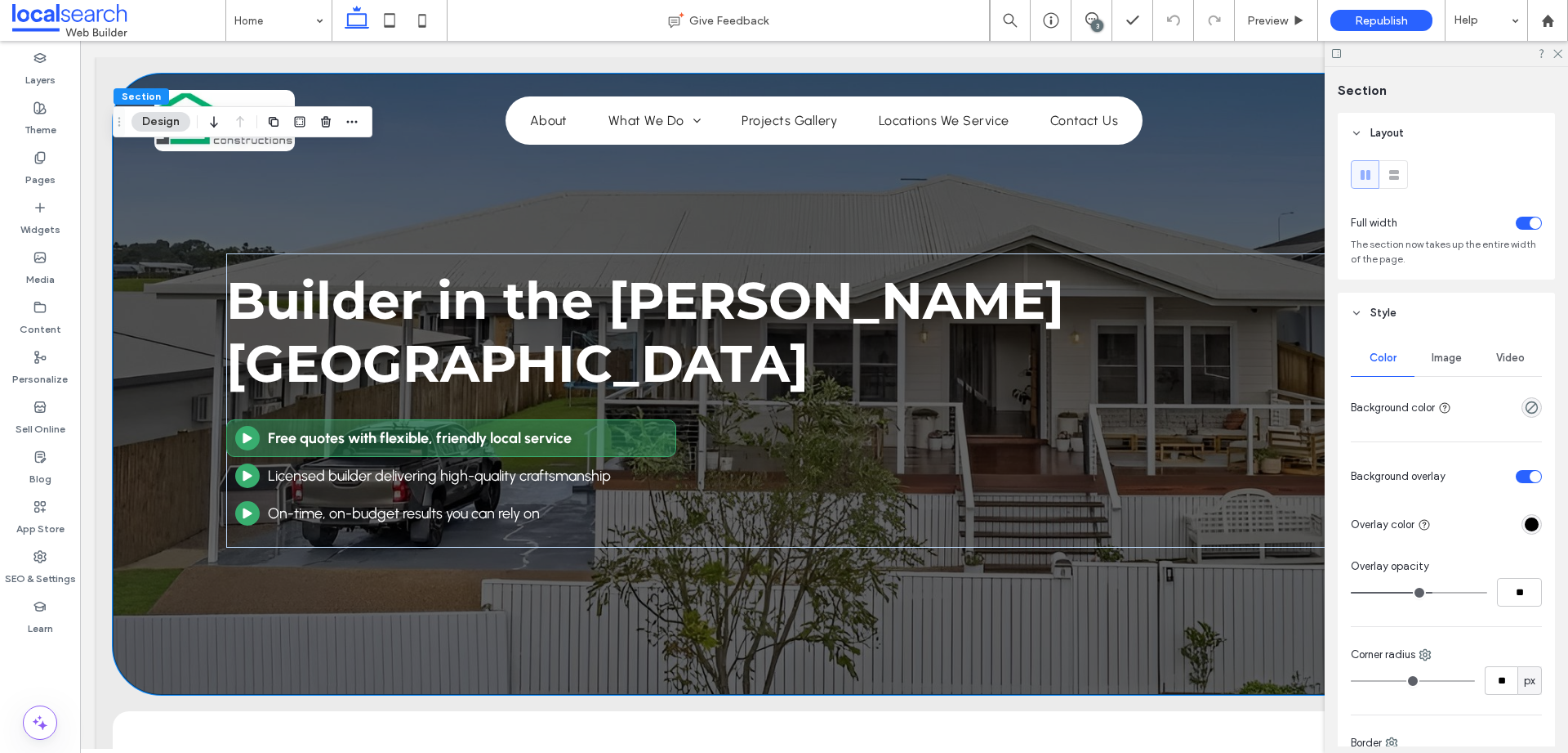
click at [1438, 356] on span "Image" at bounding box center [1446, 358] width 30 height 13
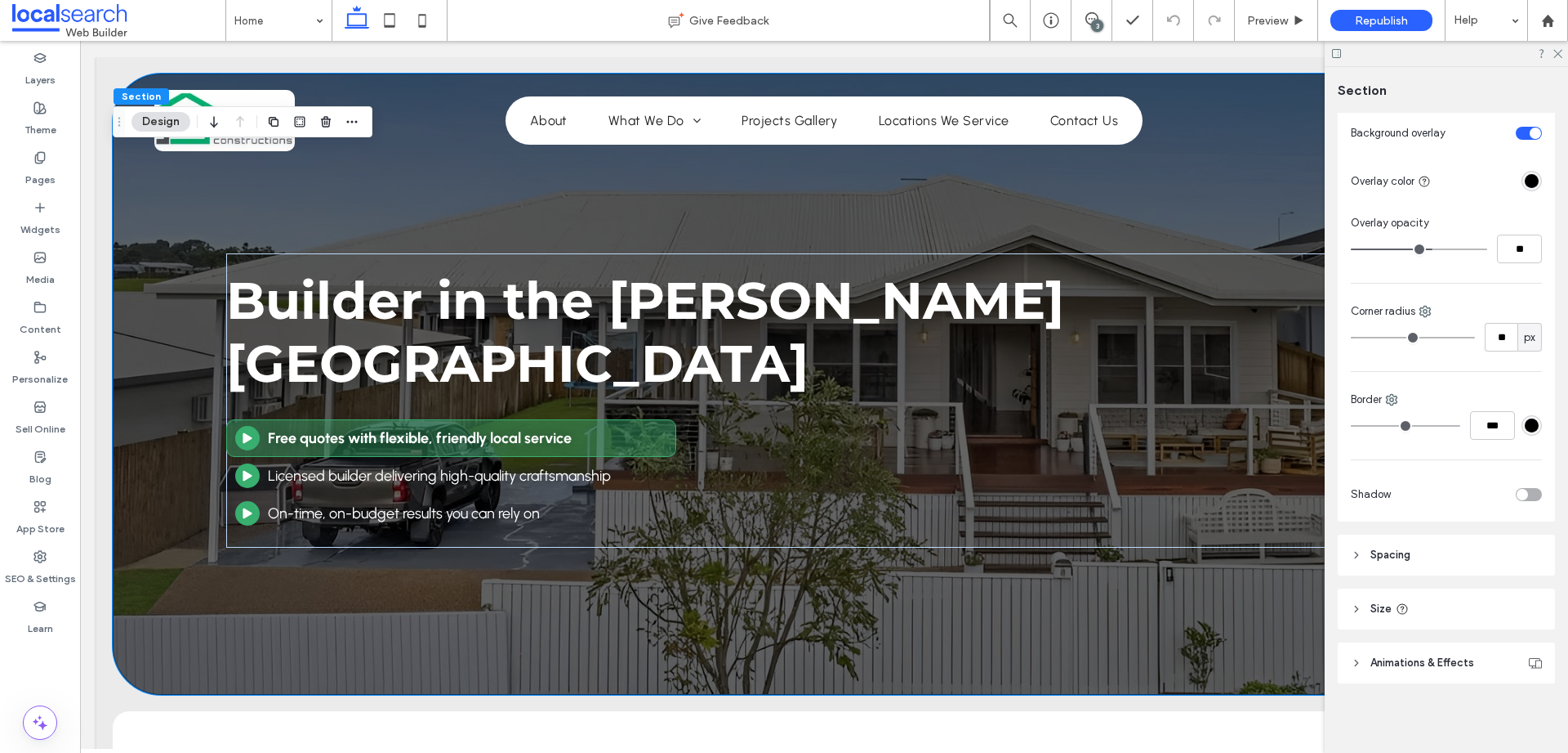
scroll to position [856, 0]
click at [1367, 659] on header "Animations & Effects" at bounding box center [1446, 660] width 217 height 41
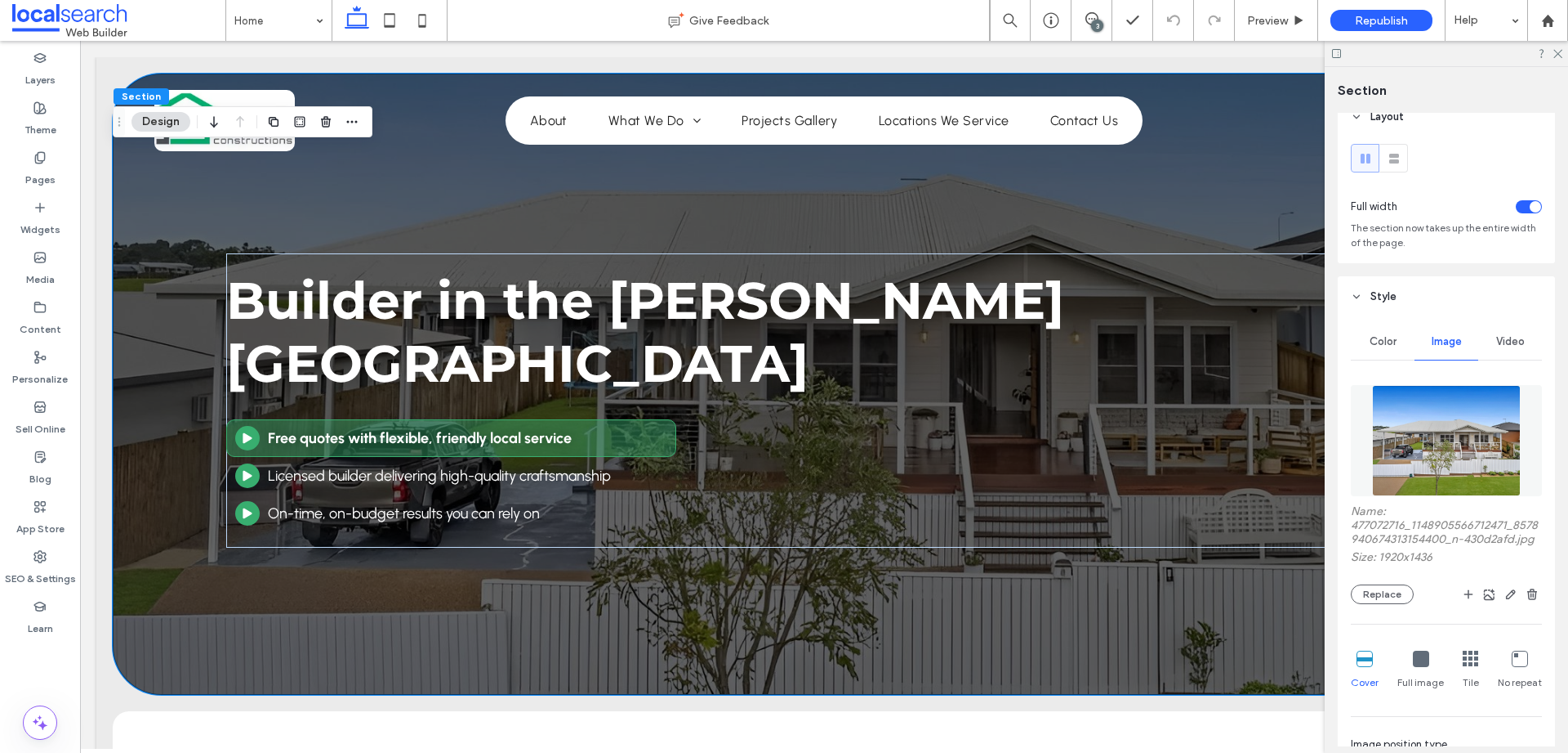
scroll to position [0, 0]
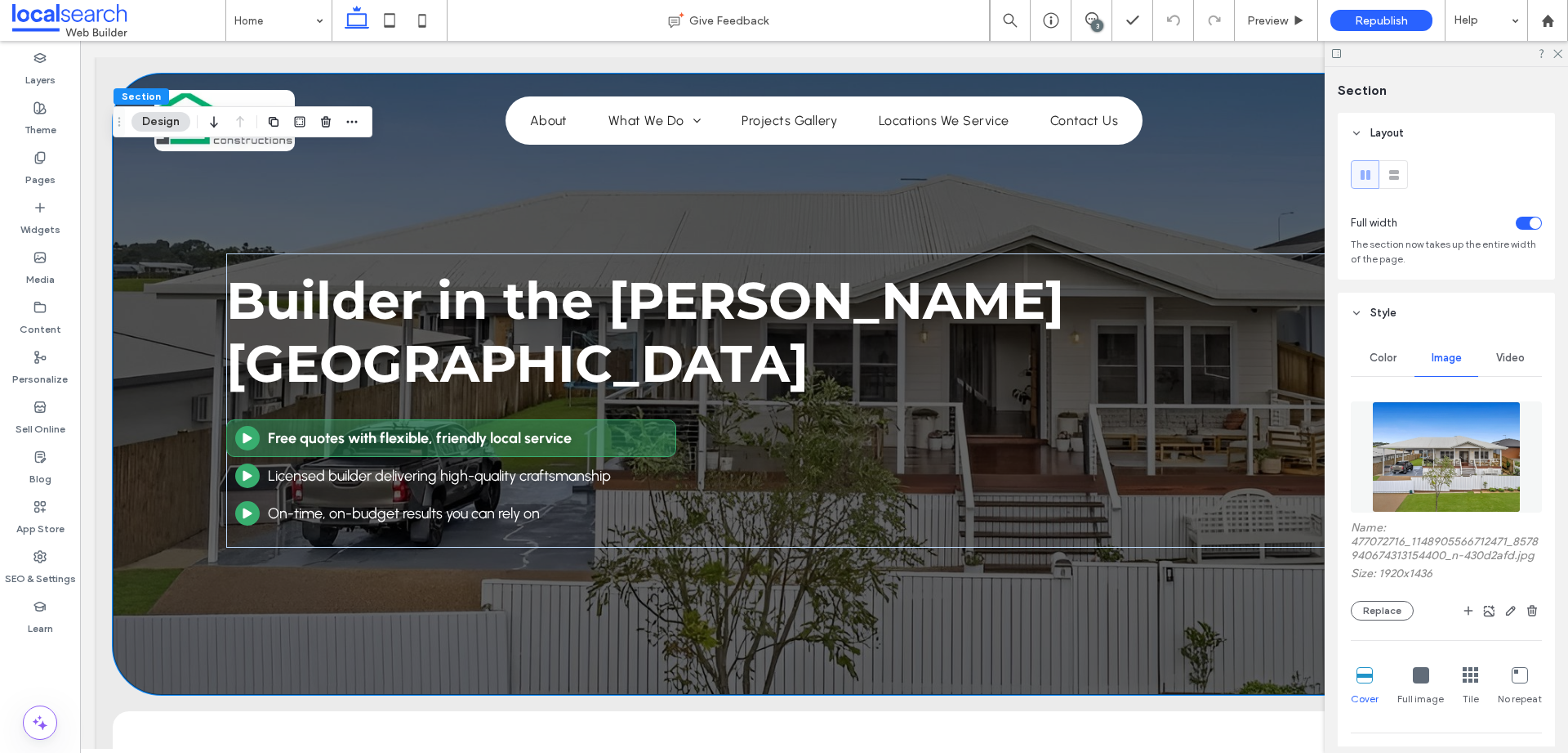
click at [1376, 362] on span "Color" at bounding box center [1383, 358] width 27 height 13
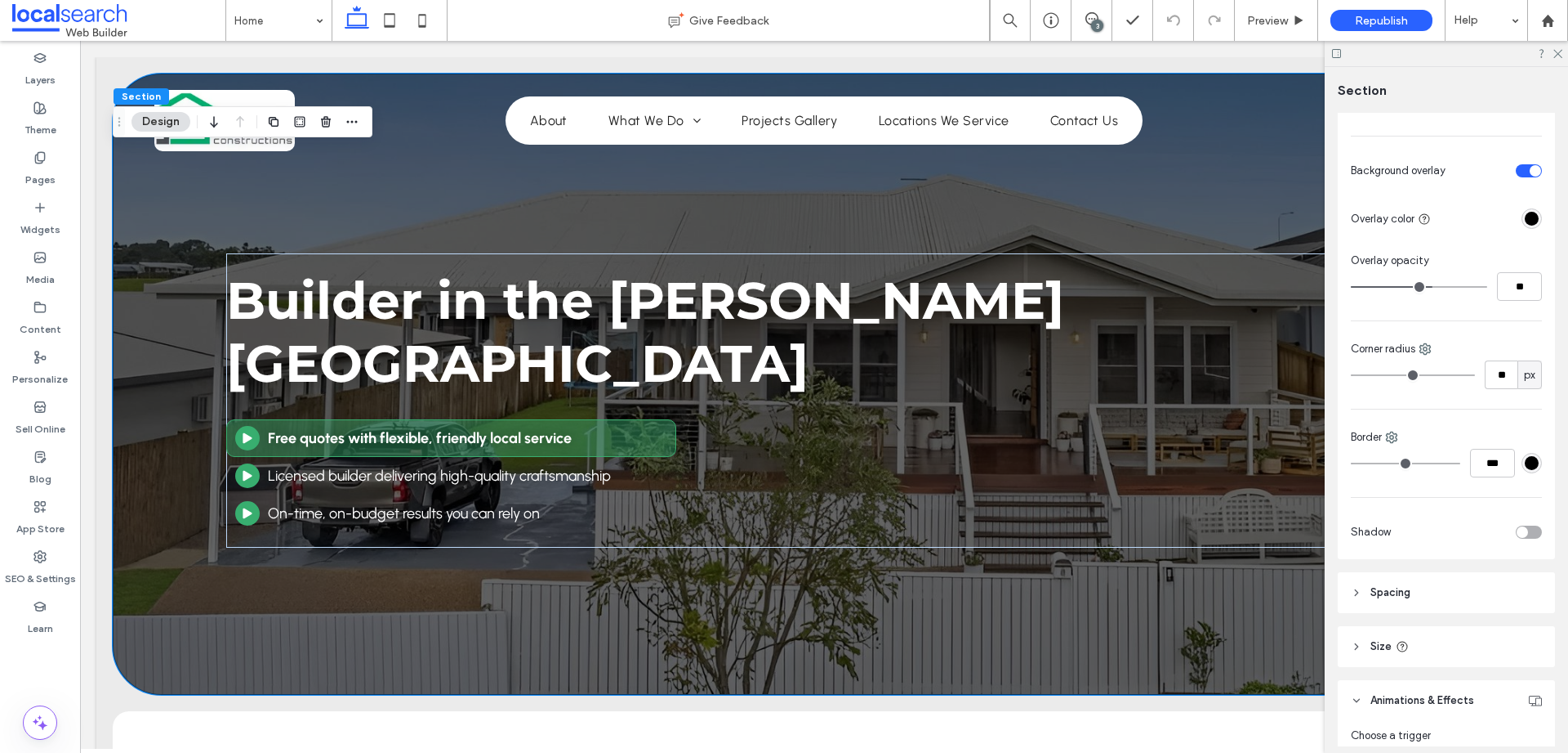
scroll to position [309, 0]
drag, startPoint x: 1558, startPoint y: 49, endPoint x: 1478, endPoint y: 10, distance: 89.0
click at [1558, 49] on icon at bounding box center [1556, 52] width 11 height 11
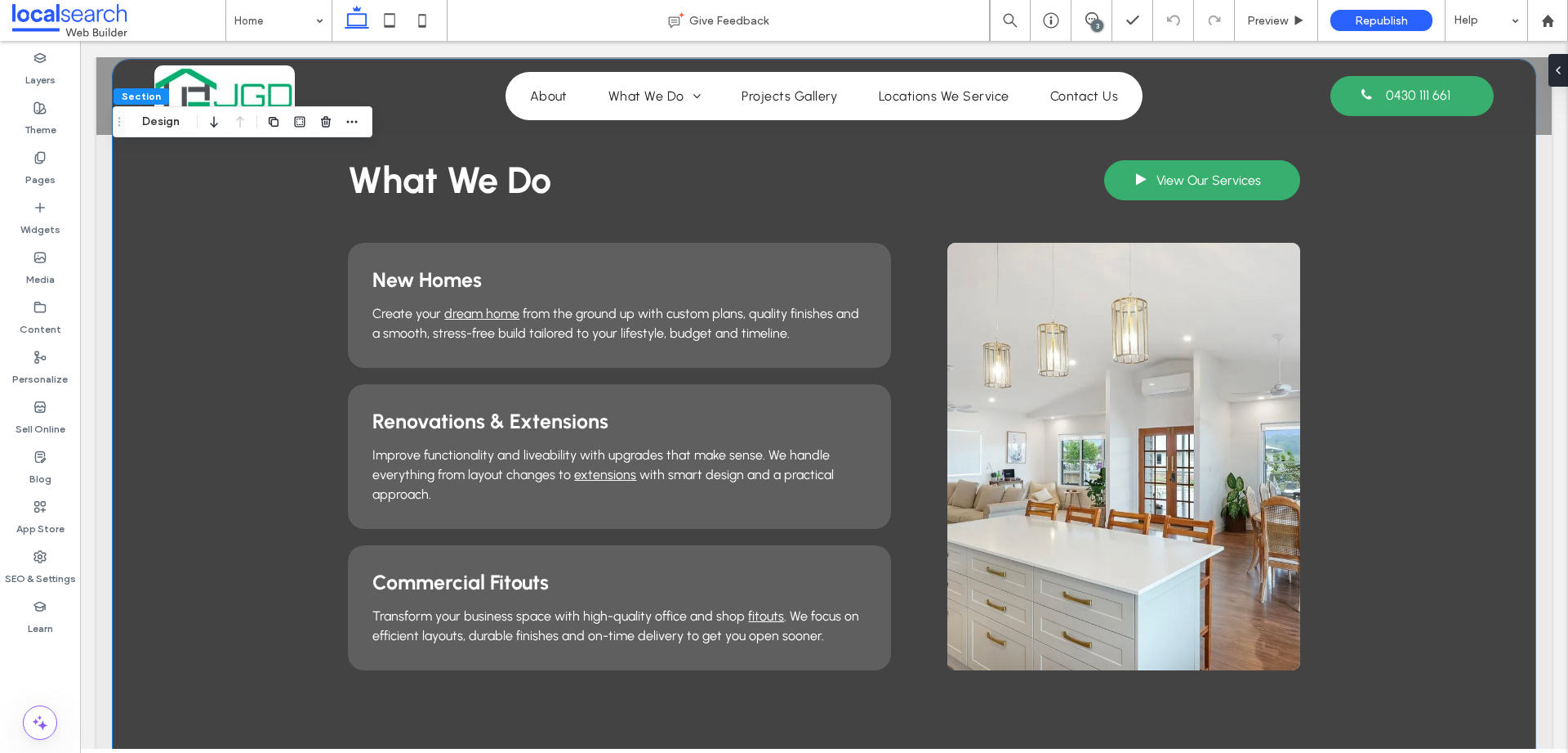
scroll to position [1493, 0]
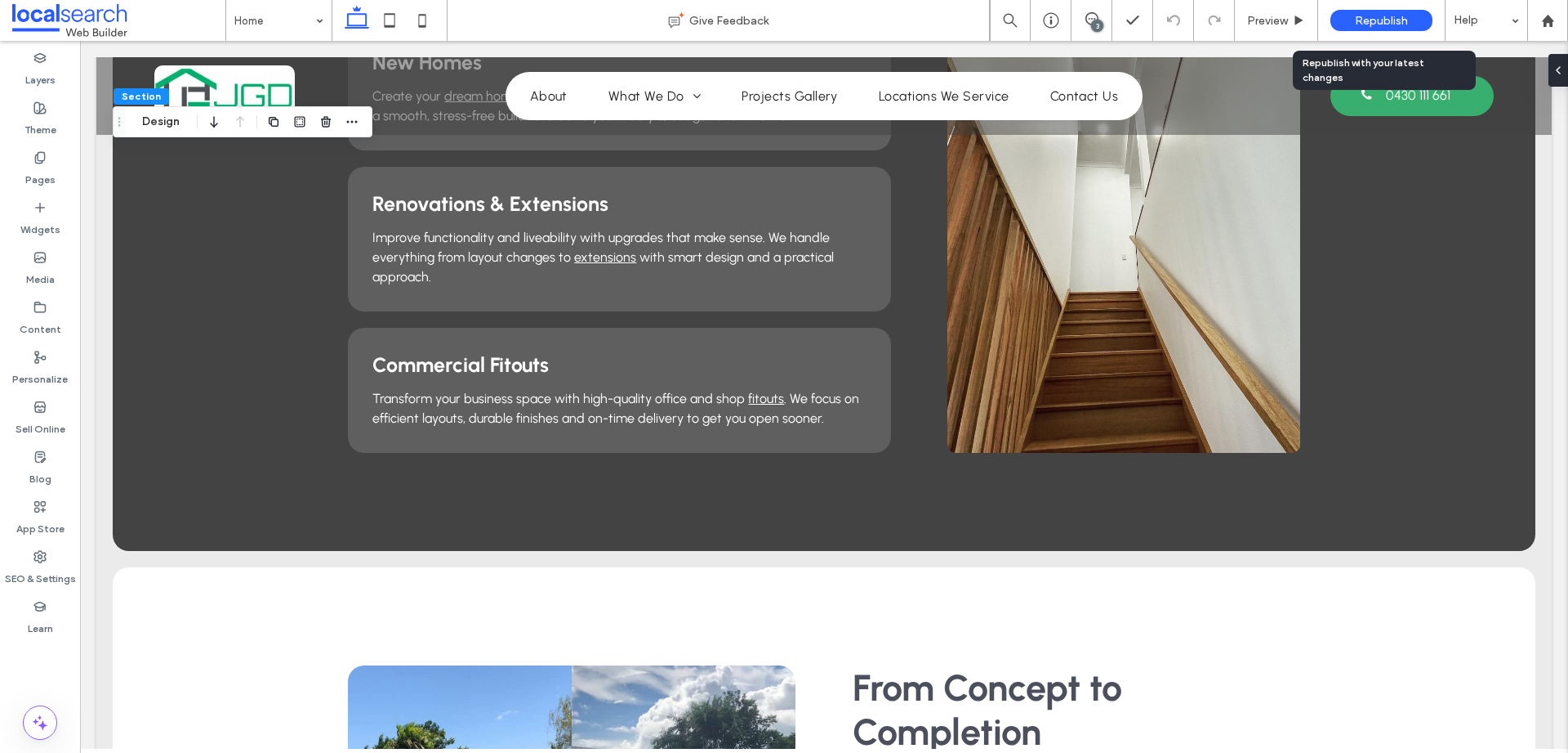
click at [1367, 14] on span "Republish" at bounding box center [1381, 20] width 53 height 14
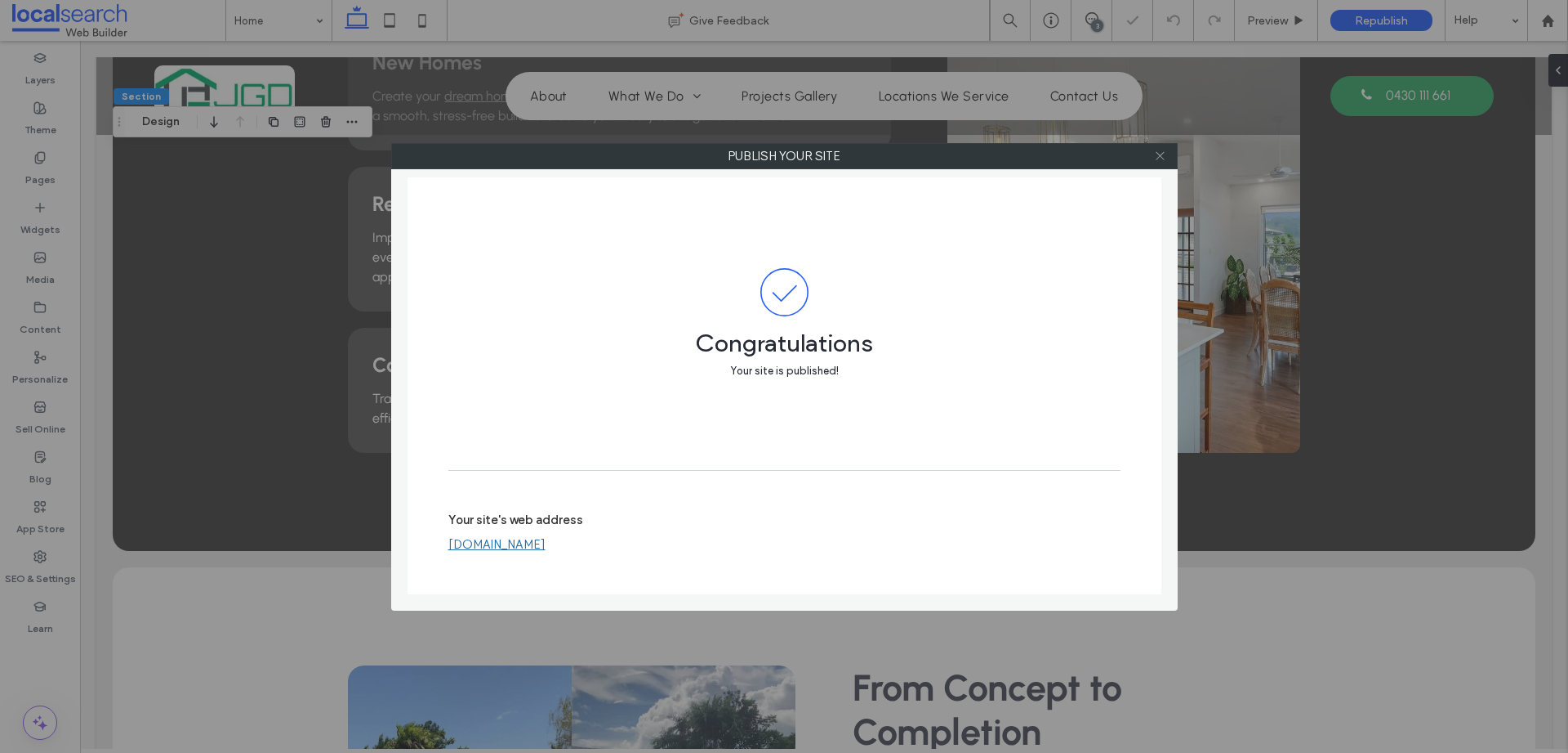
click at [1160, 154] on use at bounding box center [1159, 156] width 8 height 8
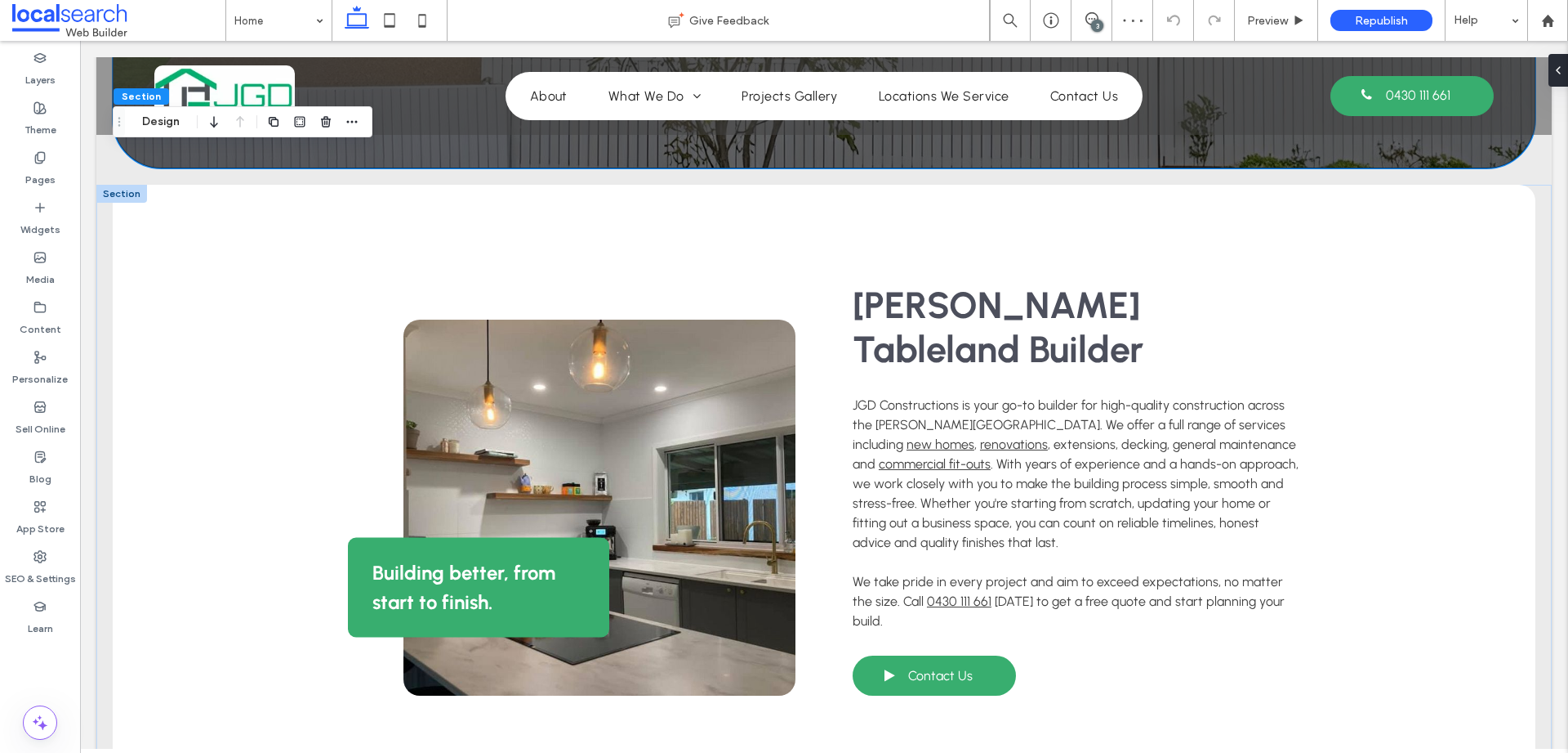
scroll to position [350, 0]
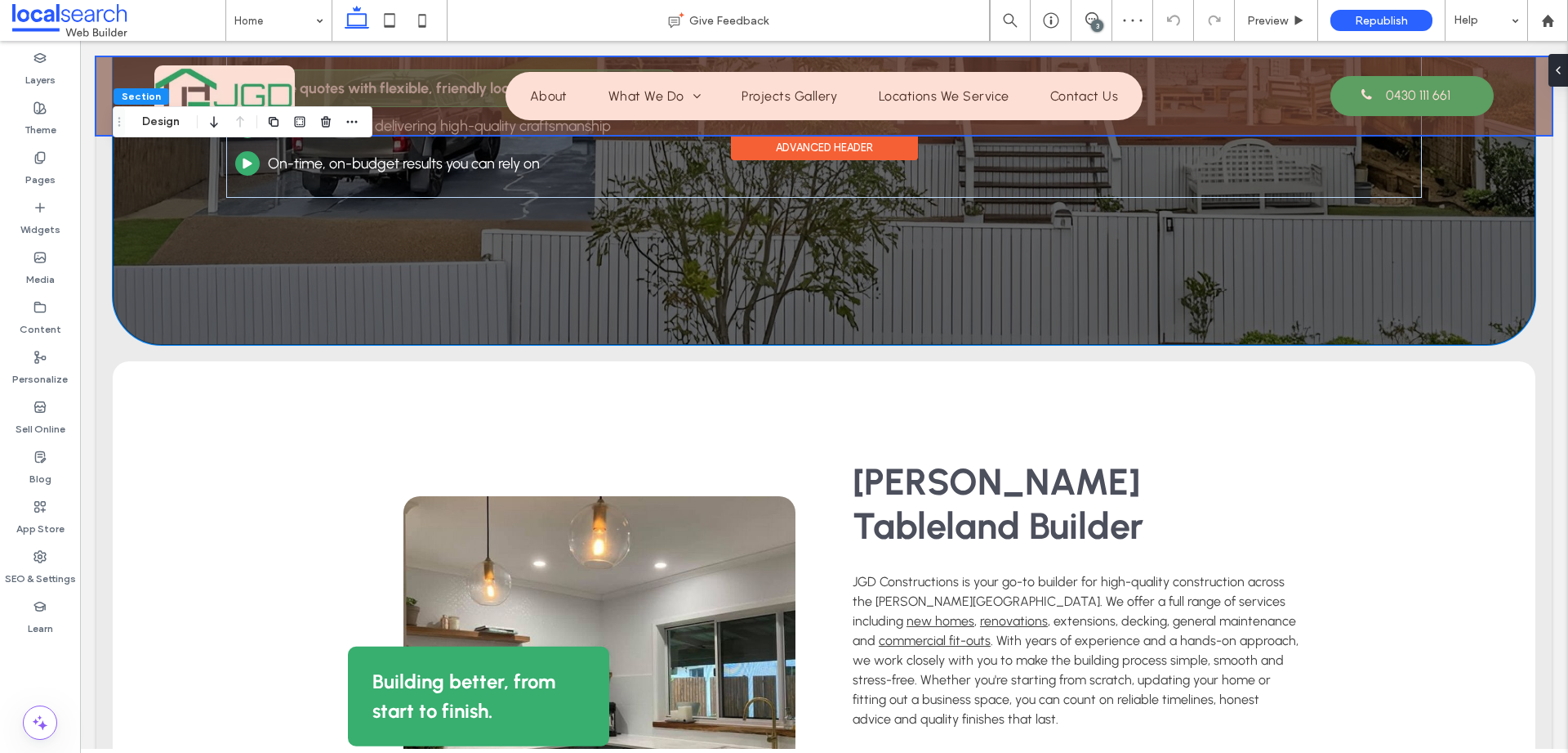
click at [631, 85] on div at bounding box center [823, 96] width 1455 height 78
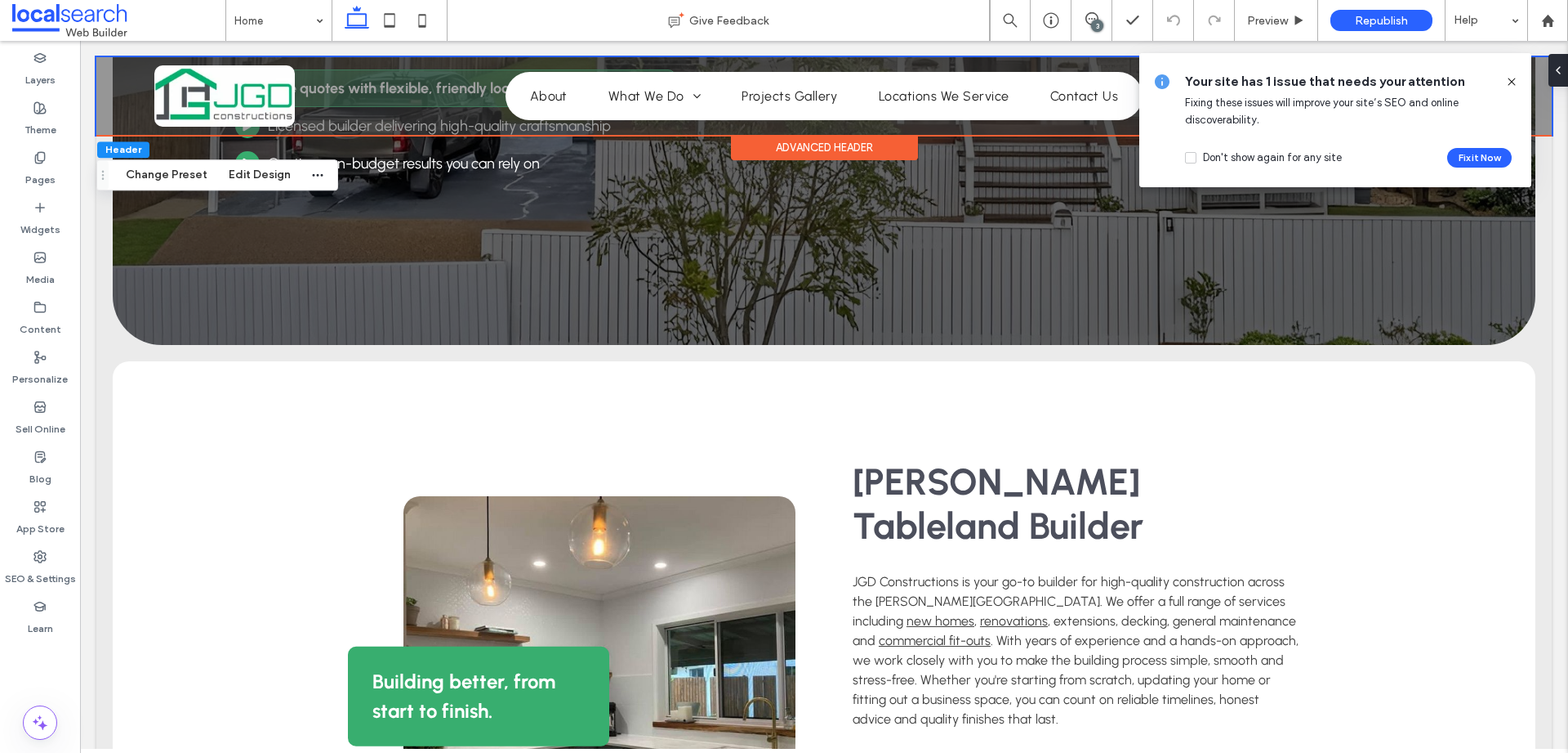
click at [1512, 80] on icon at bounding box center [1511, 81] width 13 height 13
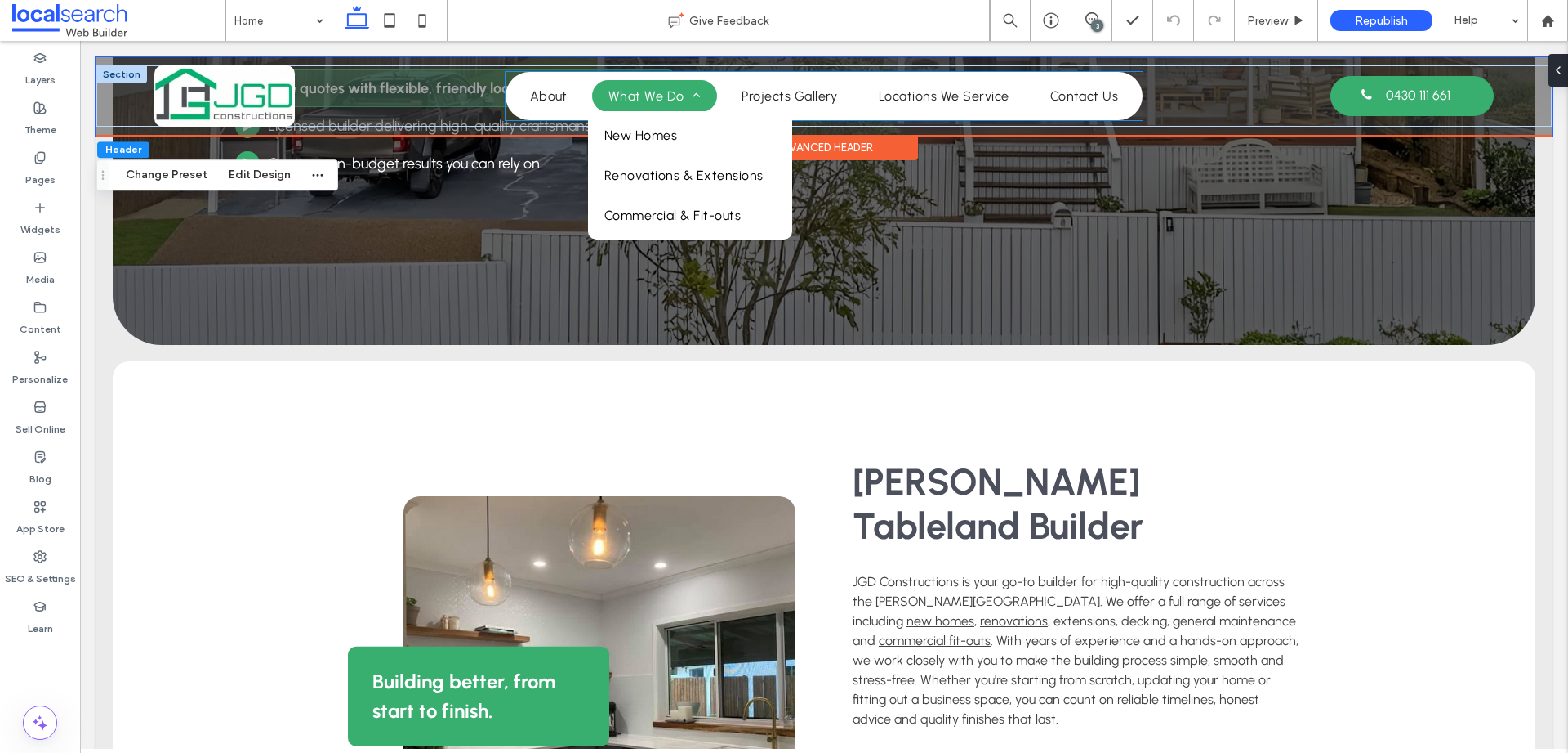
click at [630, 92] on span "What We Do" at bounding box center [654, 96] width 92 height 16
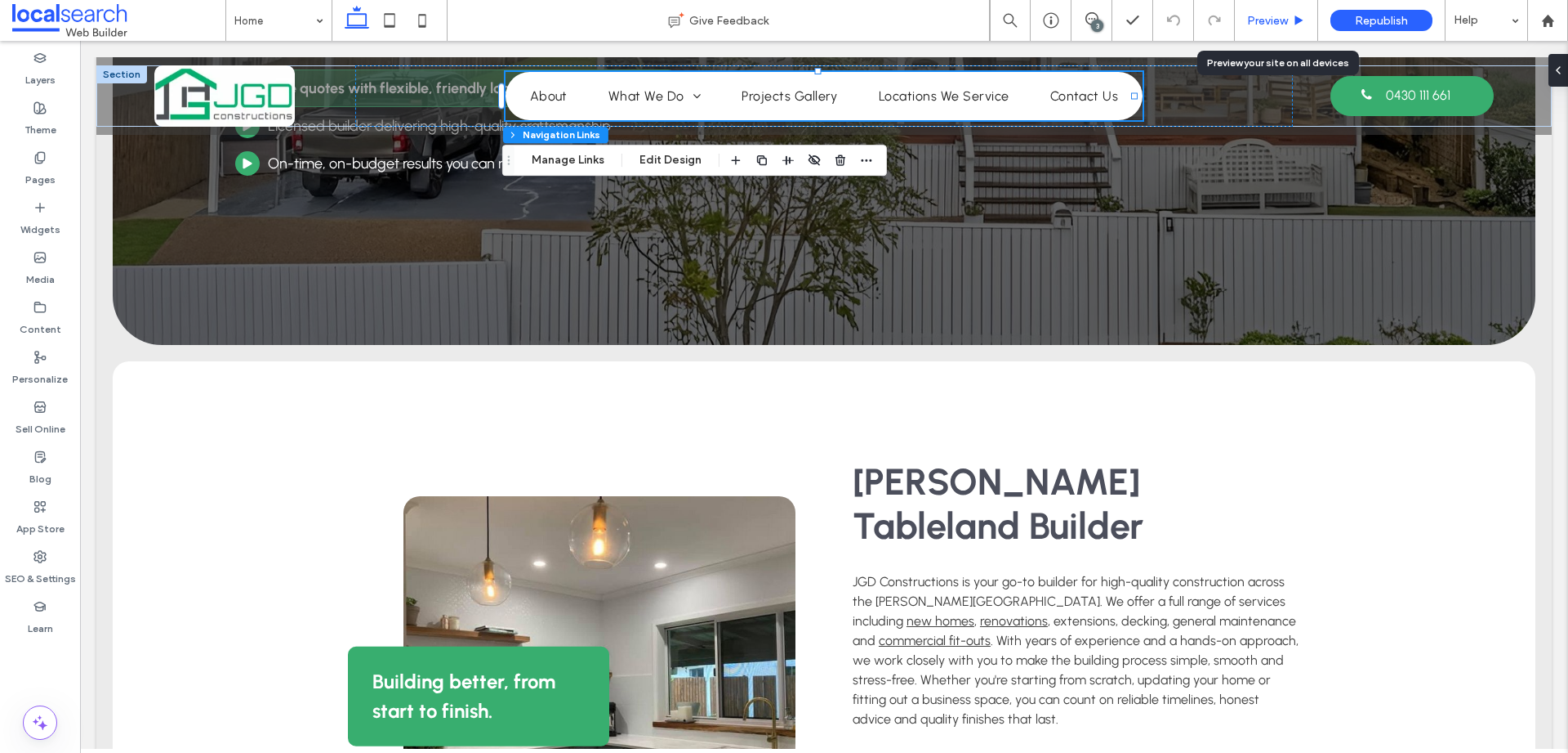
drag, startPoint x: 1268, startPoint y: 25, endPoint x: 769, endPoint y: 23, distance: 499.0
click at [1268, 25] on span "Preview" at bounding box center [1267, 20] width 41 height 14
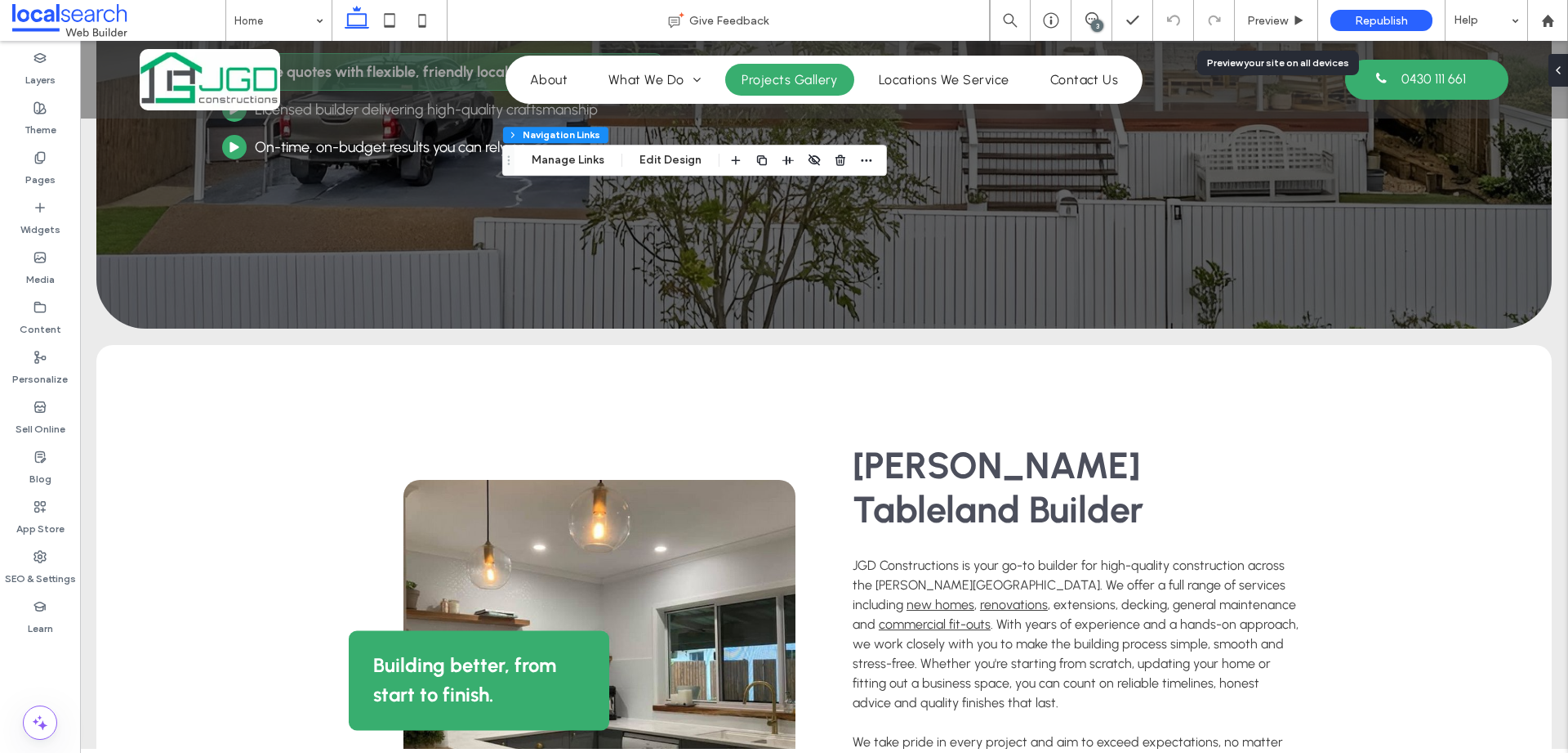
scroll to position [333, 0]
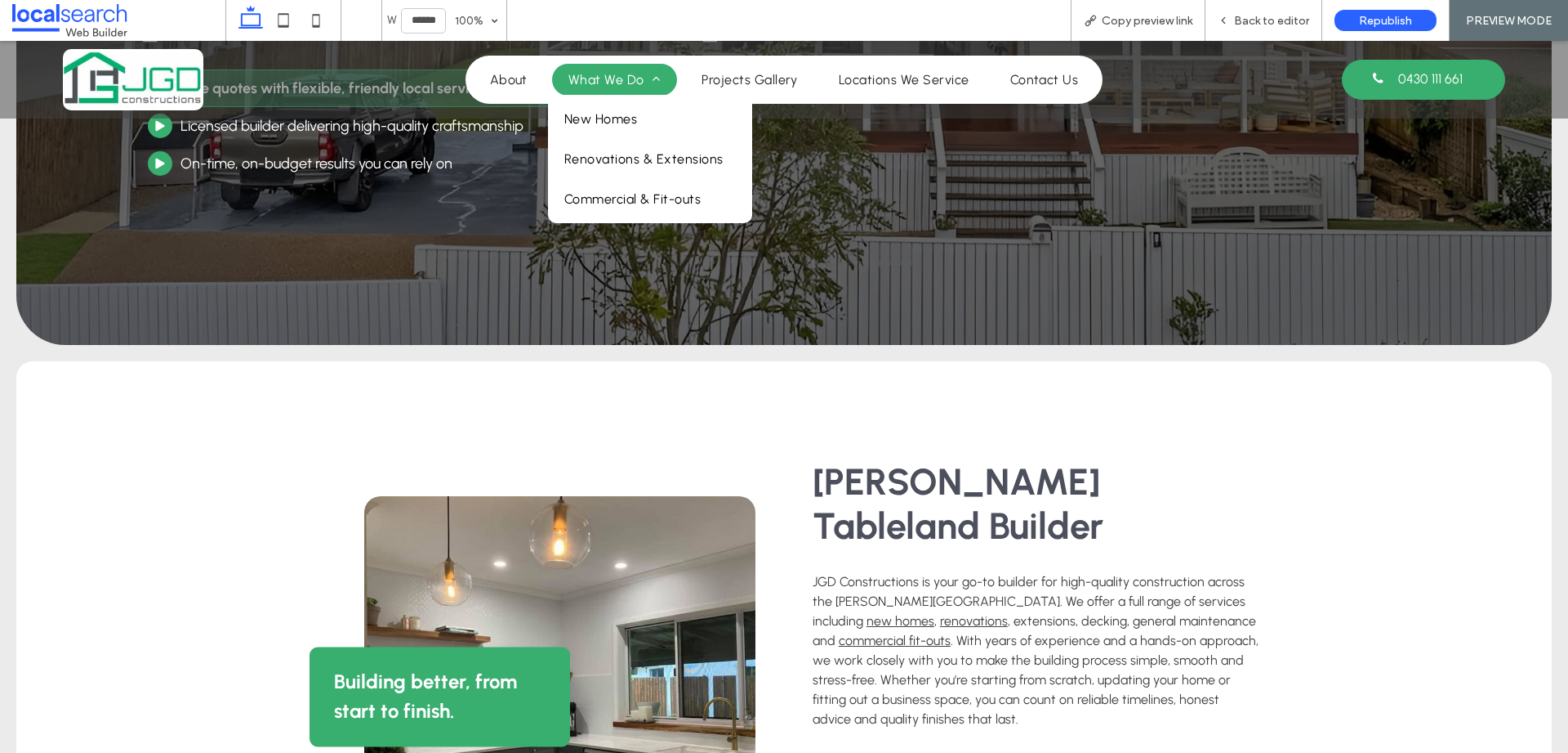
click at [554, 78] on link "What We Do" at bounding box center [614, 79] width 125 height 32
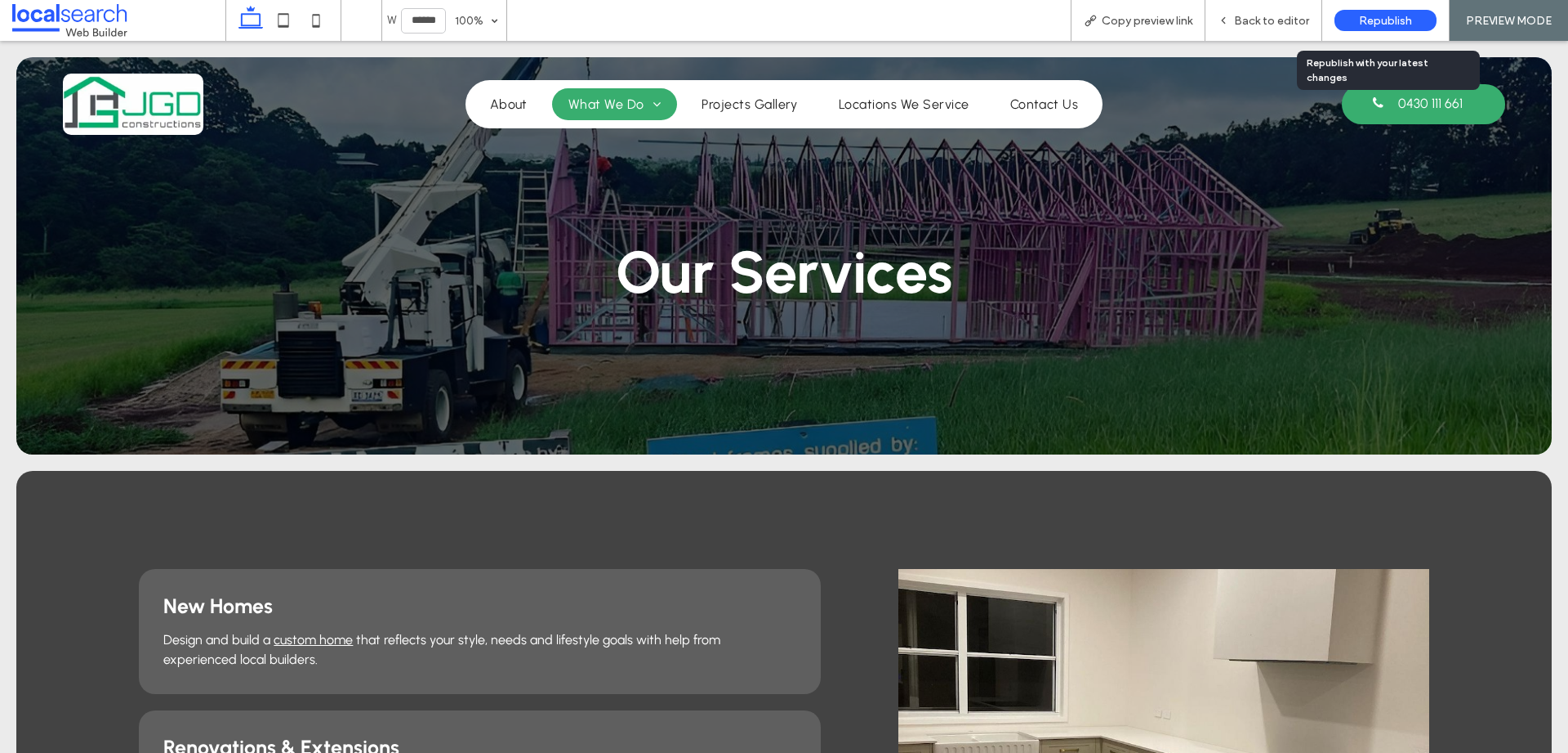
click at [1382, 21] on span "Republish" at bounding box center [1385, 20] width 53 height 14
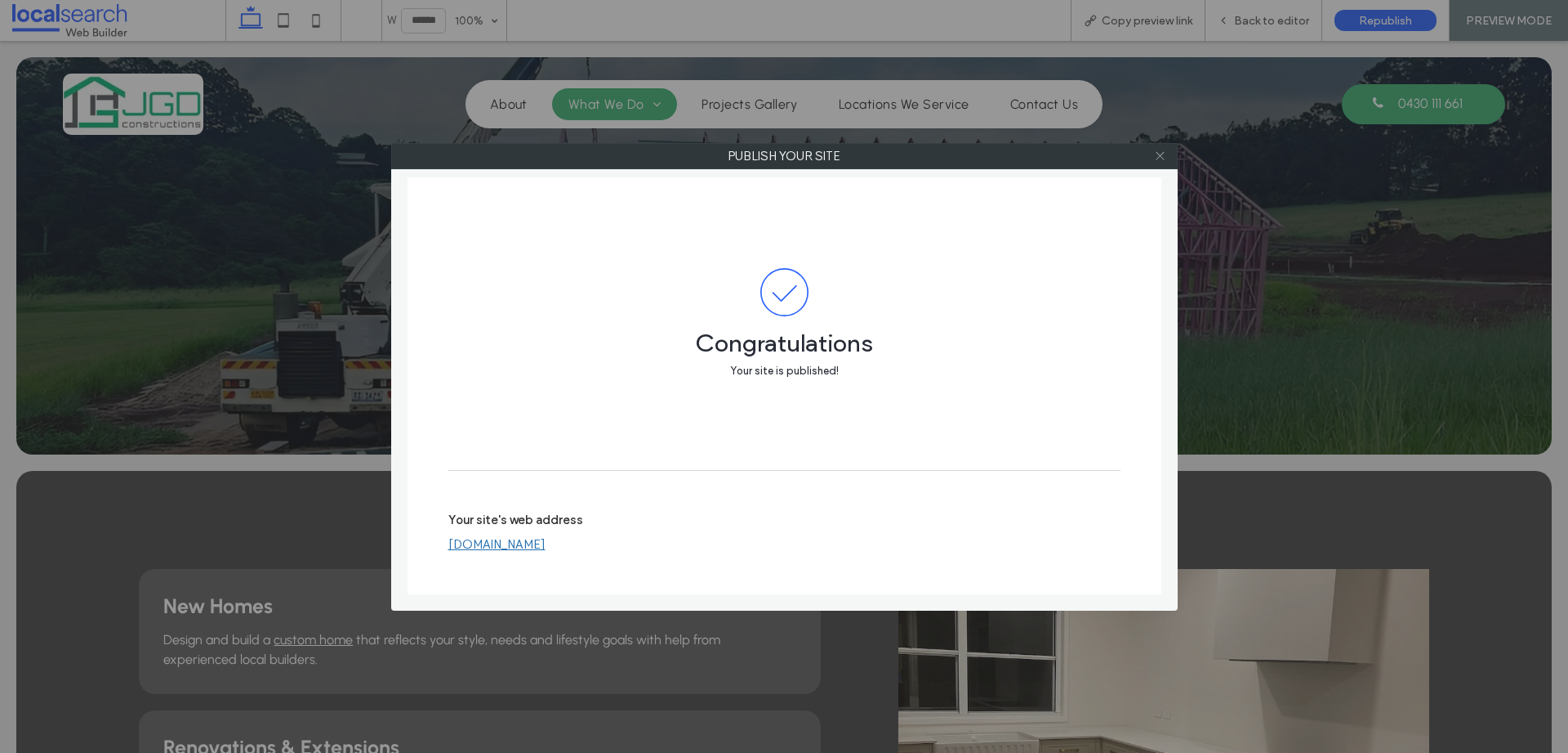
click at [1158, 159] on icon at bounding box center [1159, 155] width 13 height 13
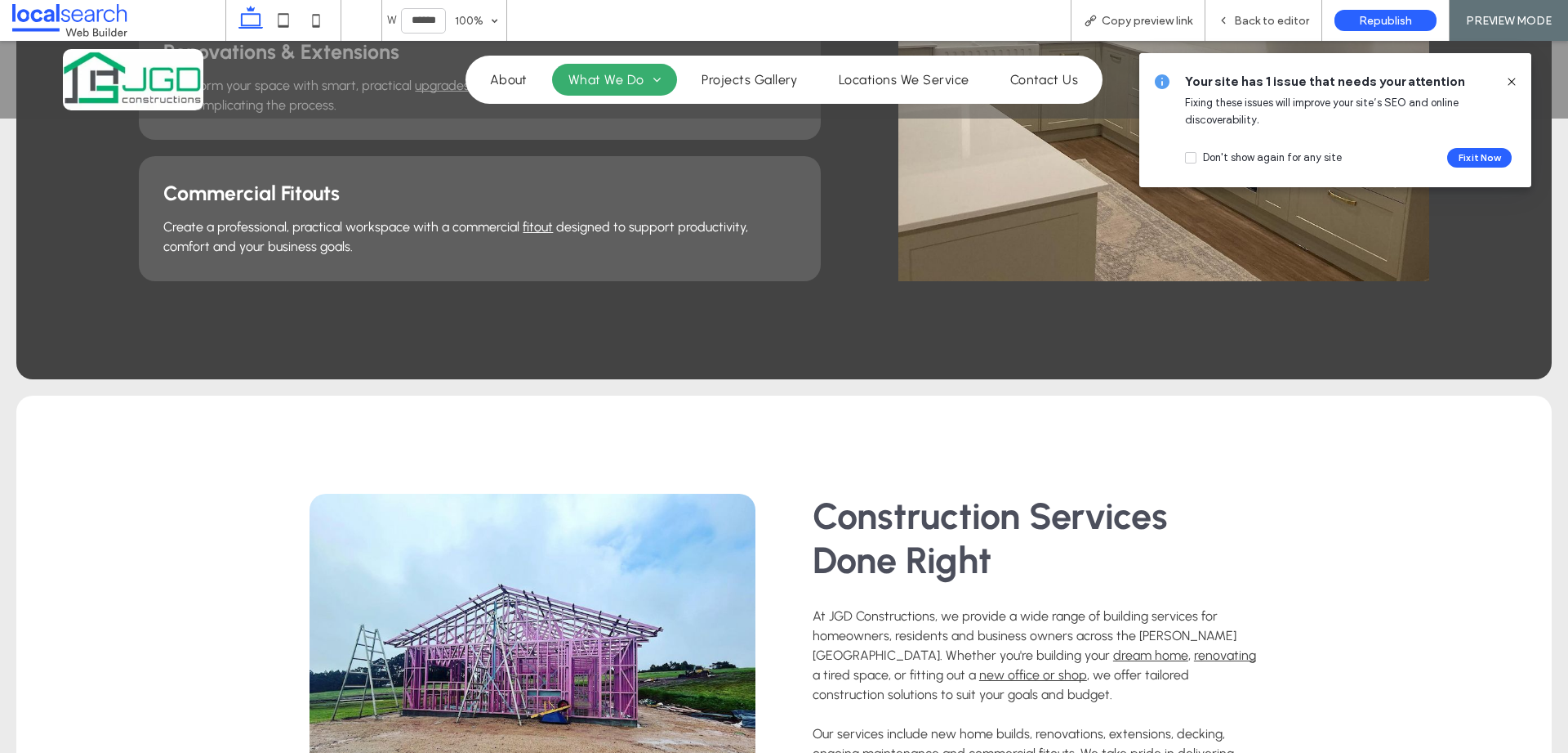
scroll to position [784, 0]
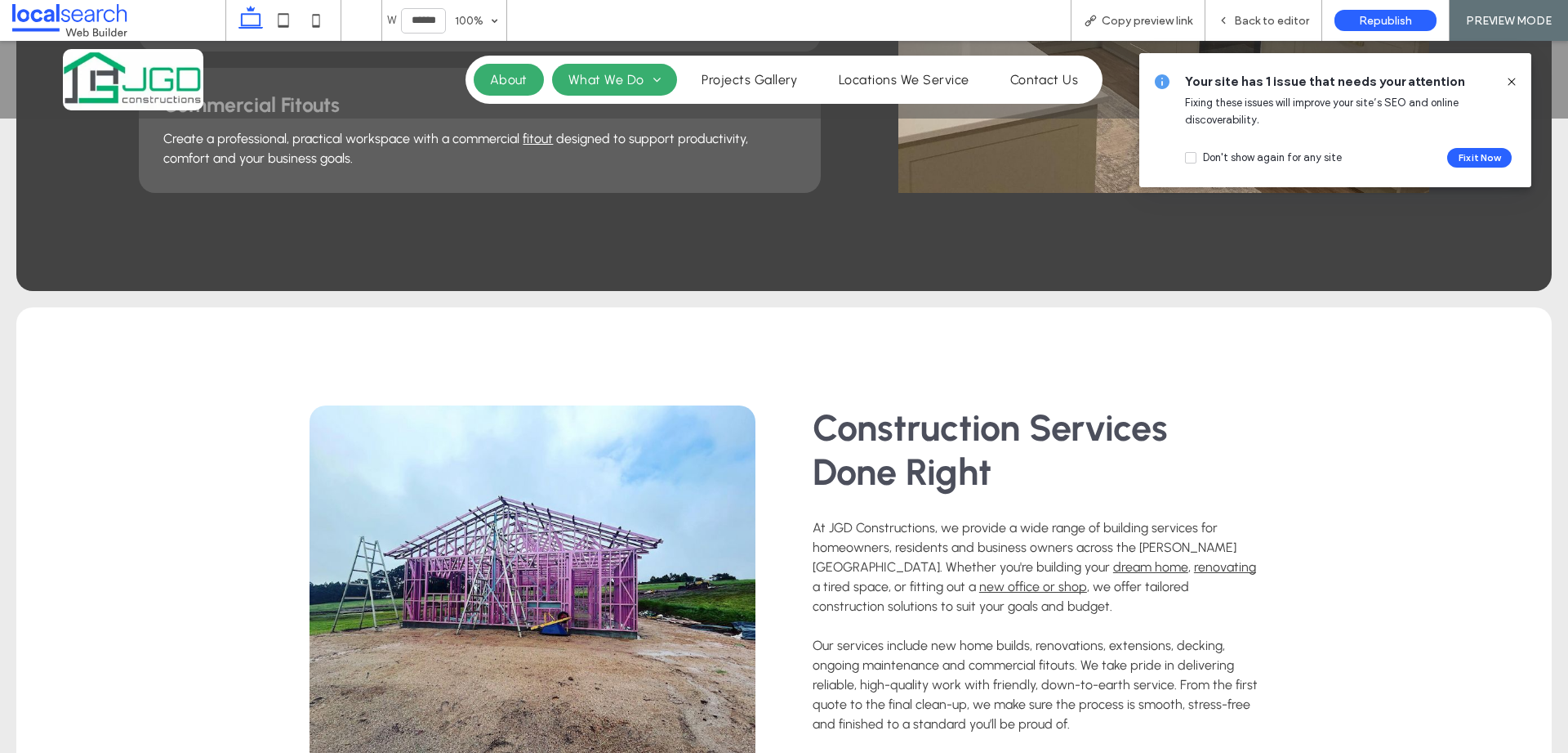
click at [490, 81] on span "About" at bounding box center [508, 79] width 38 height 16
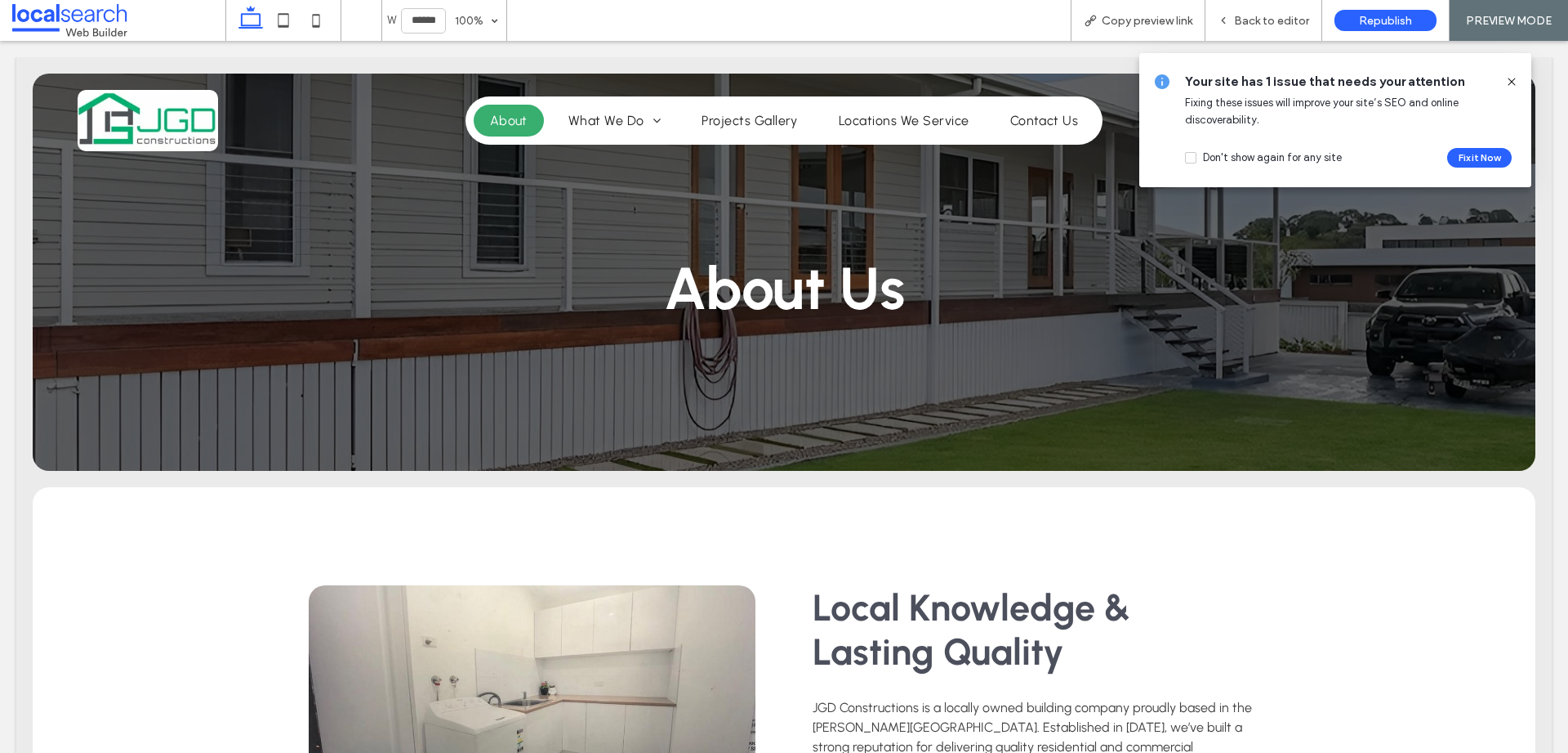
scroll to position [0, 0]
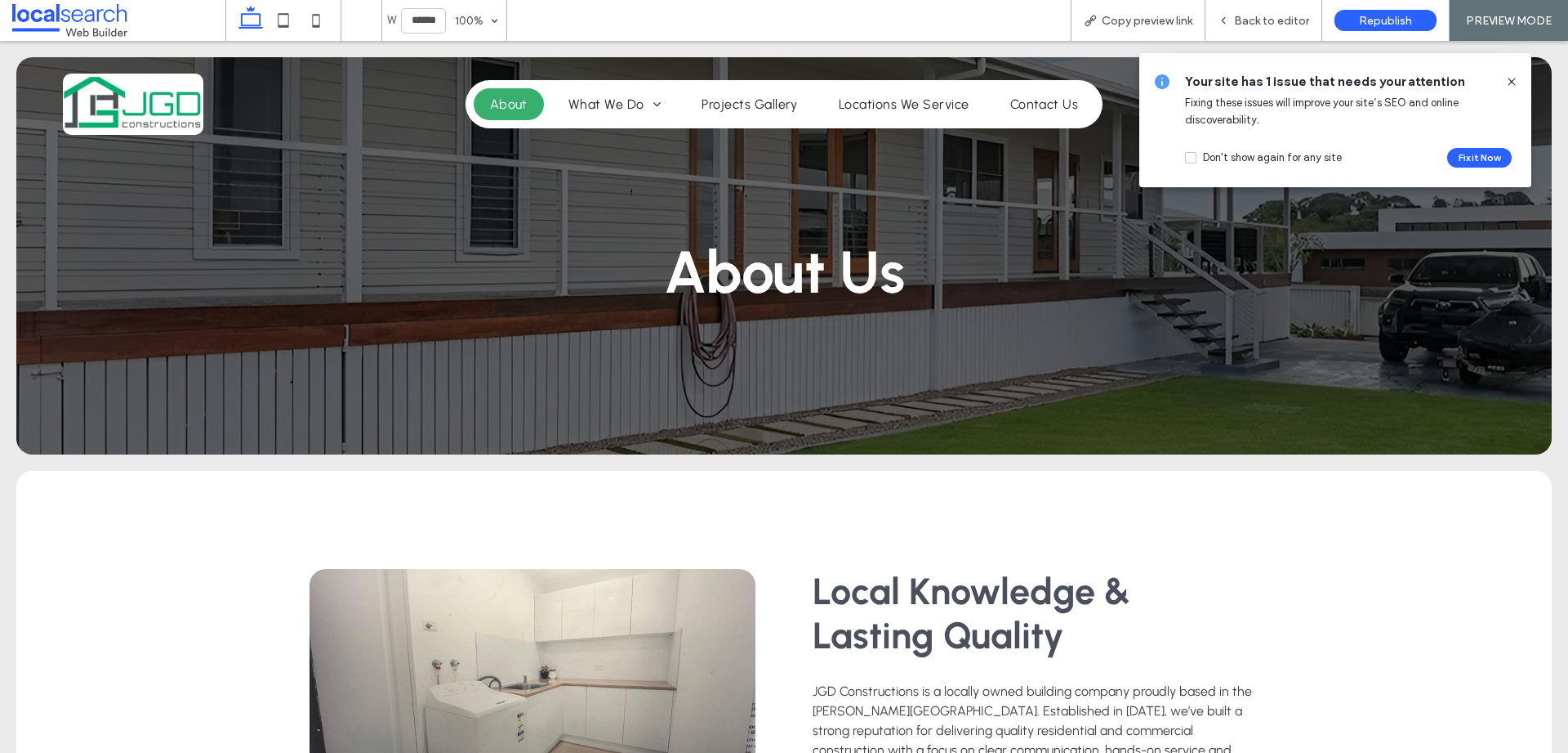
click at [135, 90] on img at bounding box center [133, 104] width 140 height 61
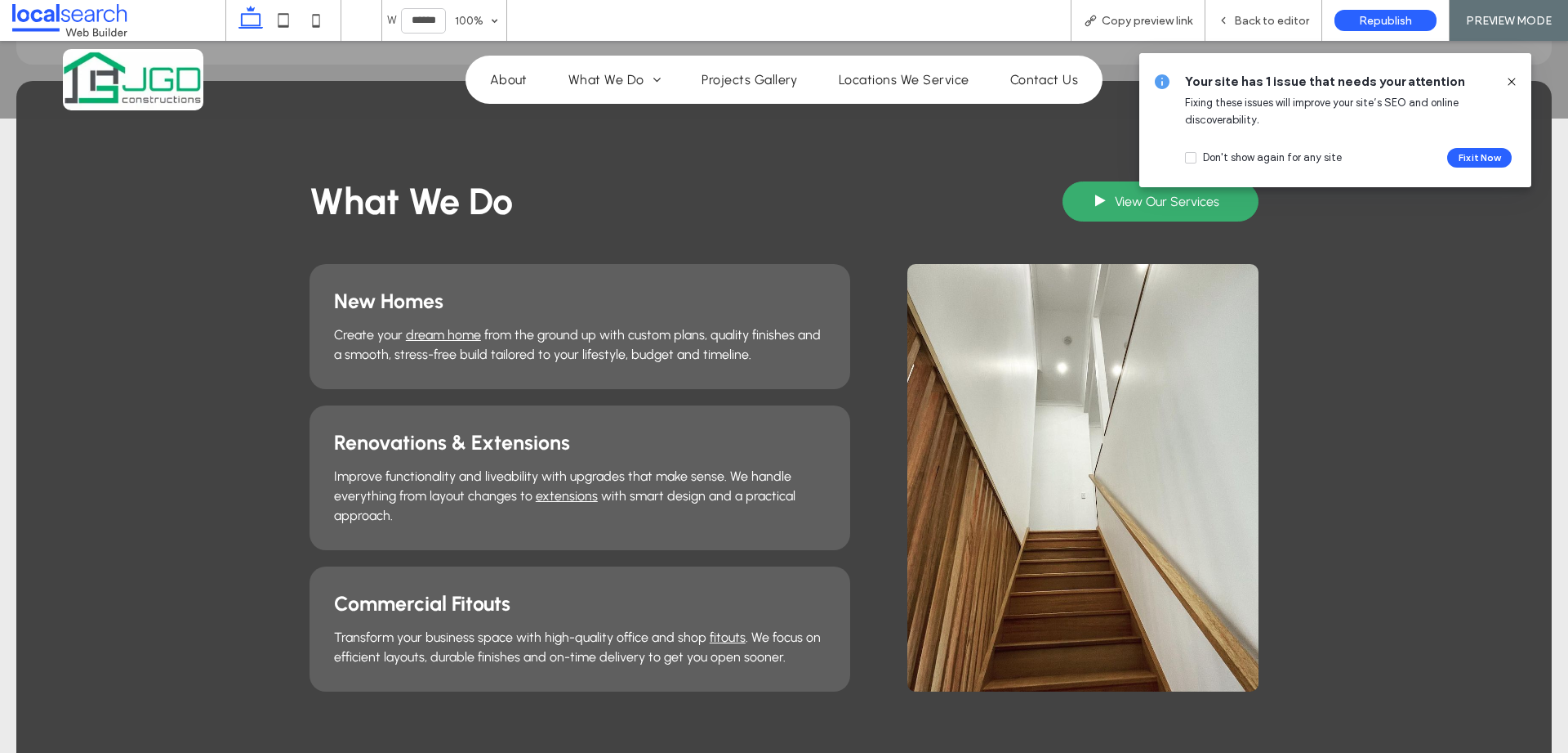
scroll to position [1212, 0]
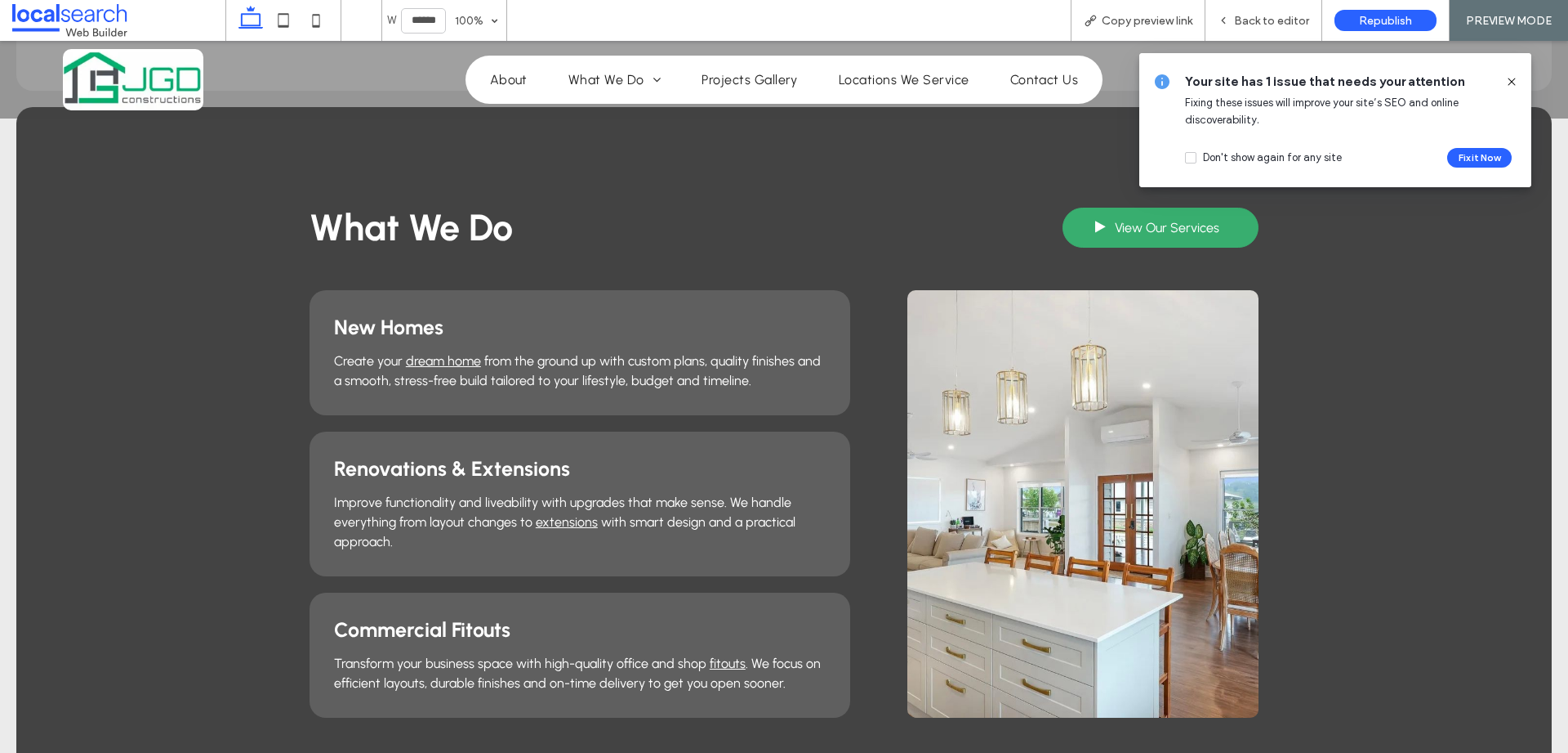
click at [1515, 81] on icon at bounding box center [1511, 81] width 13 height 13
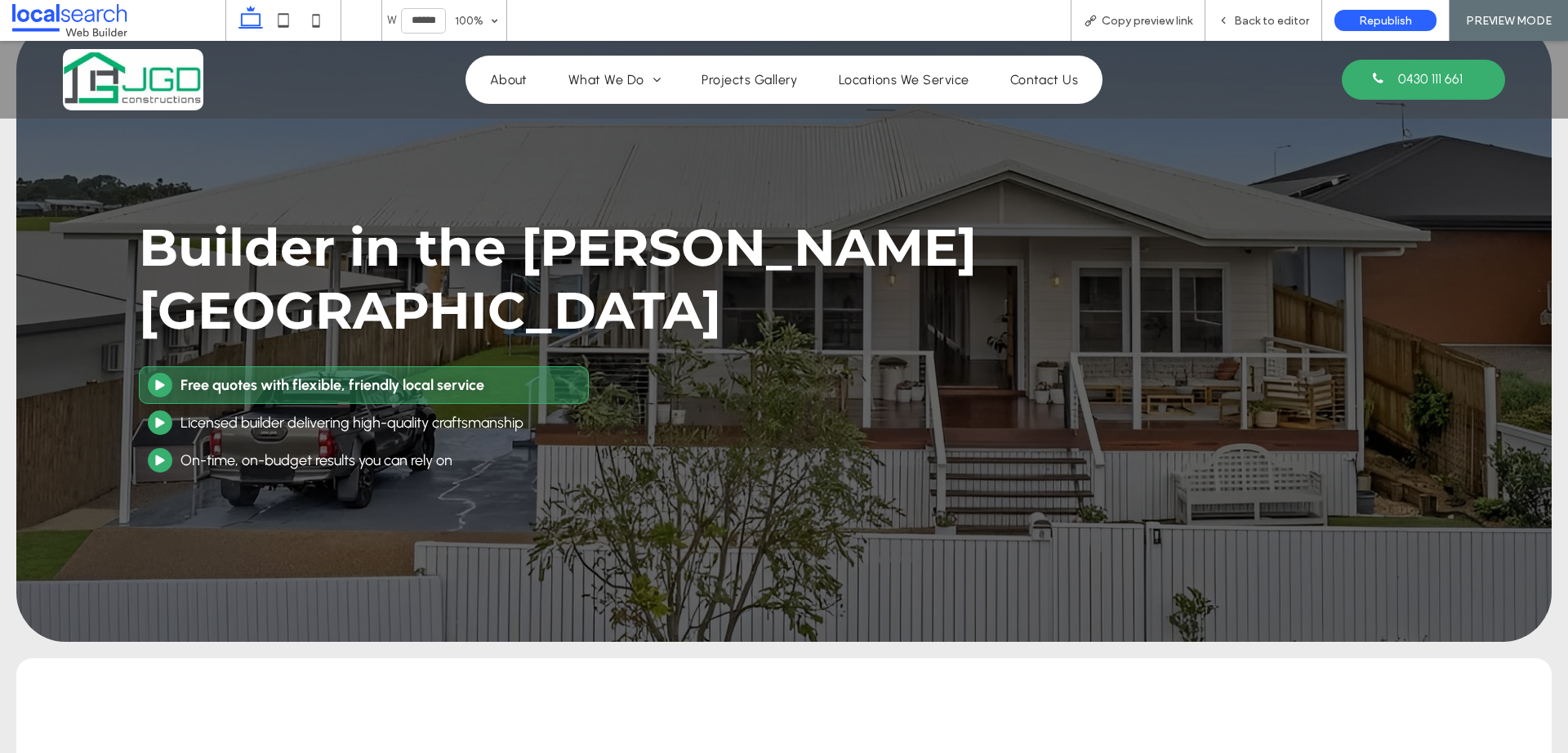
scroll to position [0, 0]
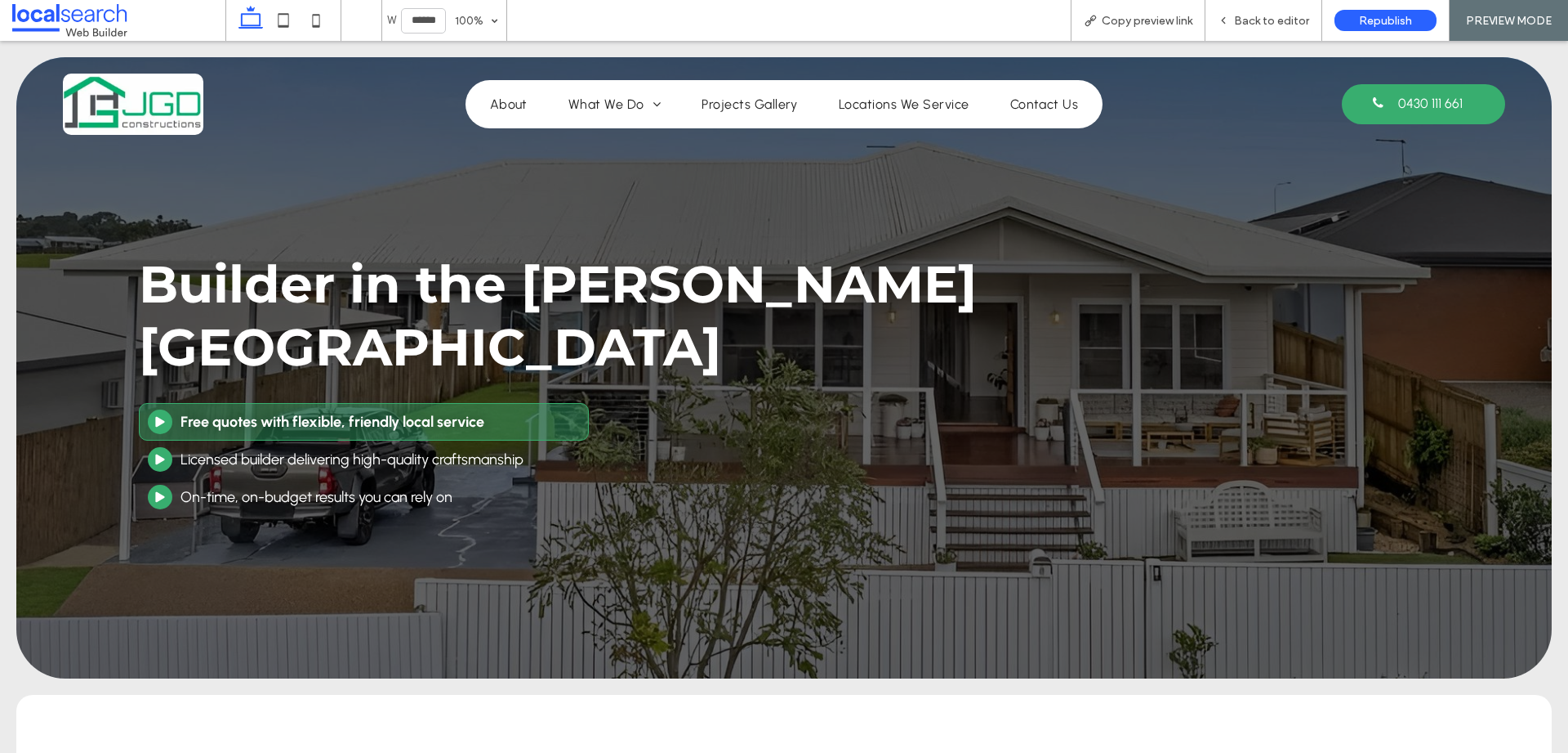
click at [356, 451] on span "Licensed builder delivering high-quality craftsmanship" at bounding box center [352, 459] width 343 height 18
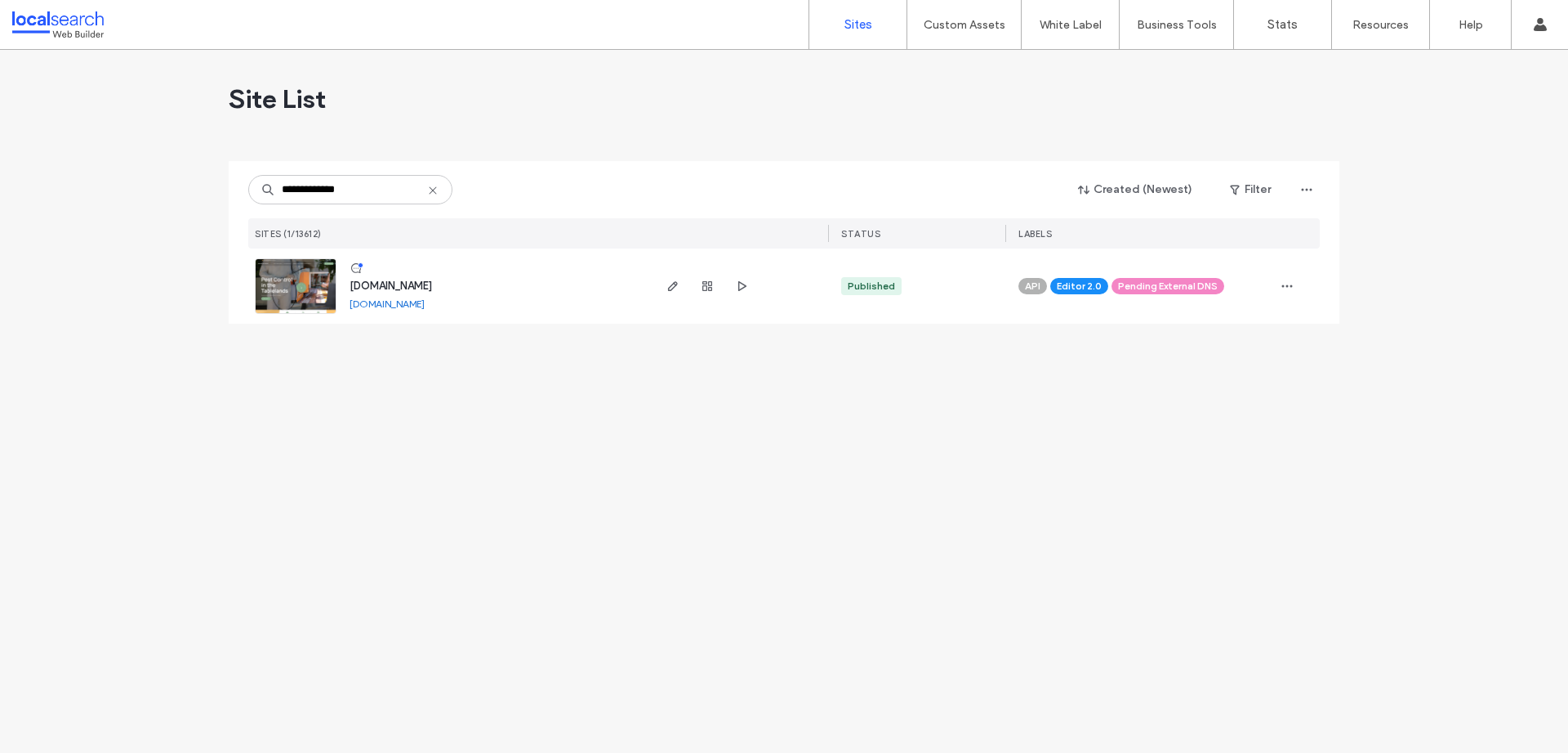
type input "**********"
click at [432, 279] on span "[DOMAIN_NAME]" at bounding box center [390, 285] width 82 height 13
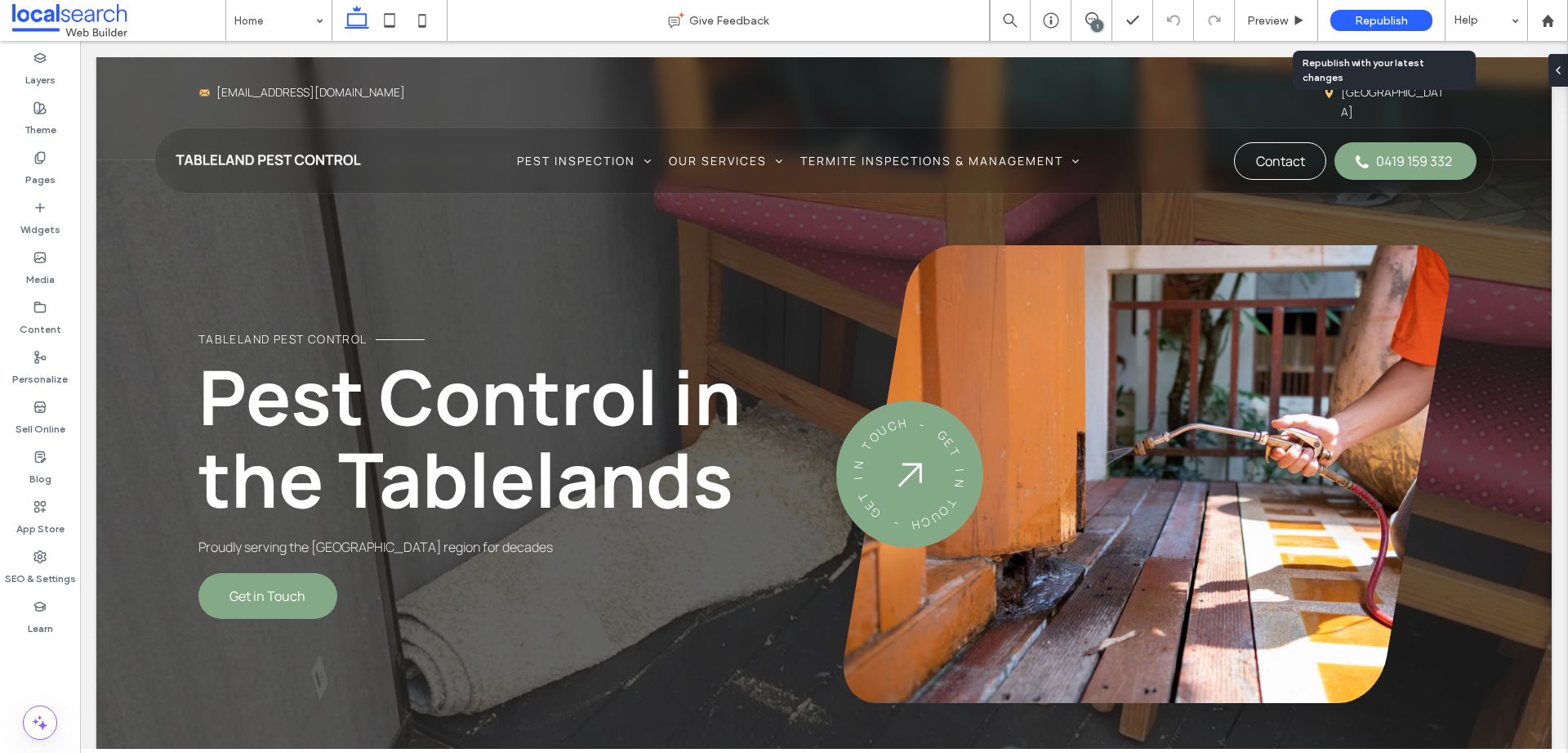
click at [1388, 17] on span "Republish" at bounding box center [1381, 20] width 53 height 14
